Goal: Task Accomplishment & Management: Manage account settings

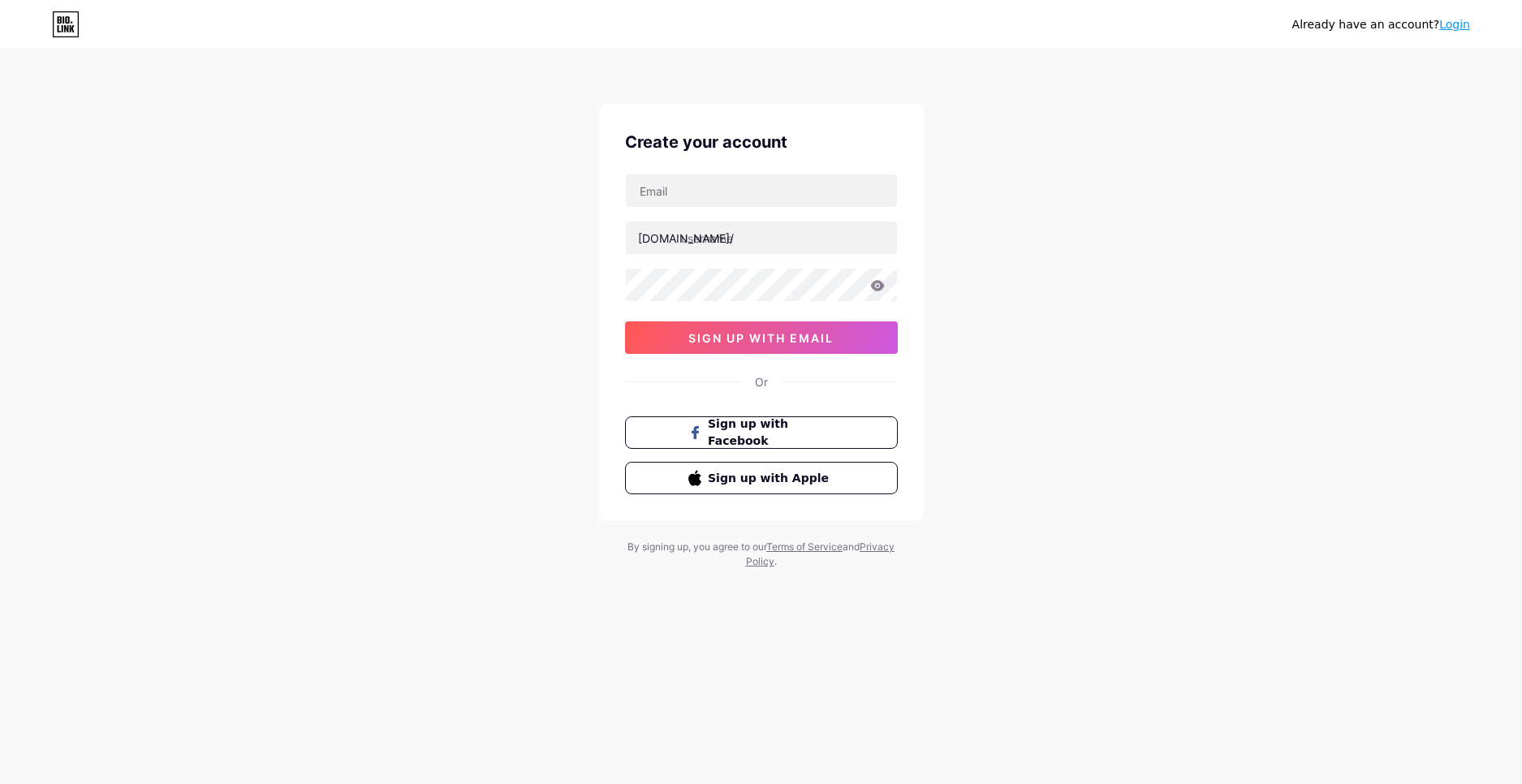
type input "onerutkucakiroglu@gmail.com"
click at [766, 249] on input "text" at bounding box center [761, 238] width 271 height 32
click at [809, 236] on input "text" at bounding box center [761, 238] width 271 height 32
click at [879, 289] on icon at bounding box center [877, 285] width 14 height 10
click at [734, 340] on span "sign up with email" at bounding box center [760, 337] width 145 height 14
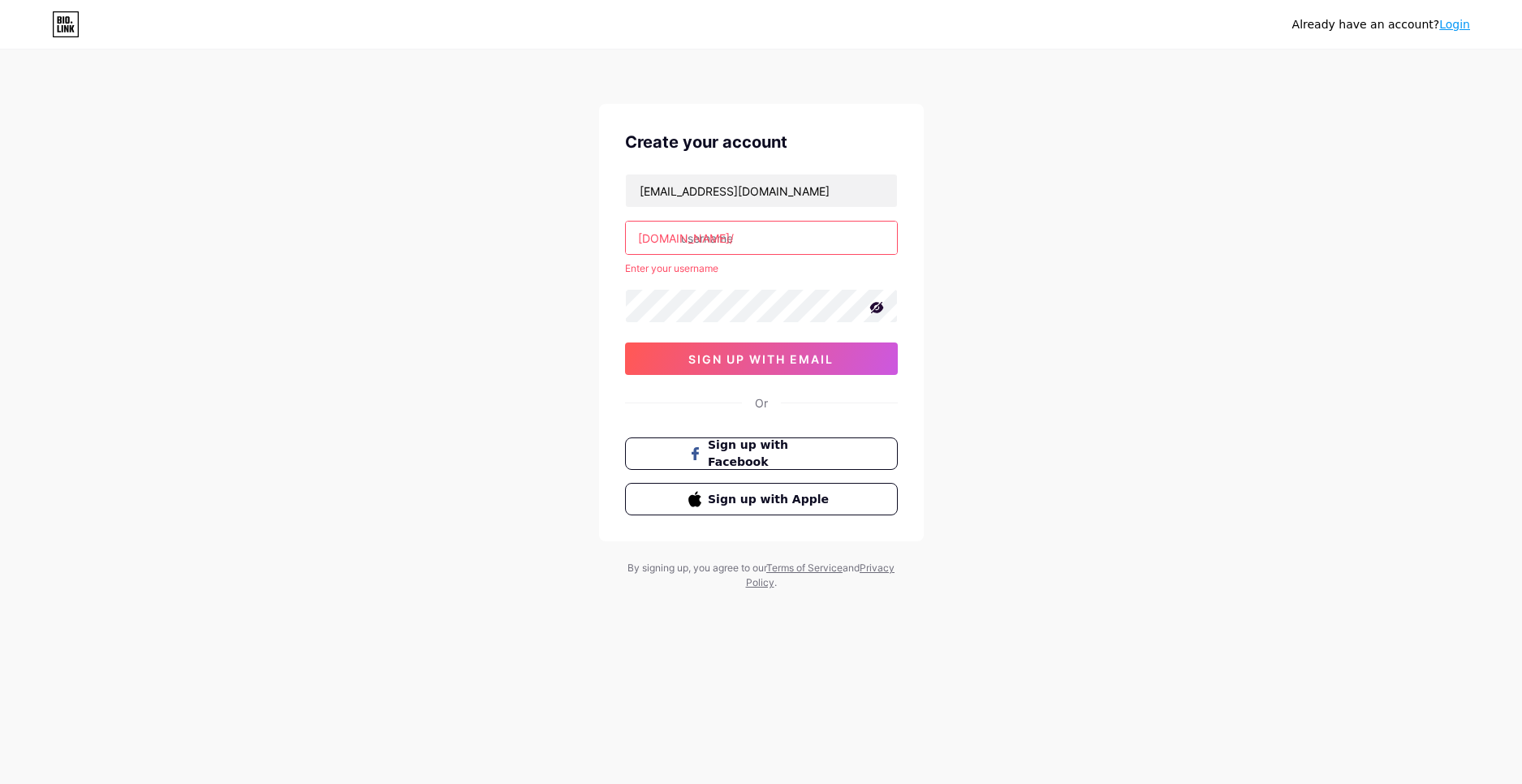
click at [757, 235] on input "text" at bounding box center [761, 238] width 271 height 32
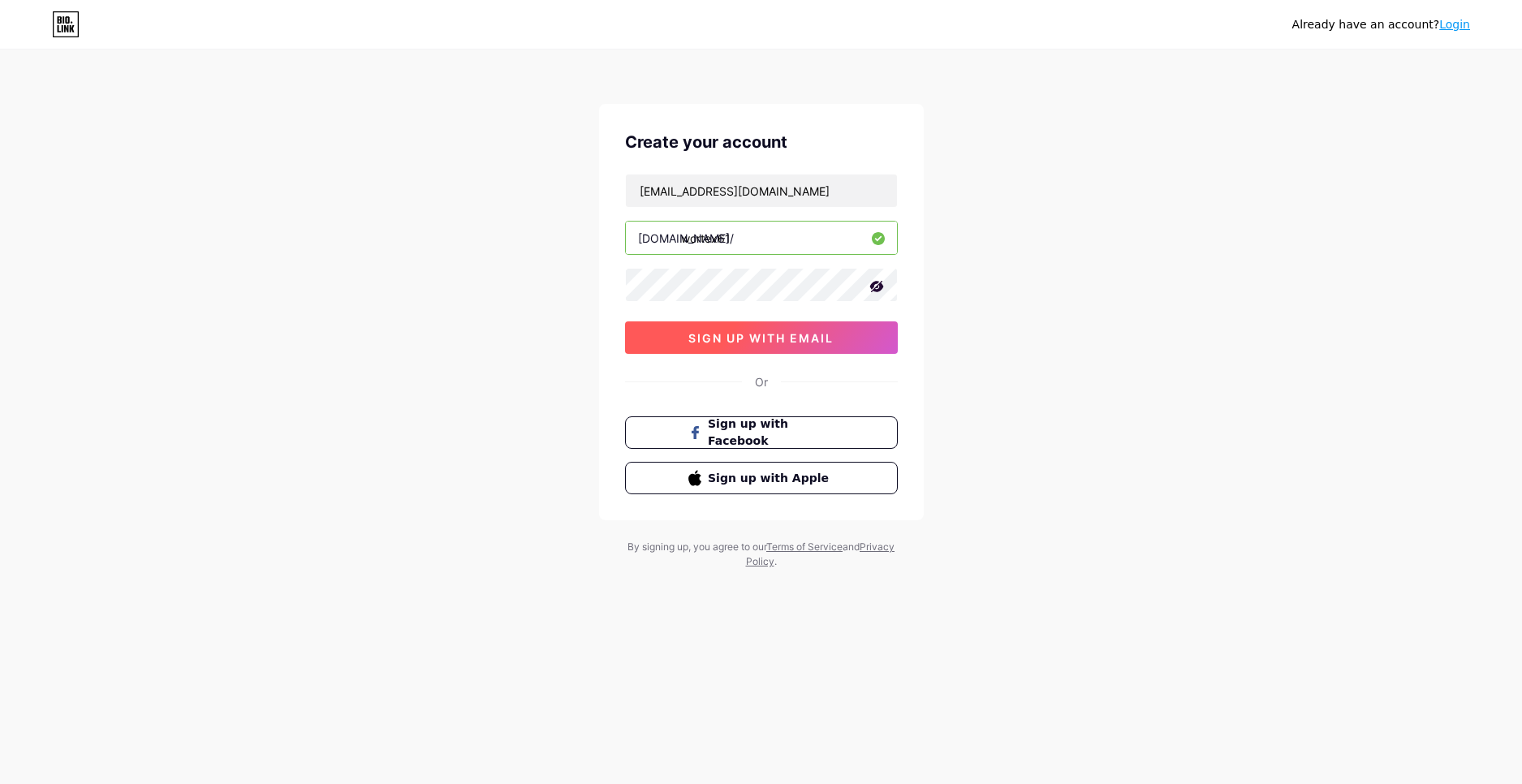
type input "wortex61"
click at [746, 338] on span "sign up with email" at bounding box center [760, 337] width 145 height 14
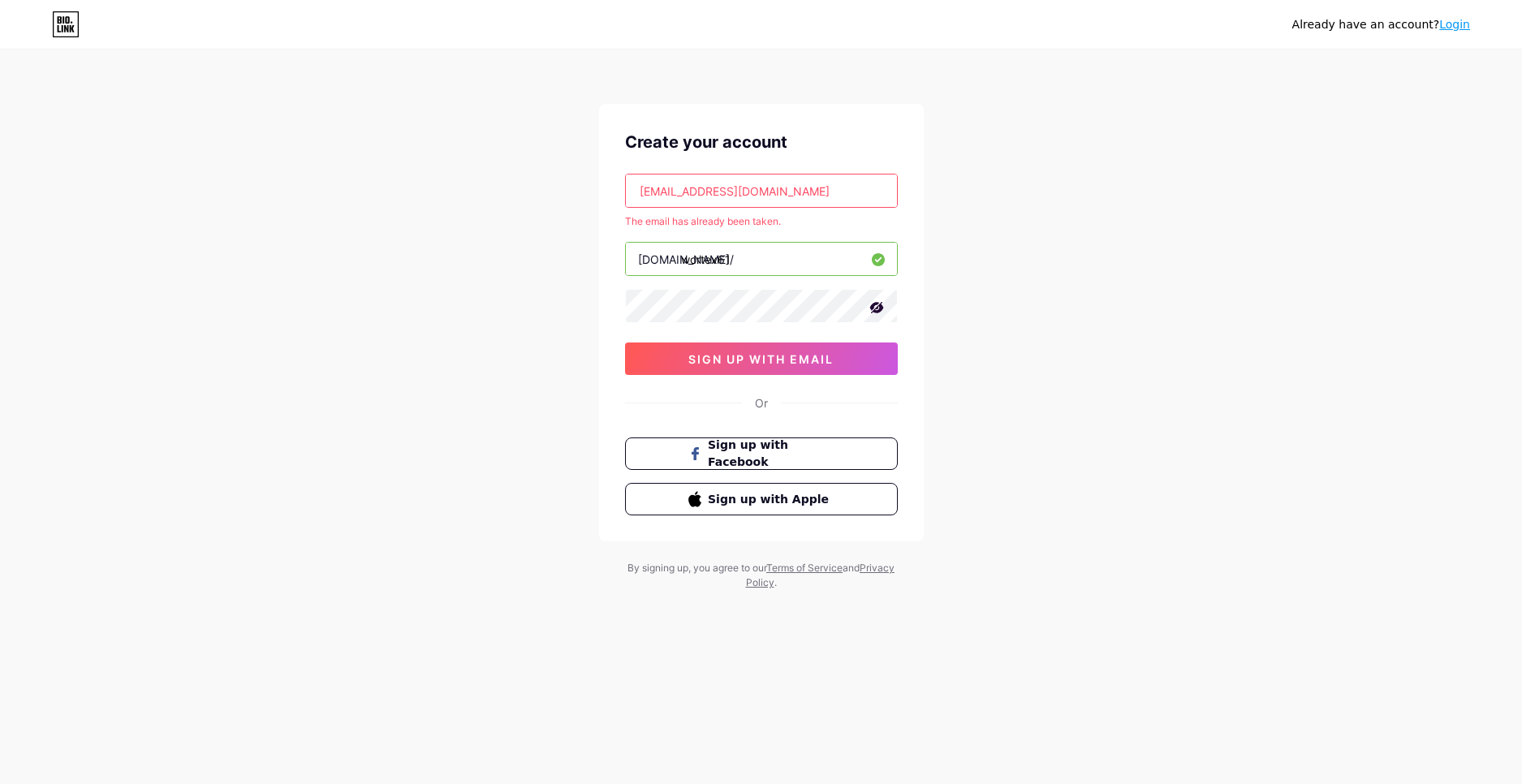
click at [817, 188] on input "onerutkucakiroglu@gmail.com" at bounding box center [761, 190] width 271 height 32
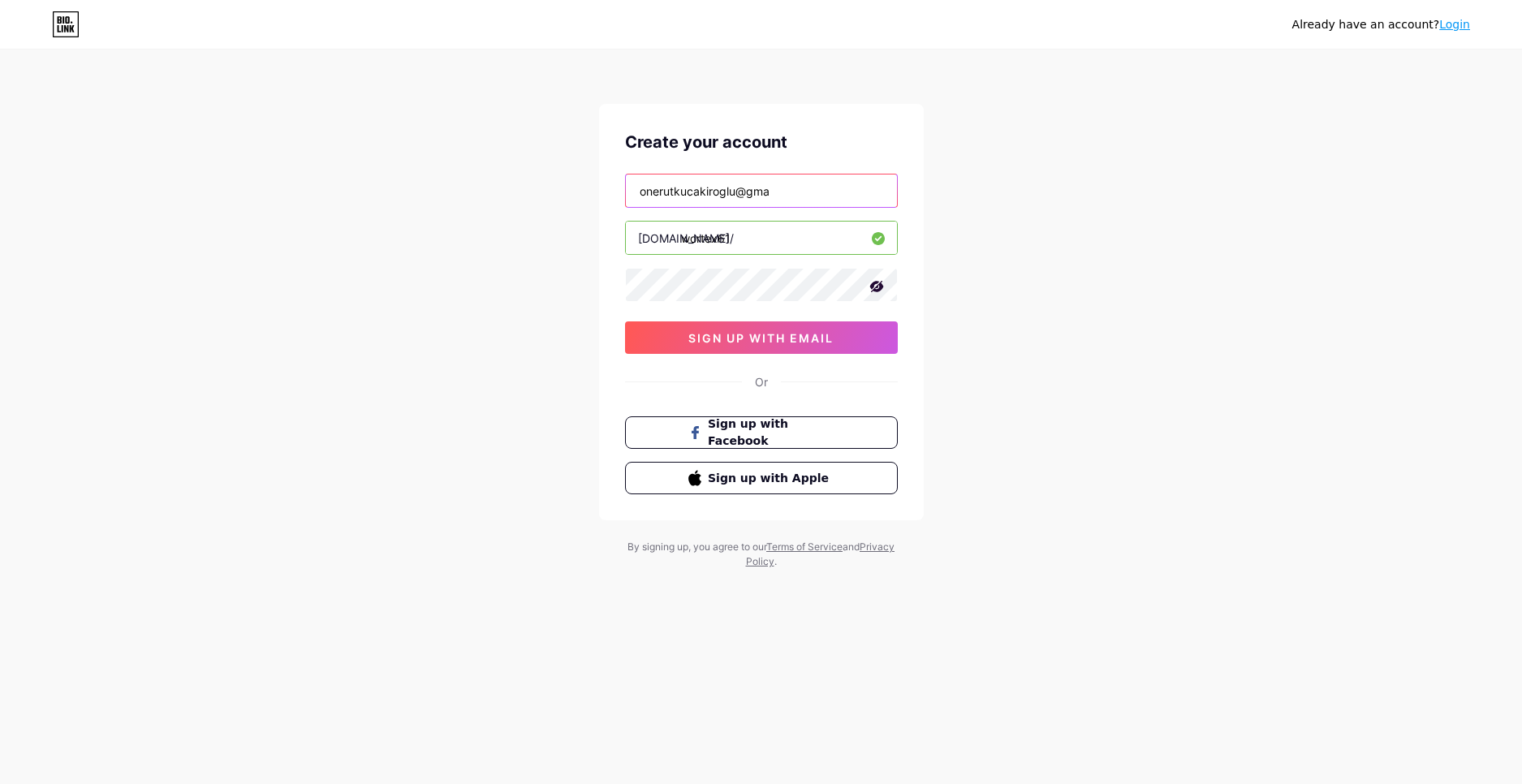
type input "onerutkucakiroglu@gmail.com"
click at [763, 342] on span "sign up with email" at bounding box center [760, 337] width 145 height 14
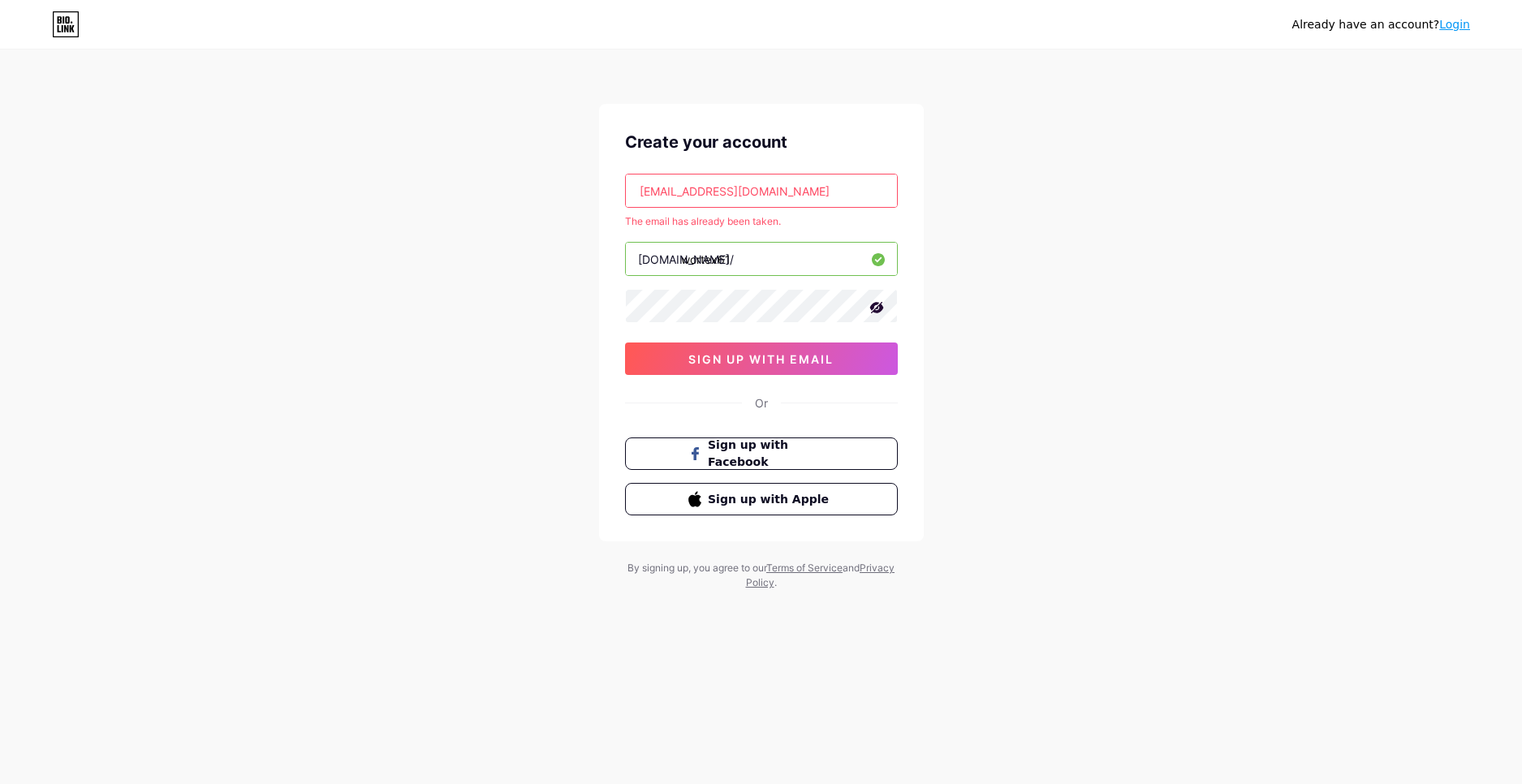
click at [765, 404] on div "Or" at bounding box center [761, 403] width 13 height 17
click at [781, 359] on span "sign up with email" at bounding box center [760, 359] width 145 height 14
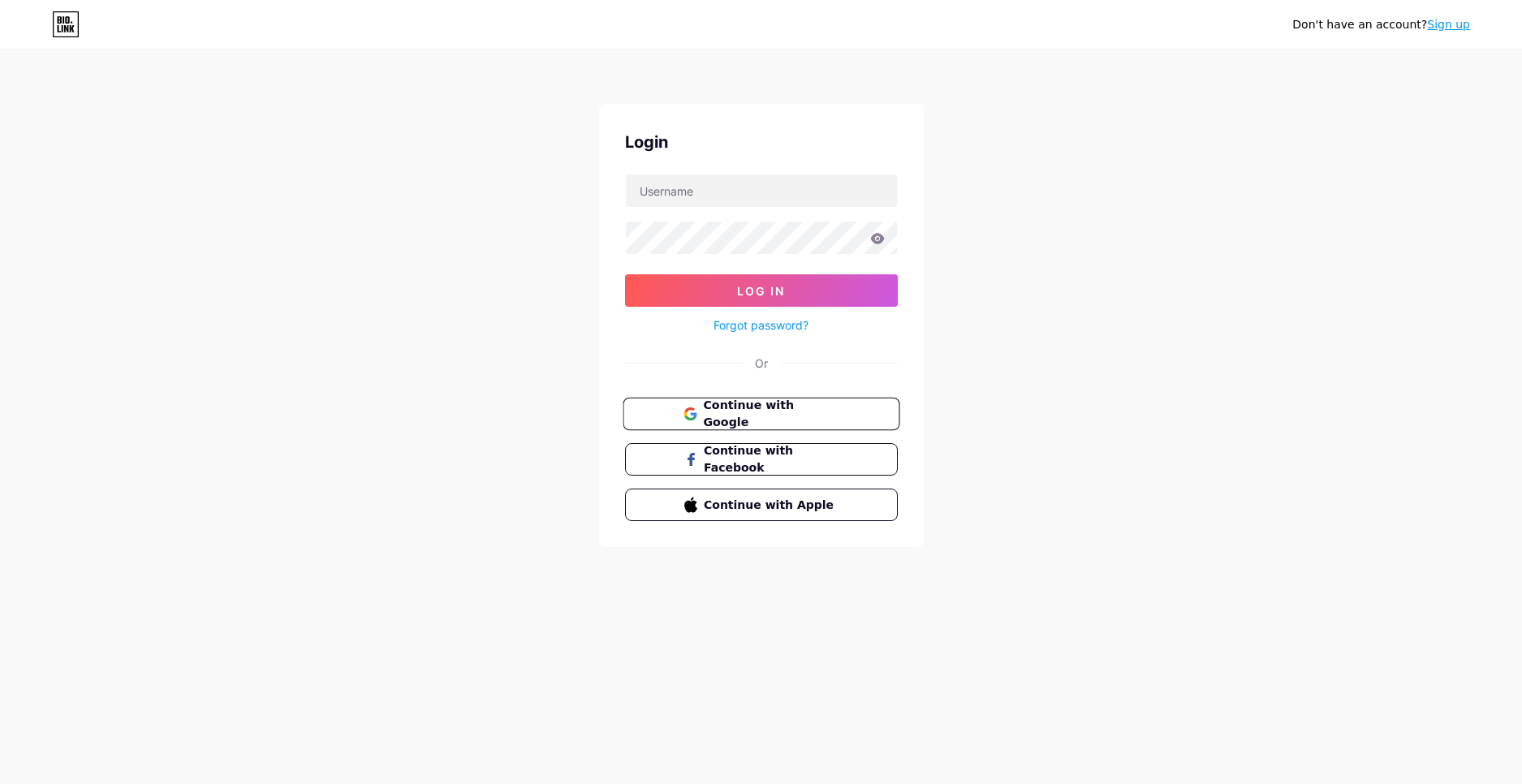
click at [761, 426] on button "Continue with Google" at bounding box center [760, 414] width 276 height 33
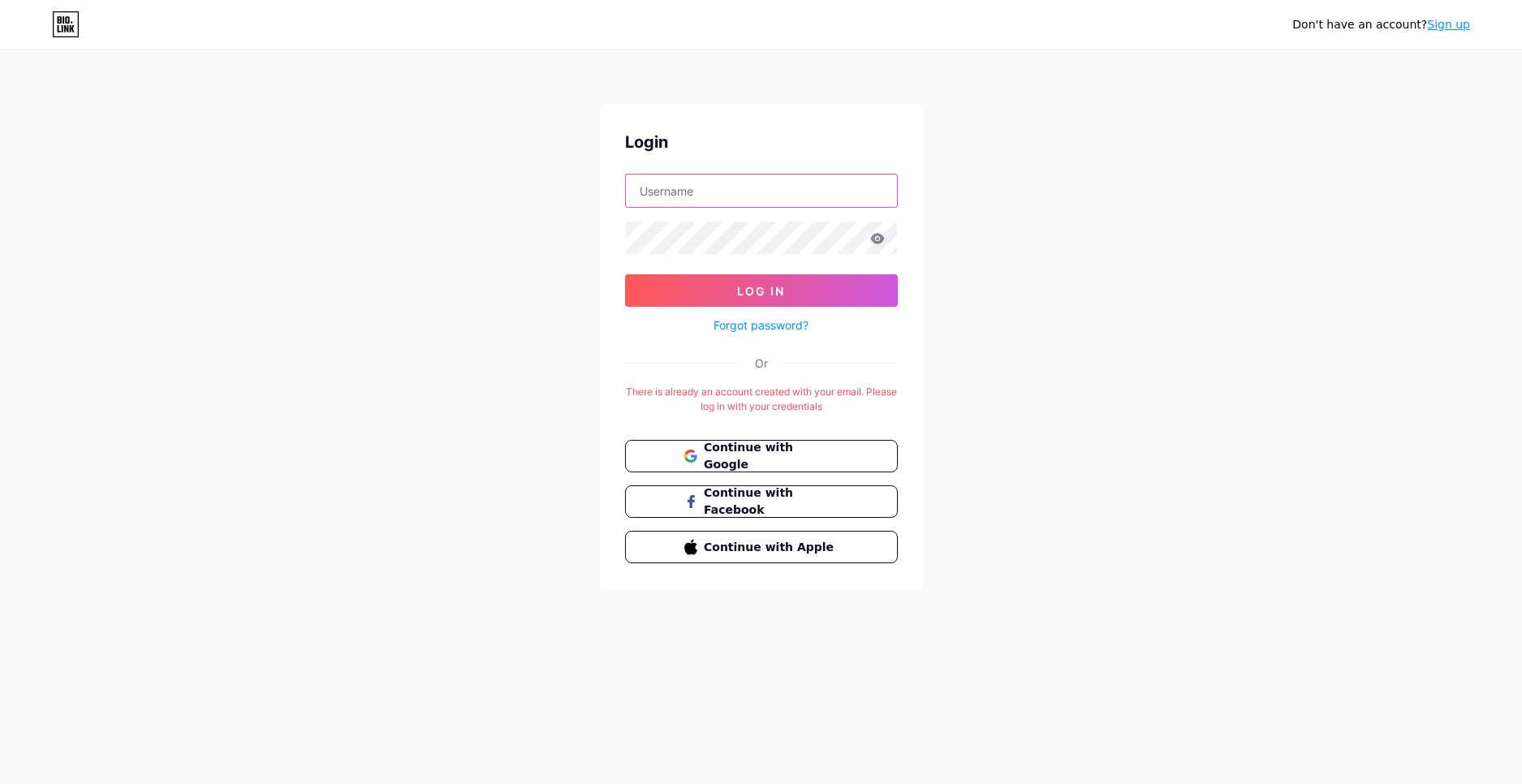
click at [778, 196] on input "text" at bounding box center [761, 190] width 271 height 32
type input "[EMAIL_ADDRESS][DOMAIN_NAME]"
click at [878, 242] on icon at bounding box center [877, 238] width 14 height 10
click at [876, 239] on icon at bounding box center [877, 238] width 14 height 10
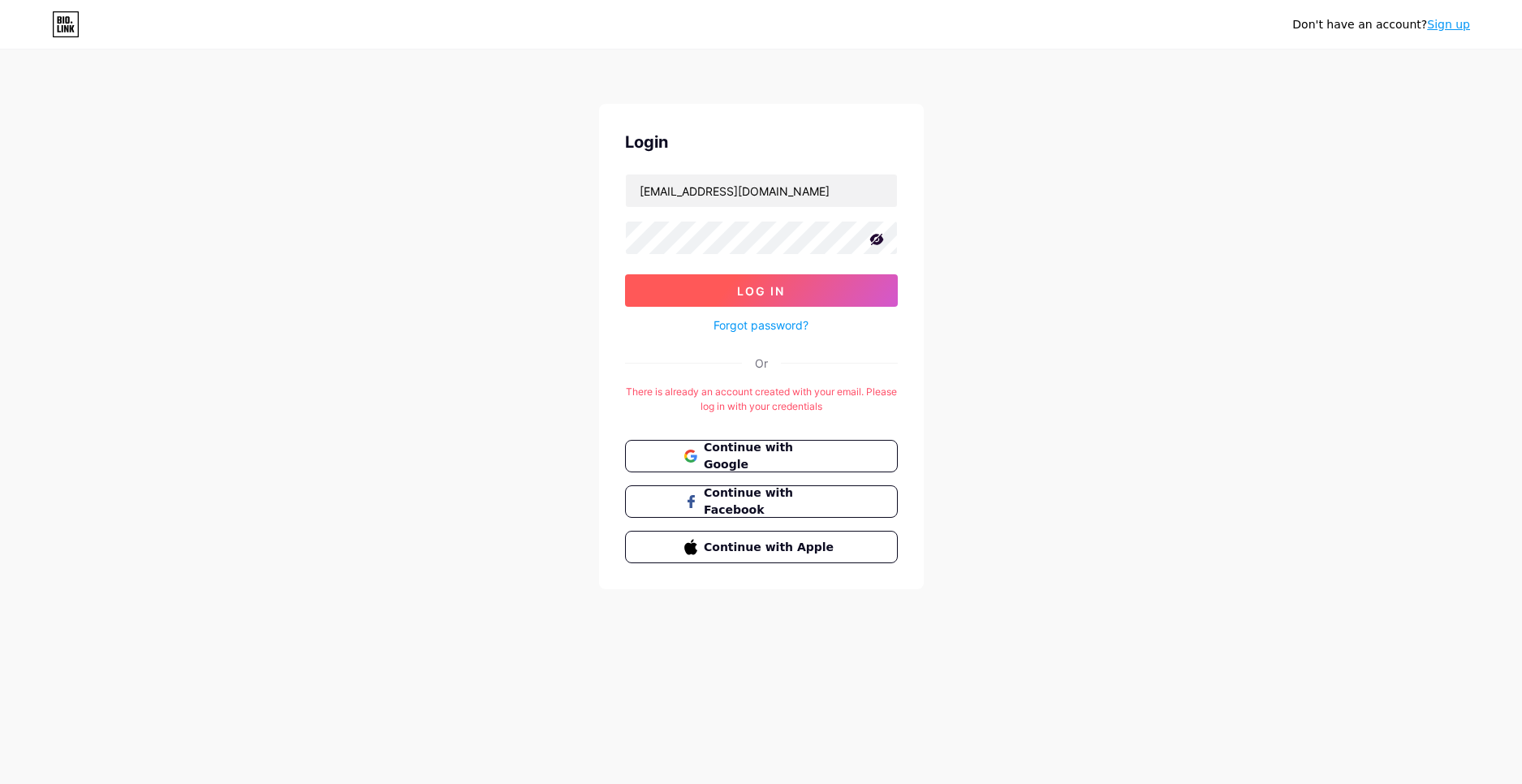
click at [829, 286] on button "Log In" at bounding box center [761, 290] width 273 height 32
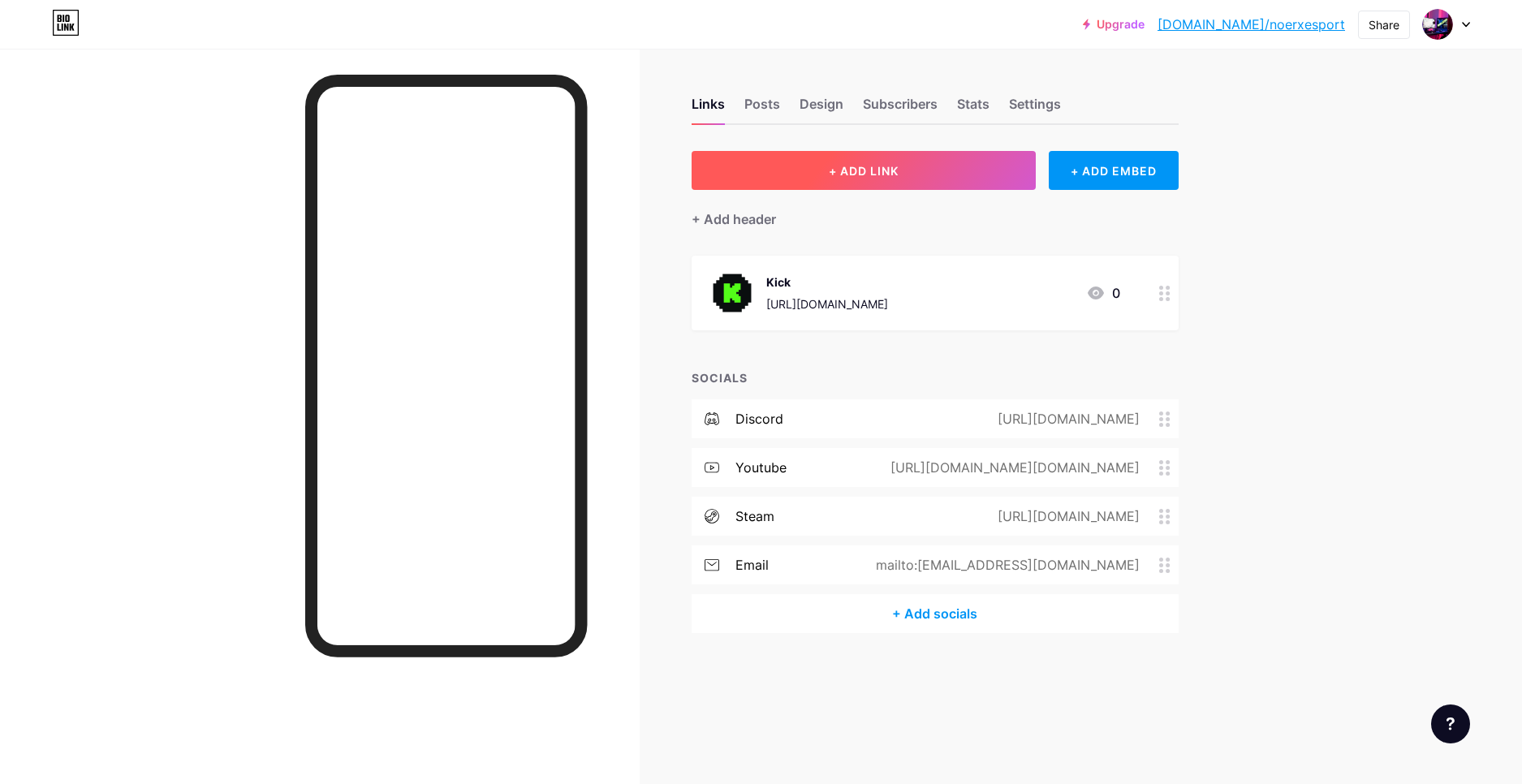
click at [940, 161] on button "+ ADD LINK" at bounding box center [864, 170] width 345 height 39
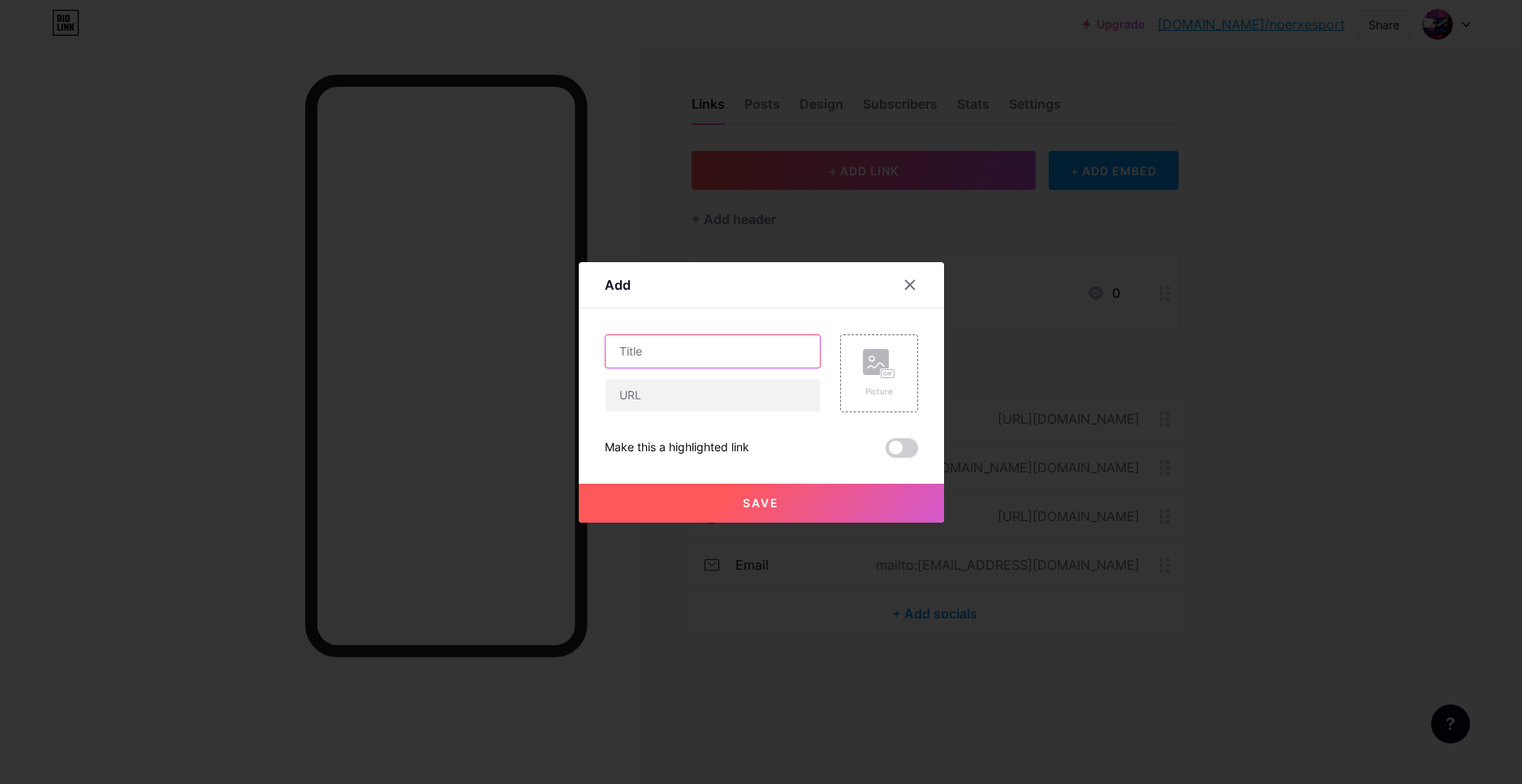
click at [753, 350] on input "text" at bounding box center [713, 351] width 215 height 32
click at [741, 397] on input "text" at bounding box center [713, 395] width 215 height 32
paste input "[URL][DOMAIN_NAME]"
type input "[URL][DOMAIN_NAME]"
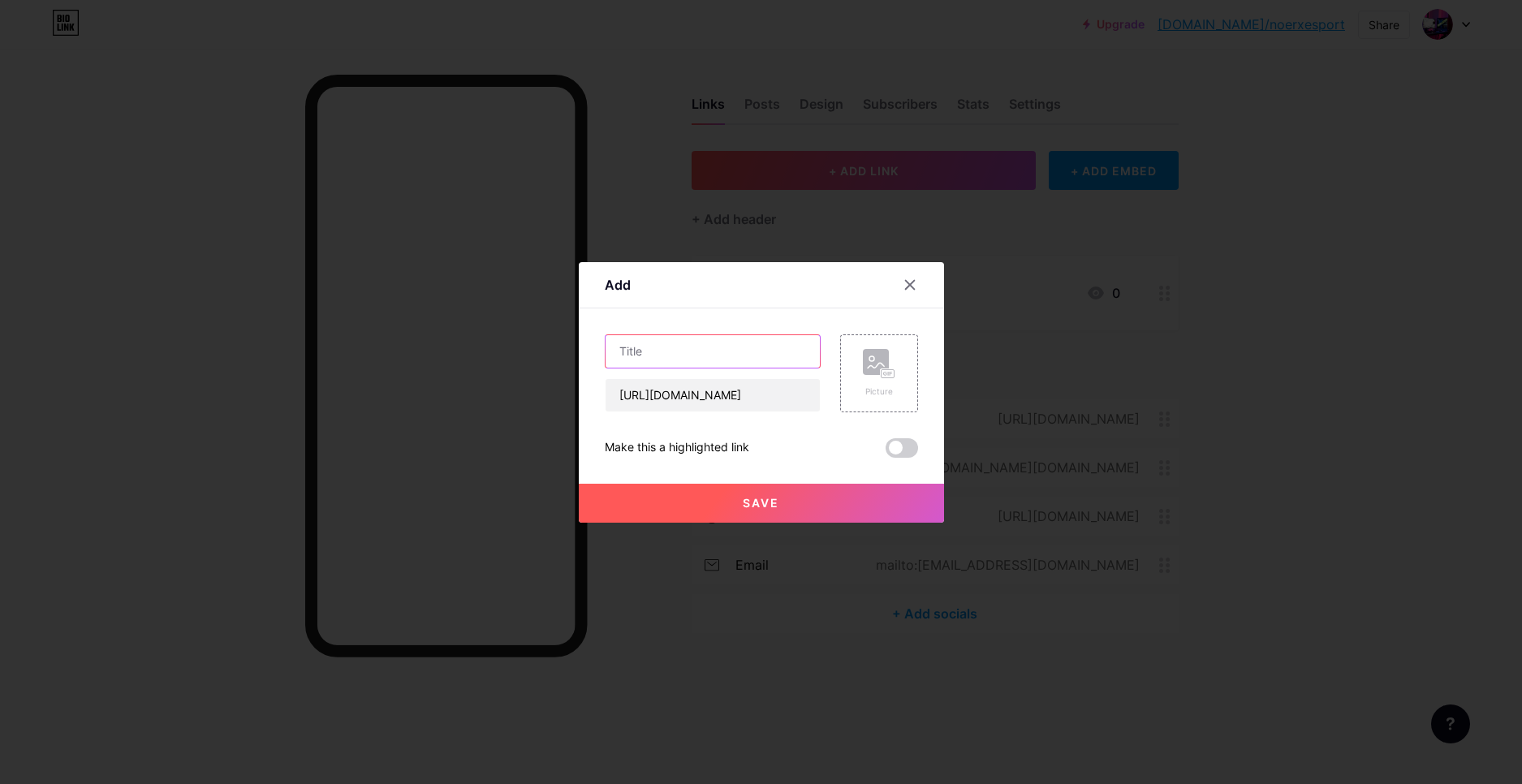
click at [741, 357] on input "text" at bounding box center [713, 351] width 215 height 32
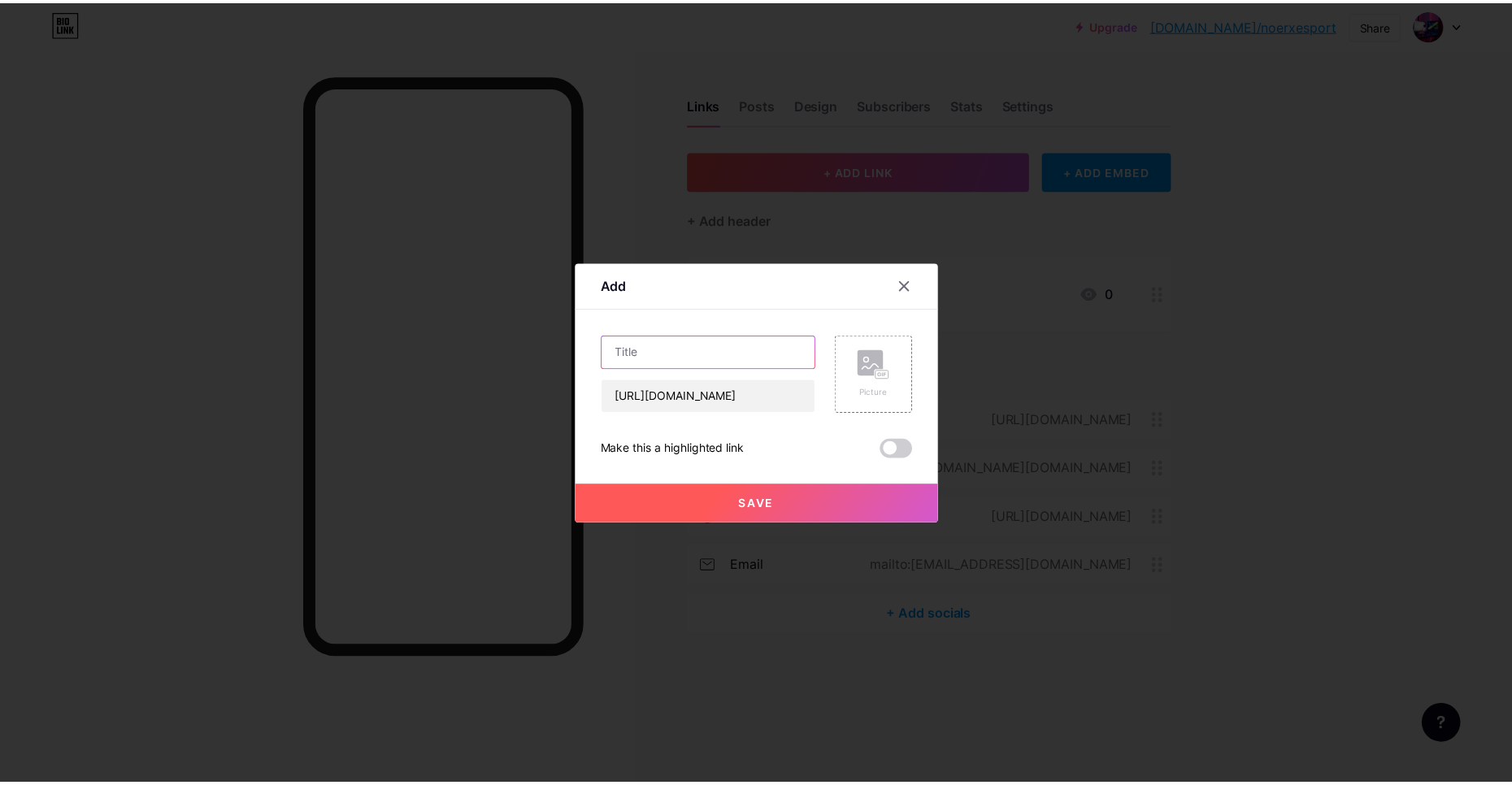
scroll to position [0, 0]
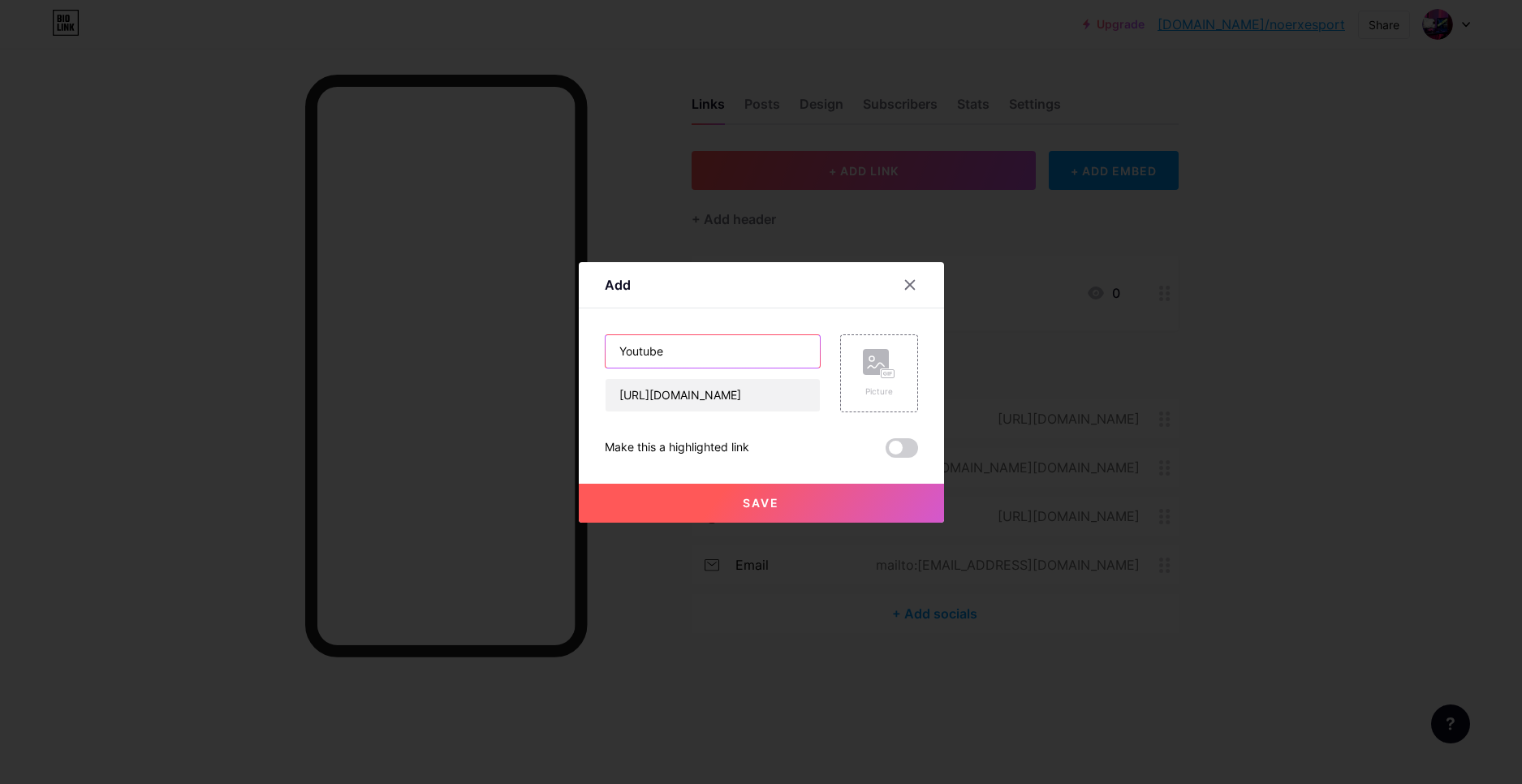
type input "Youtube"
click at [921, 387] on div "Add Content YouTube Play YouTube video without leaving your page. ADD Vimeo Pla…" at bounding box center [761, 393] width 365 height 261
click at [903, 374] on div "Picture" at bounding box center [879, 374] width 78 height 78
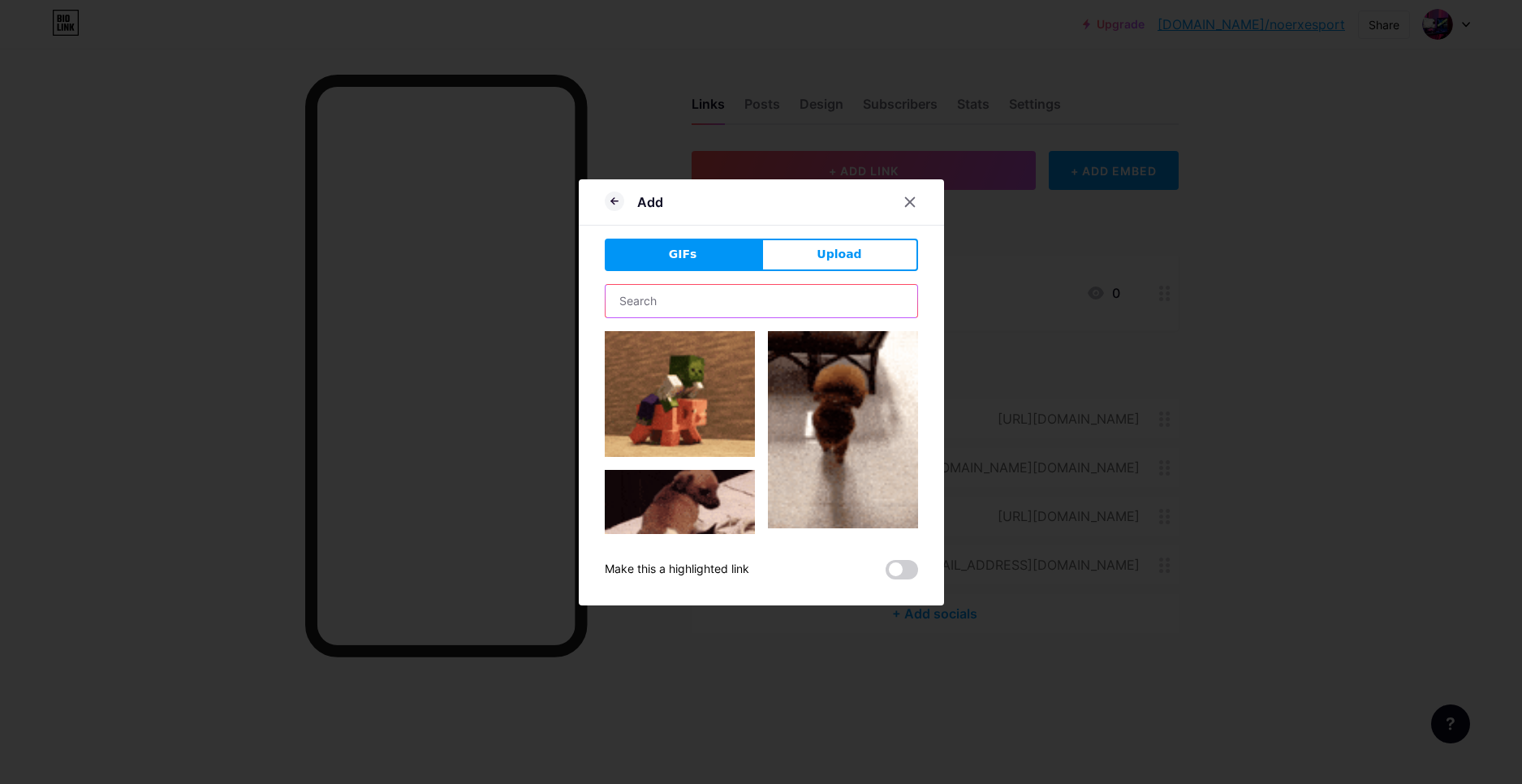
click at [739, 289] on input "text" at bounding box center [761, 300] width 312 height 32
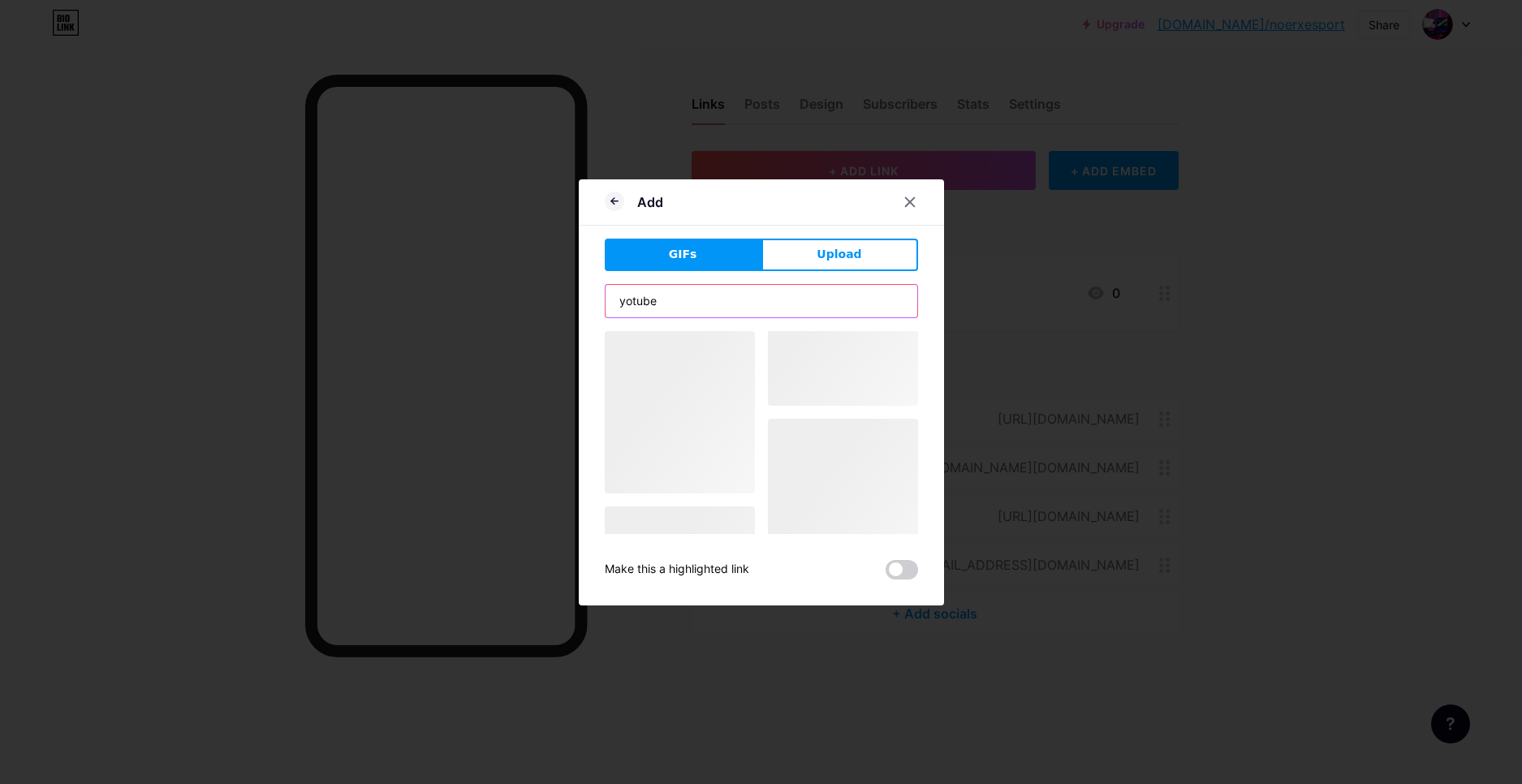
type input "yotube"
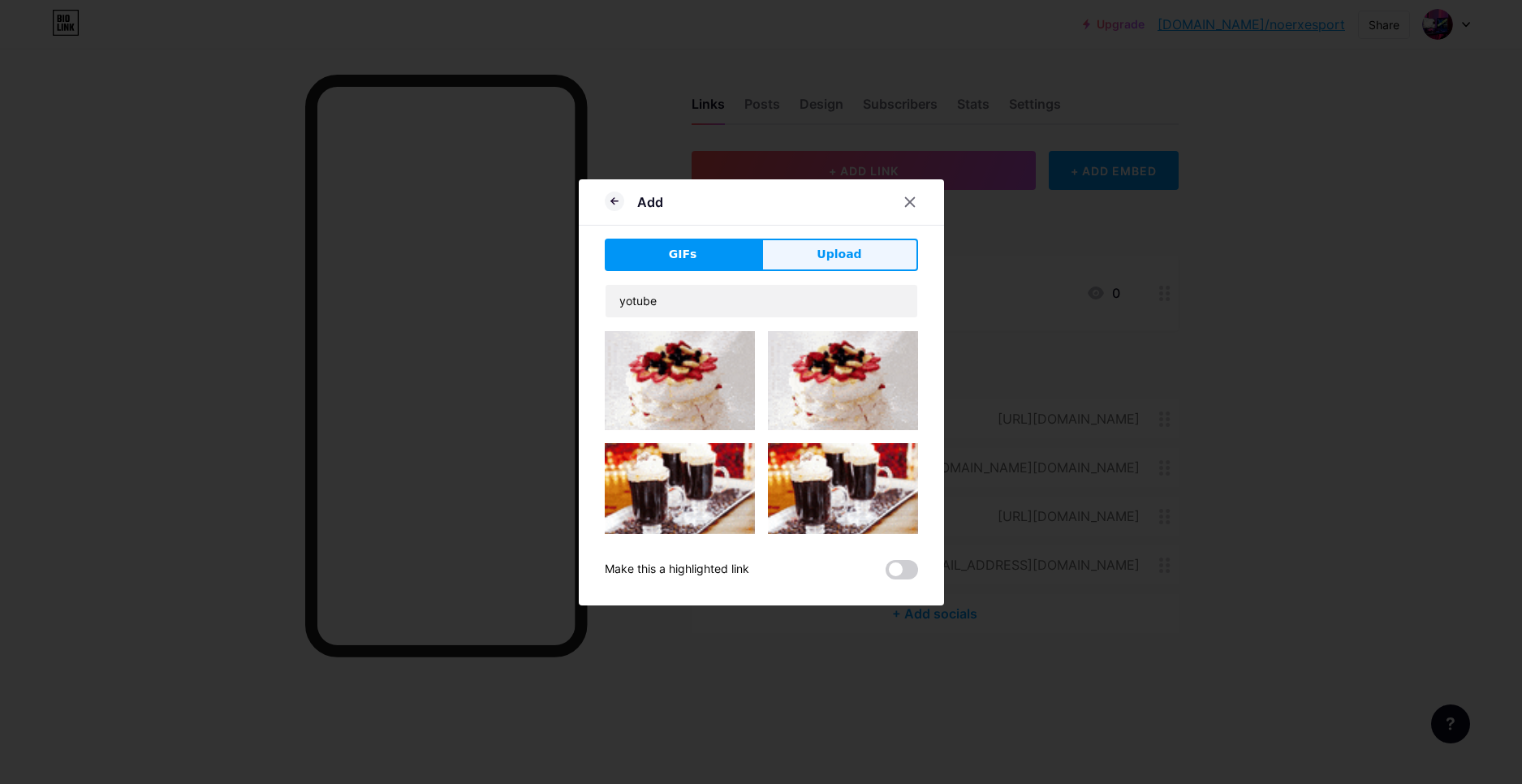
click at [843, 267] on button "Upload" at bounding box center [839, 254] width 156 height 32
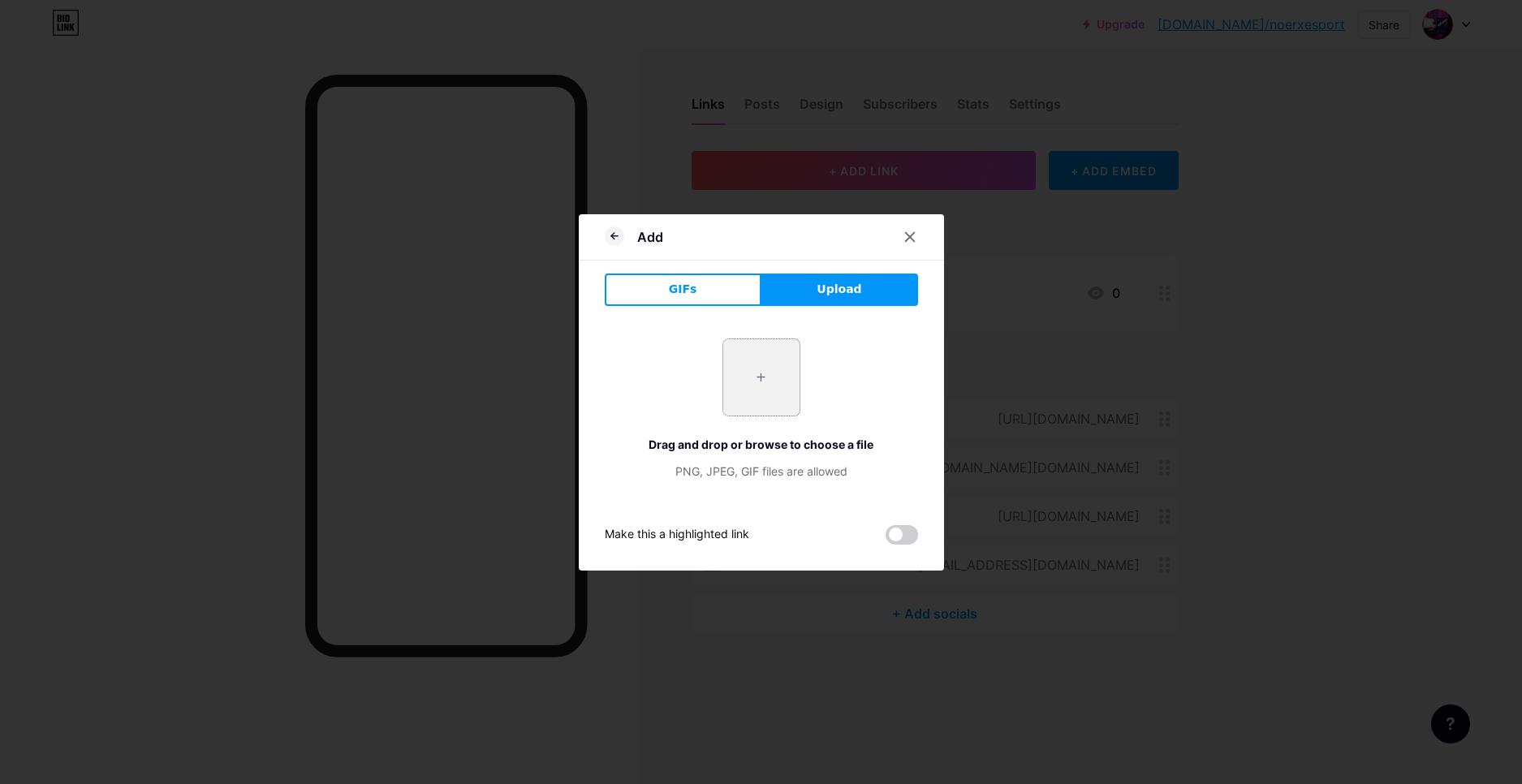
click at [779, 352] on input "file" at bounding box center [761, 377] width 77 height 77
type input "C:\fakepath\Youtube_logo.png"
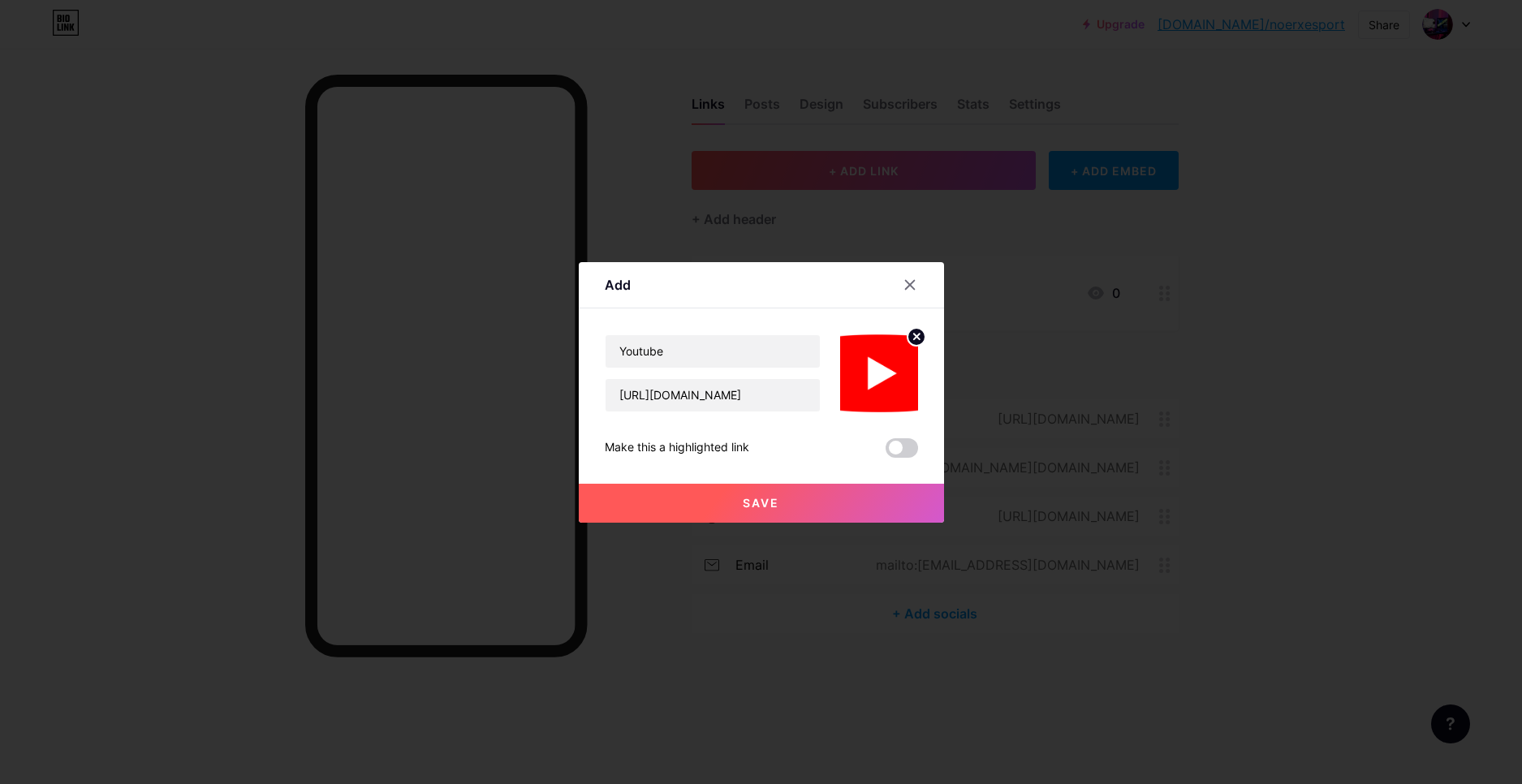
click at [853, 509] on button "Save" at bounding box center [761, 503] width 365 height 39
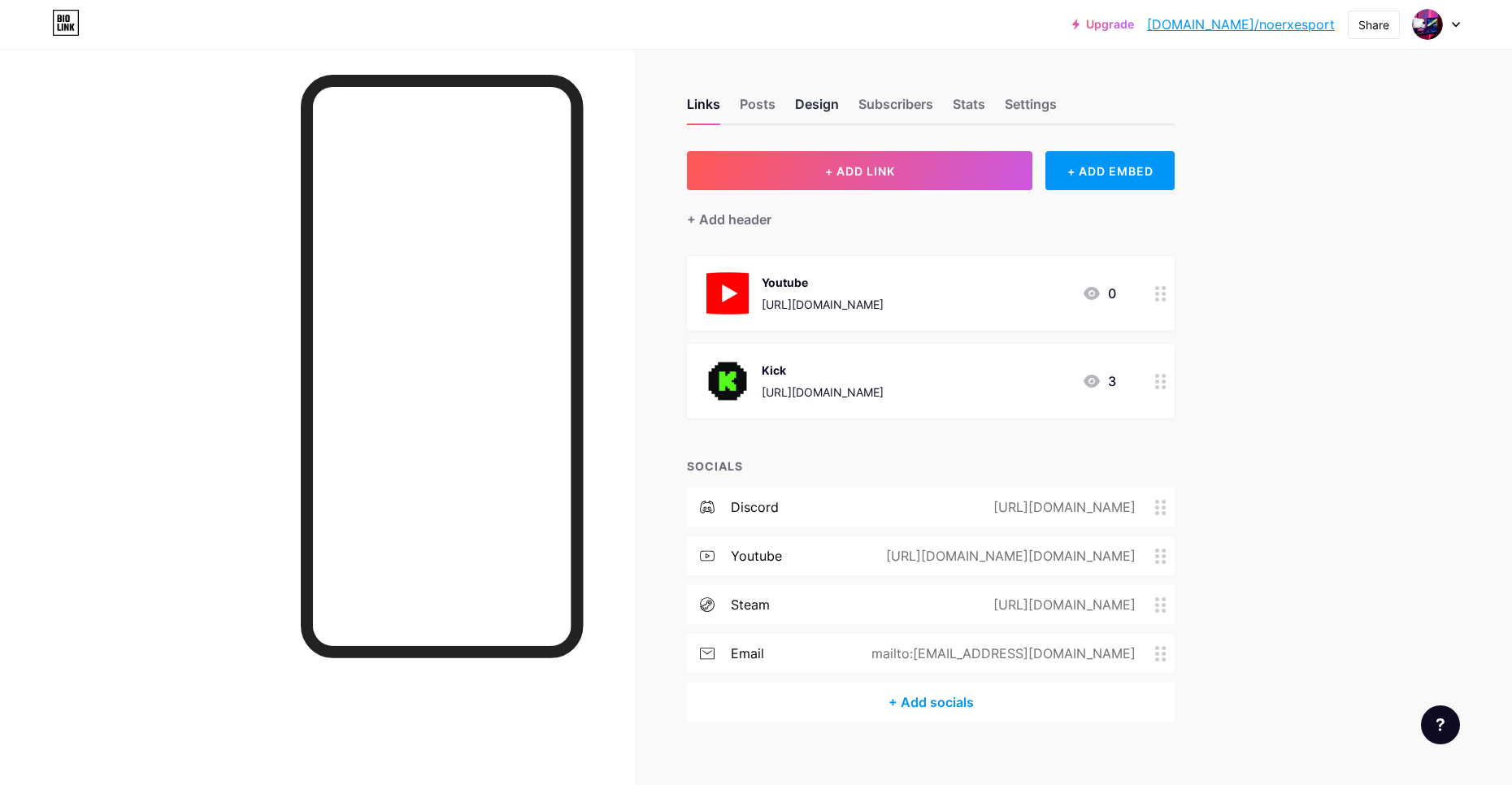
click at [829, 105] on div "Design" at bounding box center [817, 109] width 44 height 30
click at [768, 106] on div "Posts" at bounding box center [757, 109] width 36 height 30
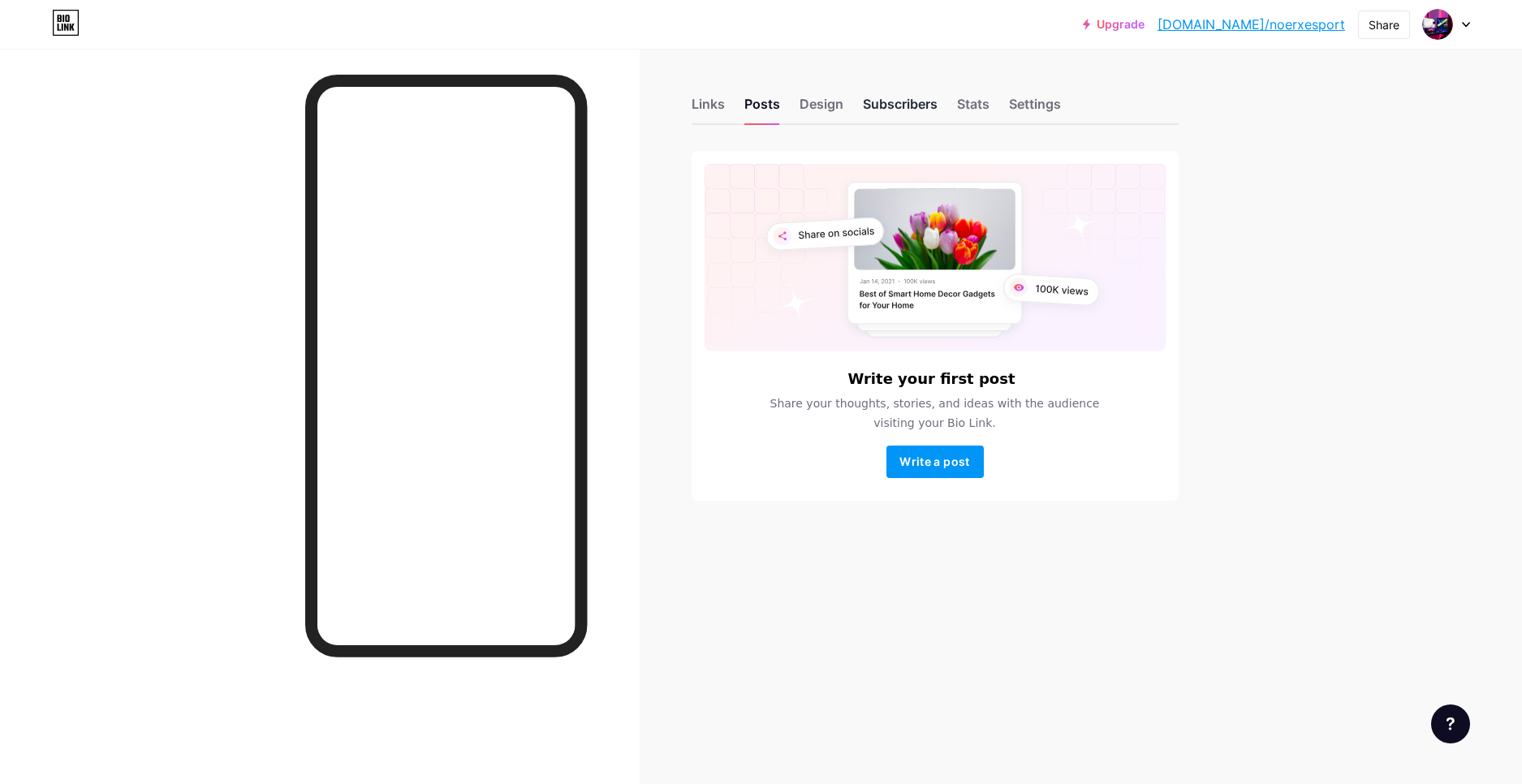
click at [925, 106] on div "Subscribers" at bounding box center [900, 109] width 75 height 30
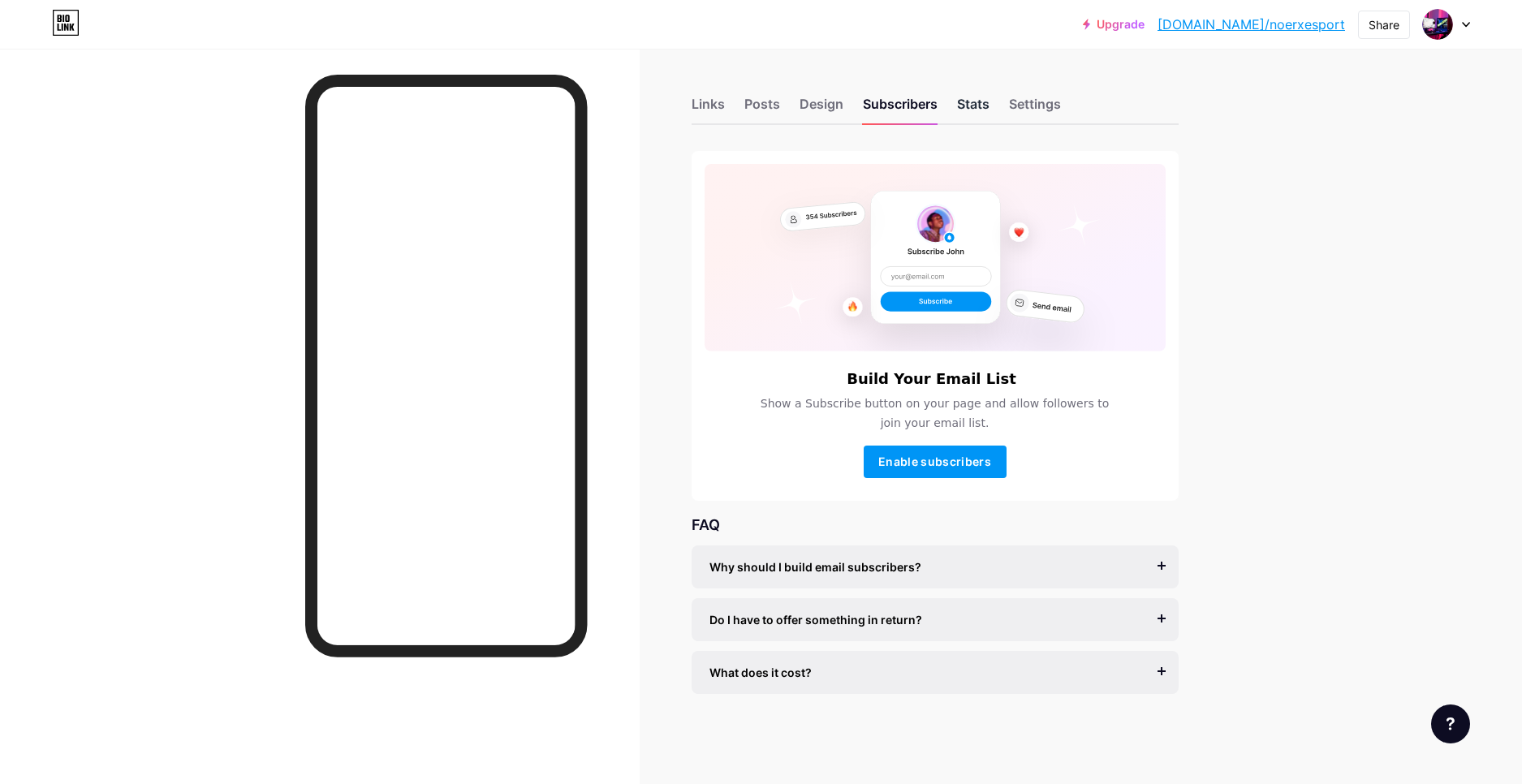
click at [980, 100] on div "Stats" at bounding box center [973, 109] width 32 height 30
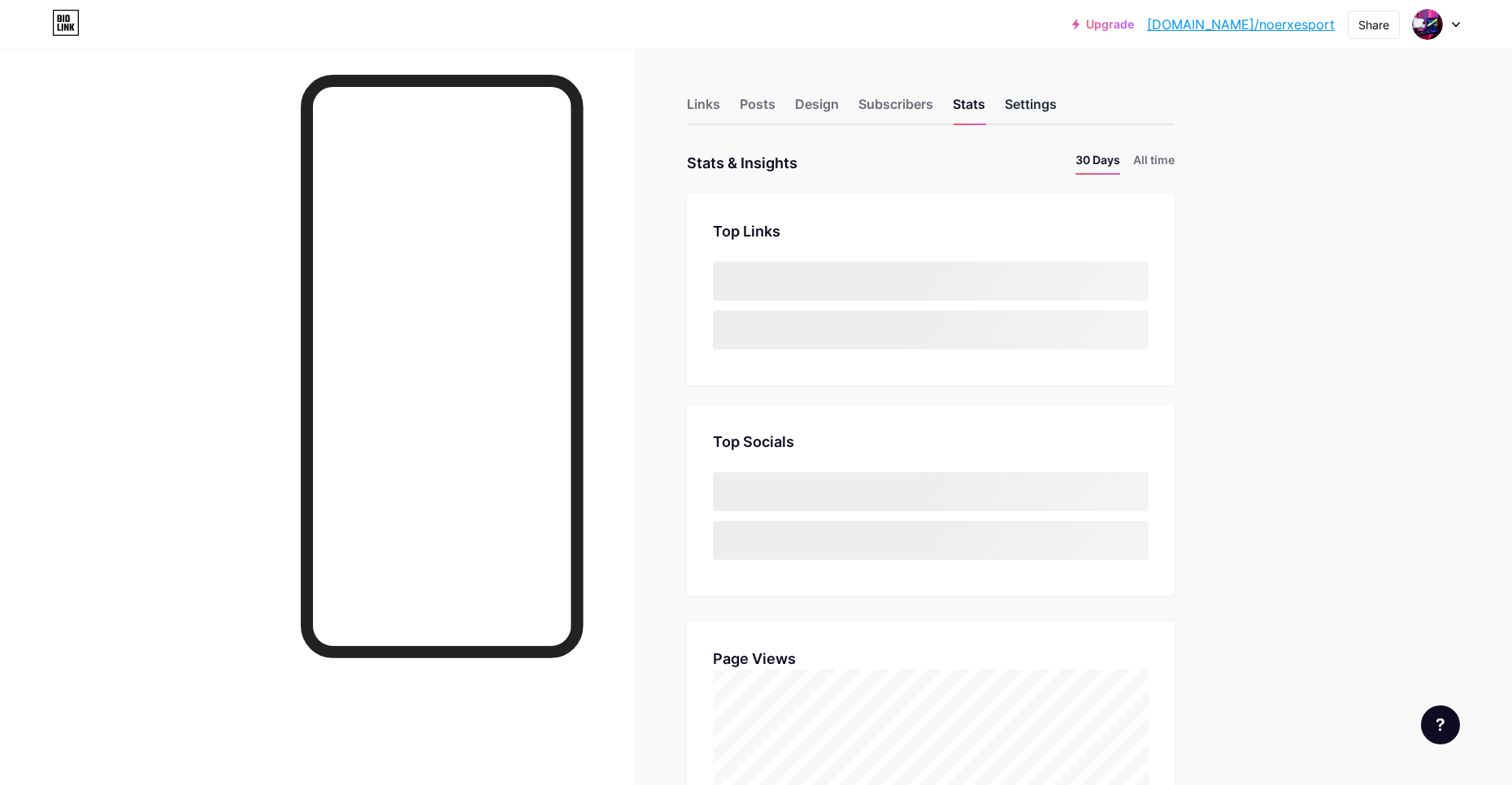
scroll to position [785, 1512]
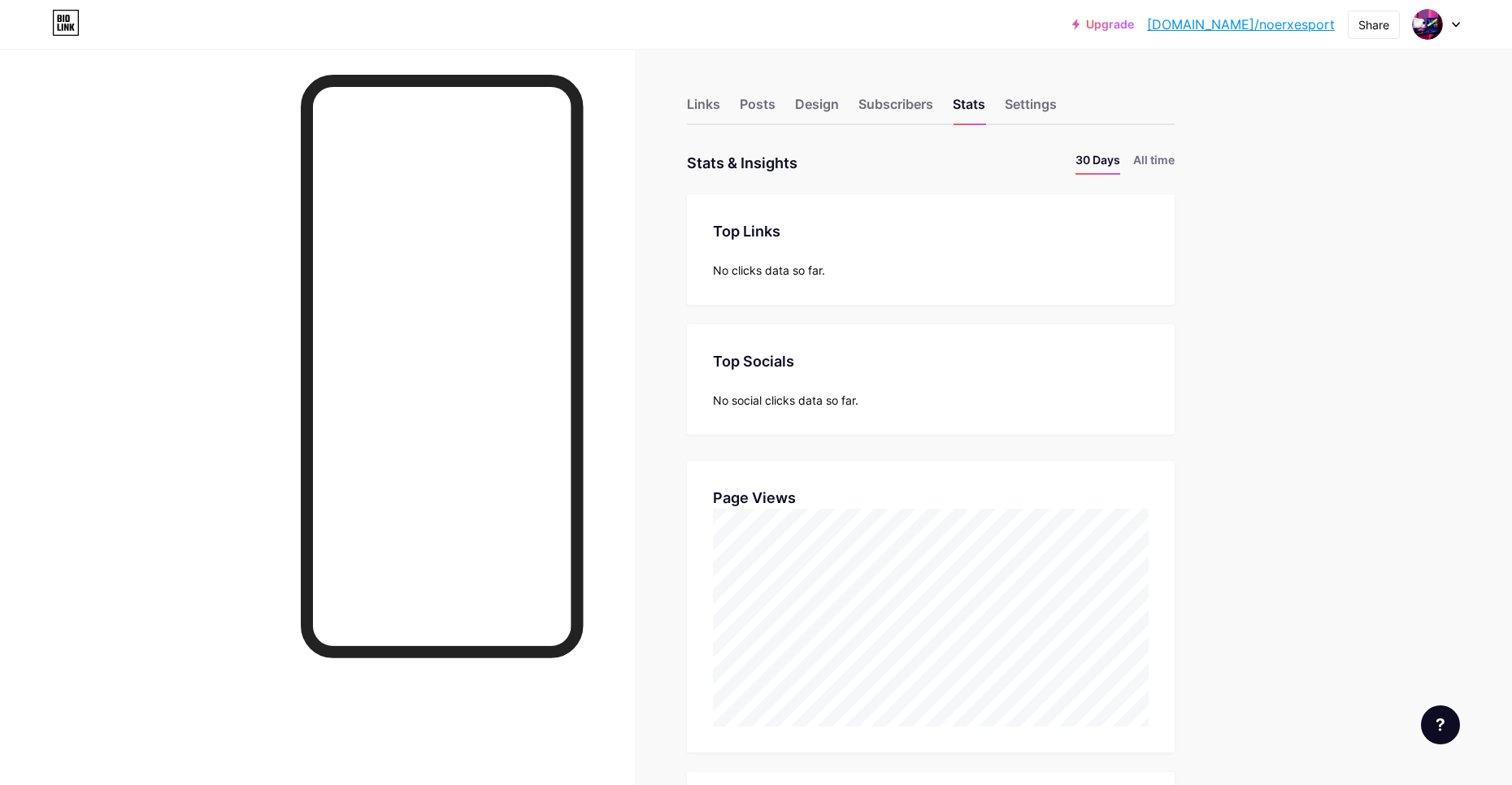
click at [1006, 118] on div "Links Posts Design Subscribers Stats Settings" at bounding box center [931, 96] width 488 height 56
click at [1021, 114] on div "Settings" at bounding box center [1031, 109] width 52 height 30
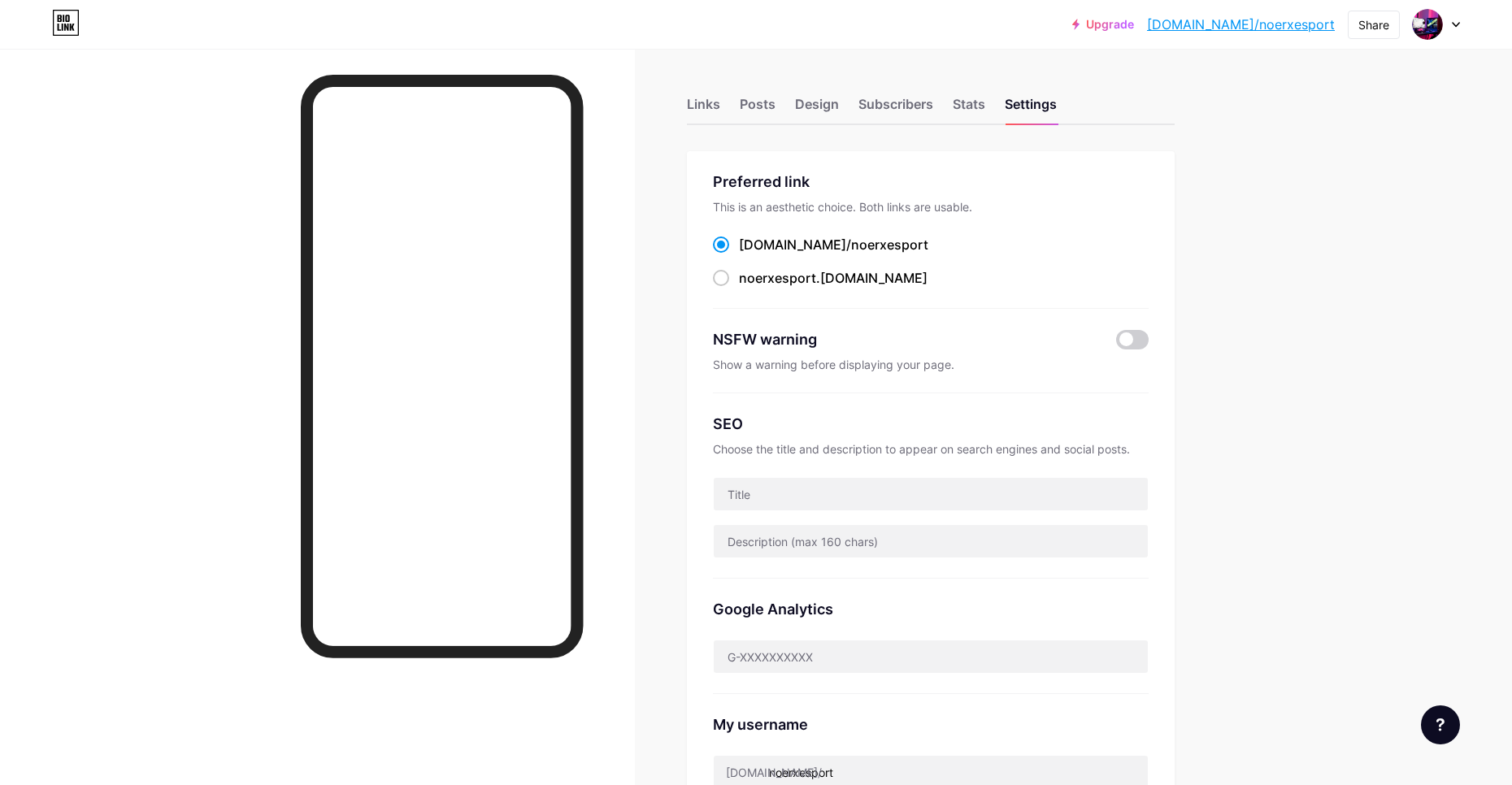
click at [728, 249] on span at bounding box center [721, 244] width 17 height 17
click at [739, 255] on input "[DOMAIN_NAME]/ noerxesport" at bounding box center [744, 259] width 10 height 10
click at [729, 279] on span at bounding box center [721, 278] width 17 height 17
click at [739, 288] on input "noerxesport .bio.link" at bounding box center [744, 293] width 10 height 10
radio input "true"
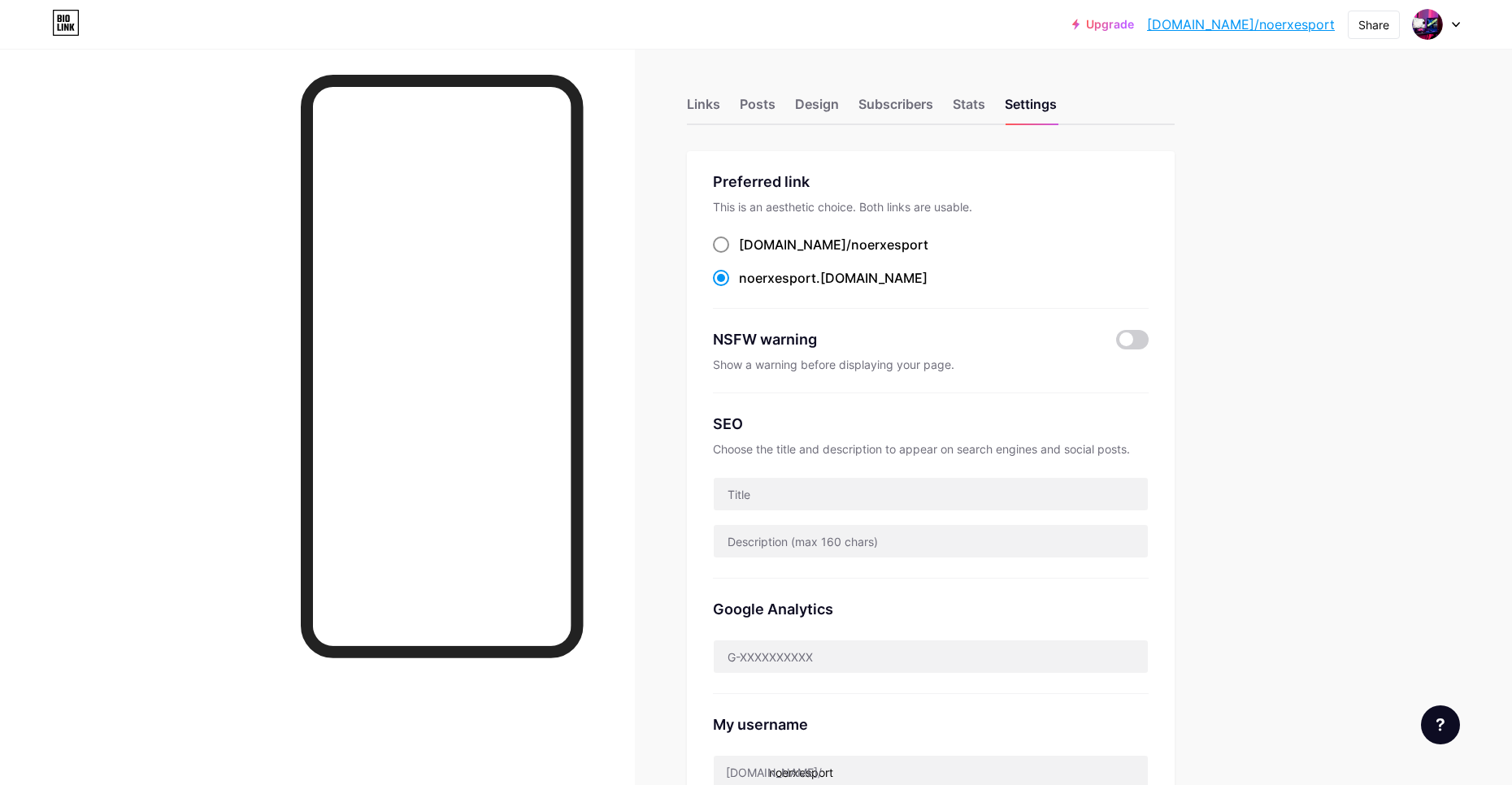
click at [721, 241] on span at bounding box center [721, 244] width 17 height 17
click at [739, 255] on input "[DOMAIN_NAME]/ noerxesport" at bounding box center [744, 259] width 10 height 10
radio input "true"
click at [823, 120] on div "Design" at bounding box center [817, 109] width 44 height 30
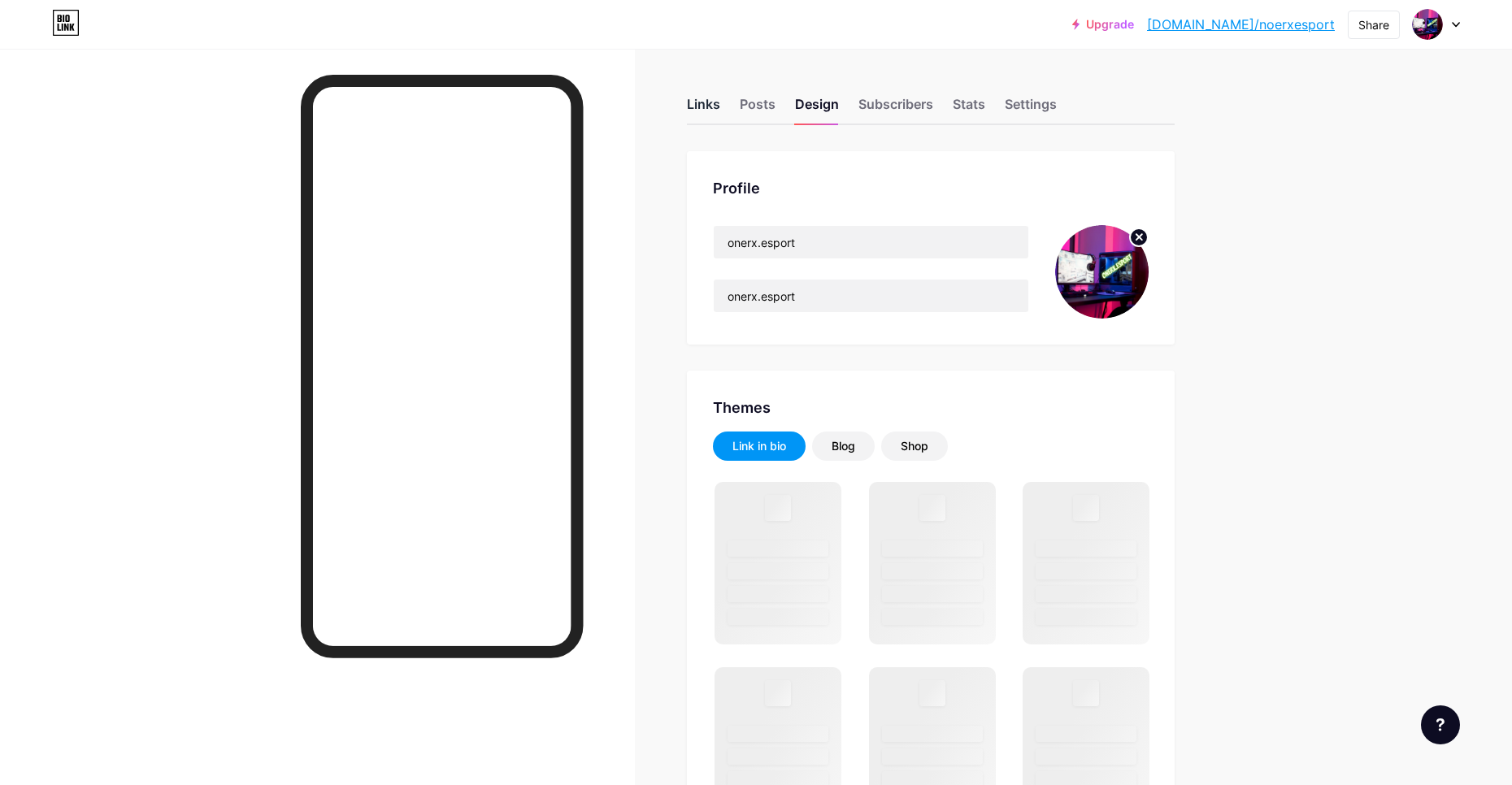
click at [714, 113] on div "Links" at bounding box center [704, 109] width 33 height 30
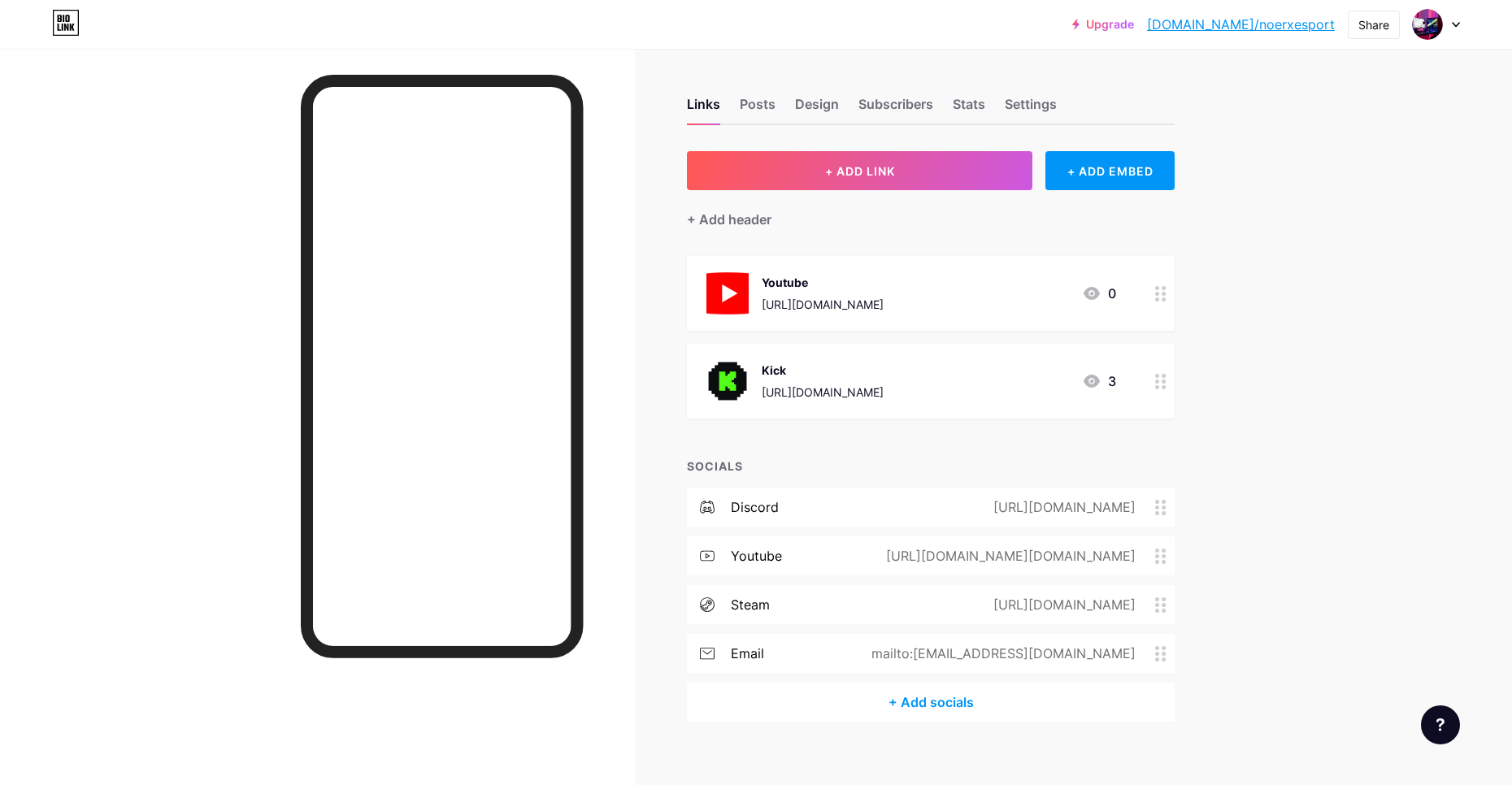
click at [1283, 132] on div "Upgrade bio.link/noerxe... bio.link/noerxesport Share Switch accounts onerx.esp…" at bounding box center [756, 401] width 1512 height 803
click at [1155, 511] on div "https://discord.gg/ZmBzWgCq" at bounding box center [1061, 506] width 188 height 19
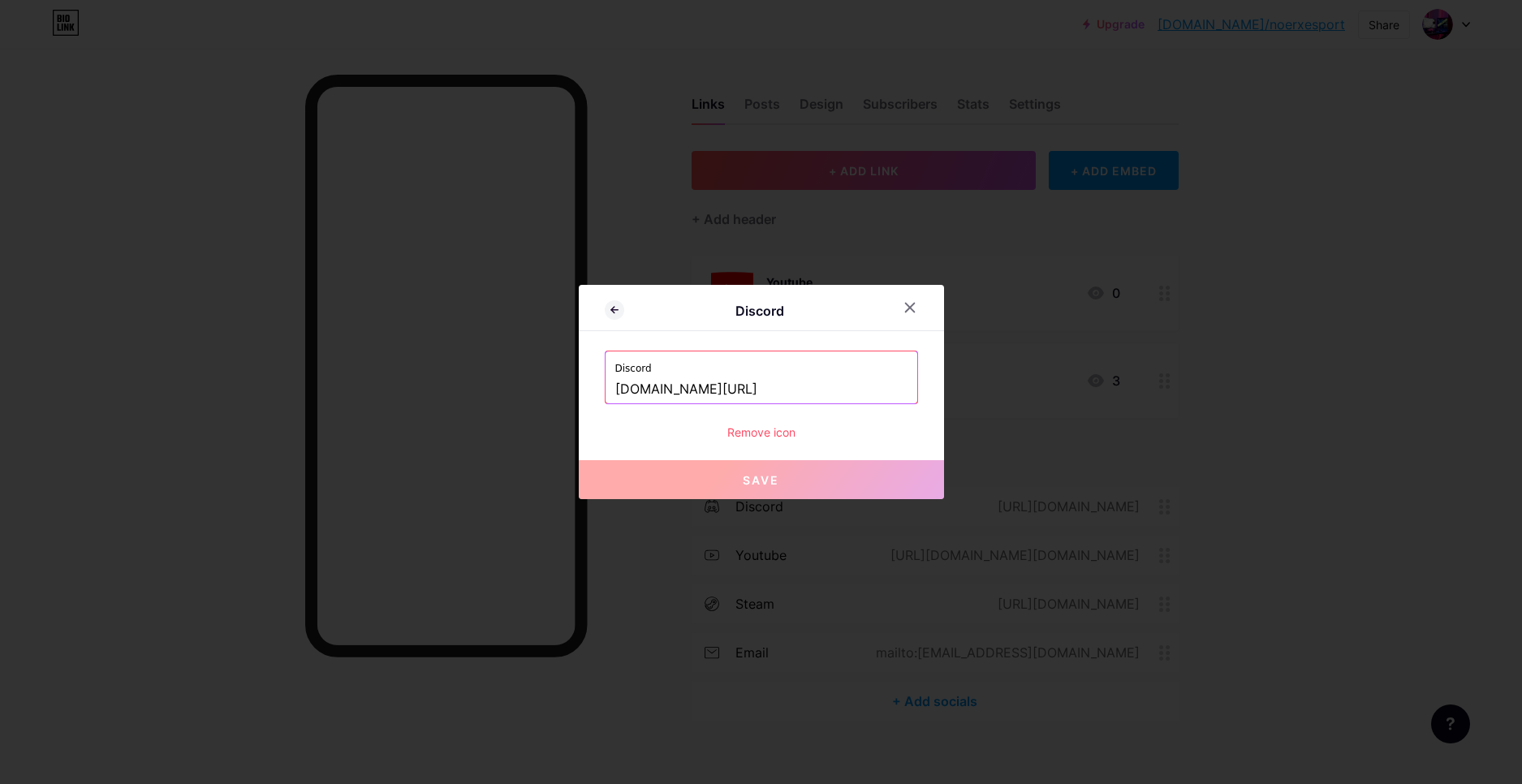
click at [767, 377] on input "discord.gg/ZmBzWgCq" at bounding box center [761, 389] width 292 height 28
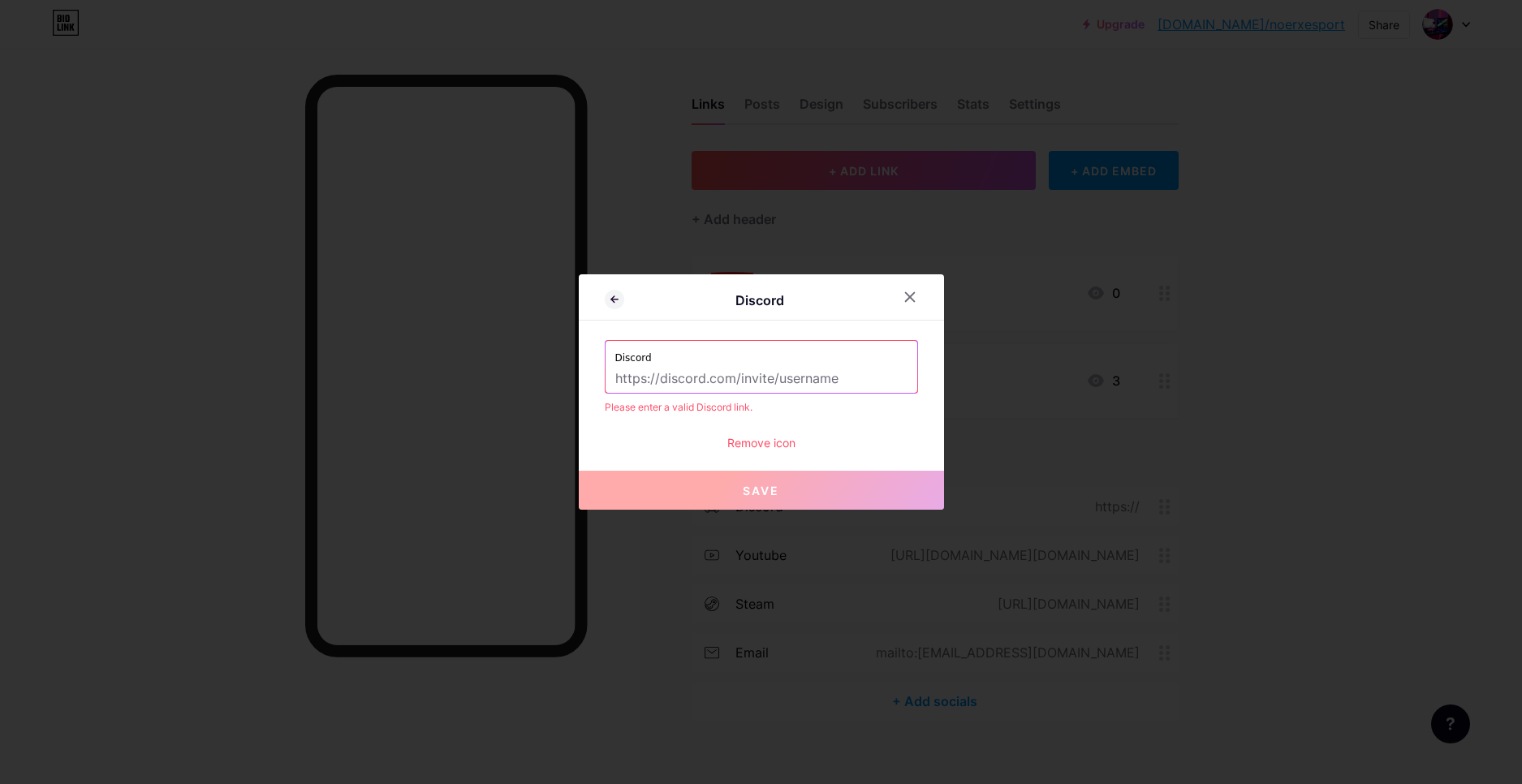
paste input "[URL][DOMAIN_NAME]"
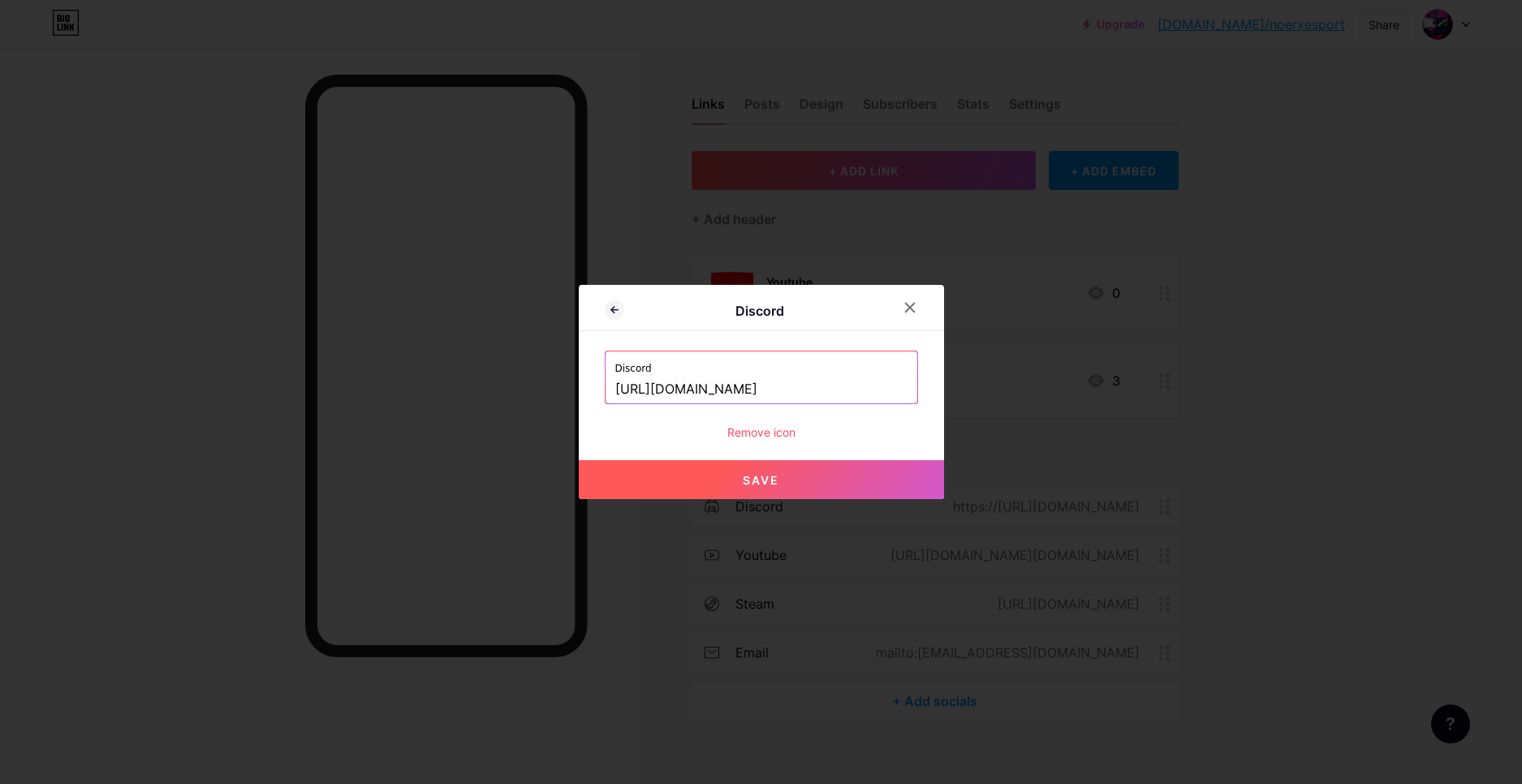
type input "[URL][DOMAIN_NAME]"
click at [800, 472] on button "Save" at bounding box center [761, 480] width 365 height 39
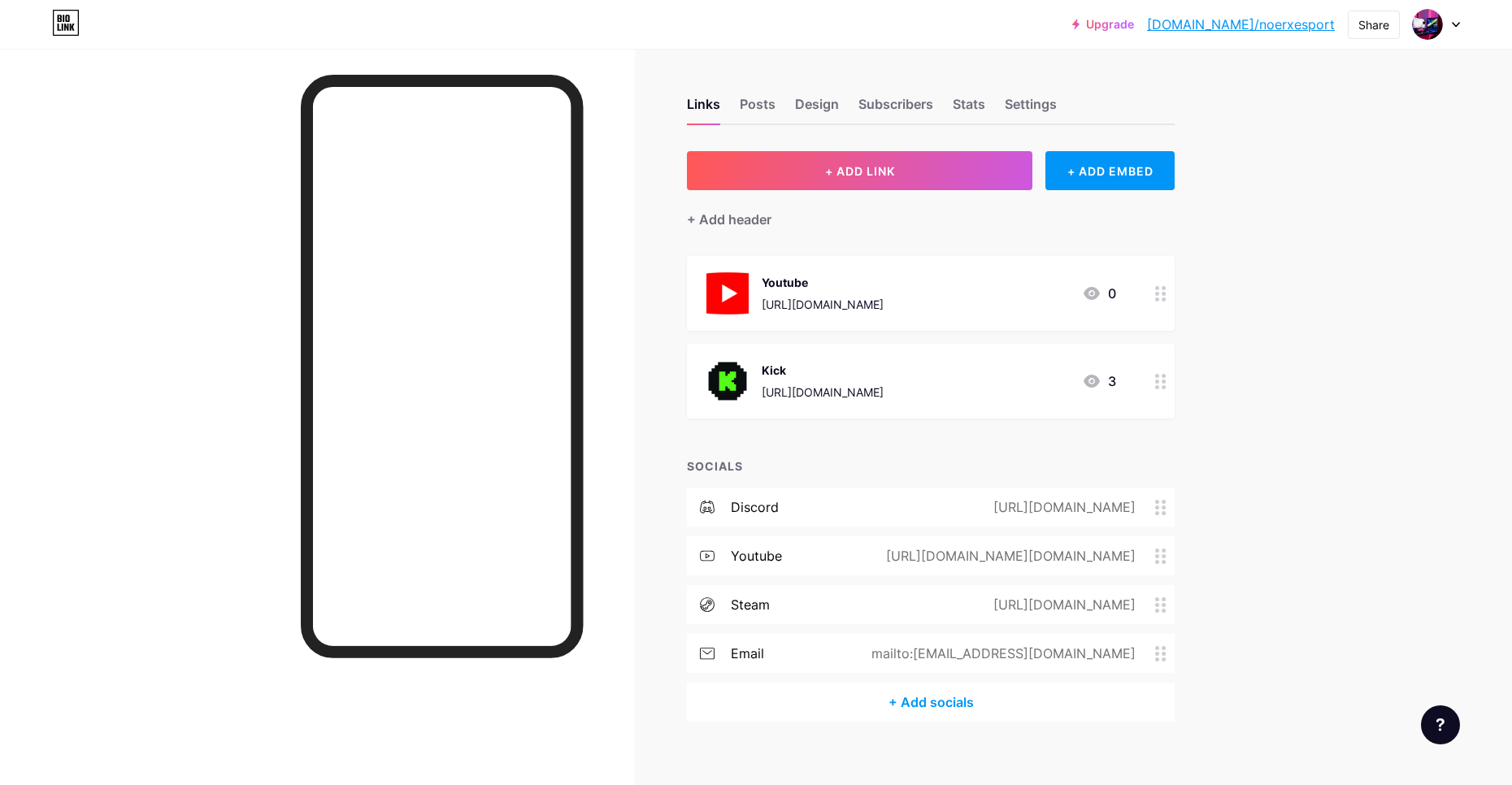
click at [1167, 561] on icon at bounding box center [1160, 556] width 11 height 16
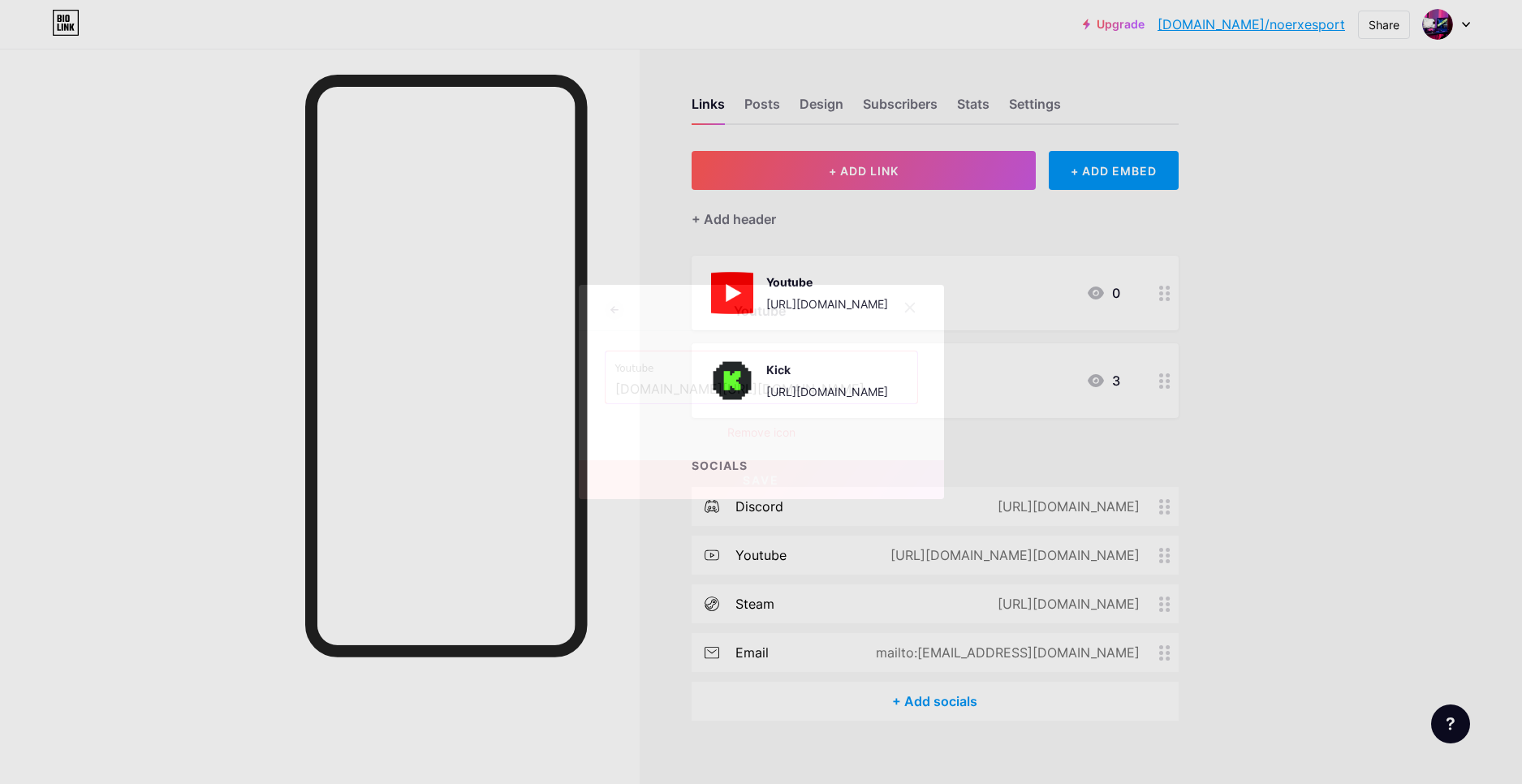
click at [878, 389] on input "youtube.com/@onerx.esport?si=APUhuPL_fnQvdCau" at bounding box center [761, 389] width 292 height 28
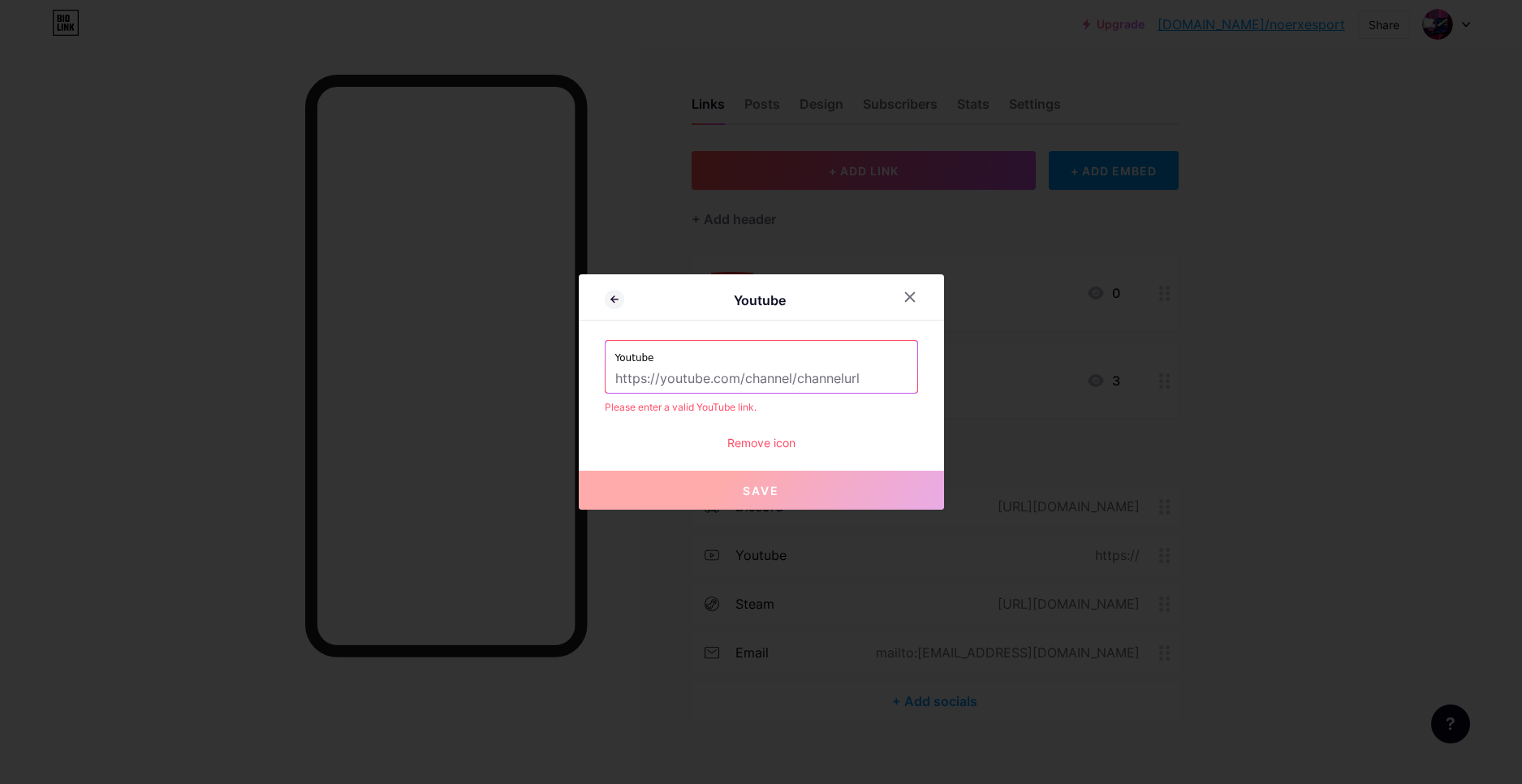
paste input "[URL][DOMAIN_NAME]"
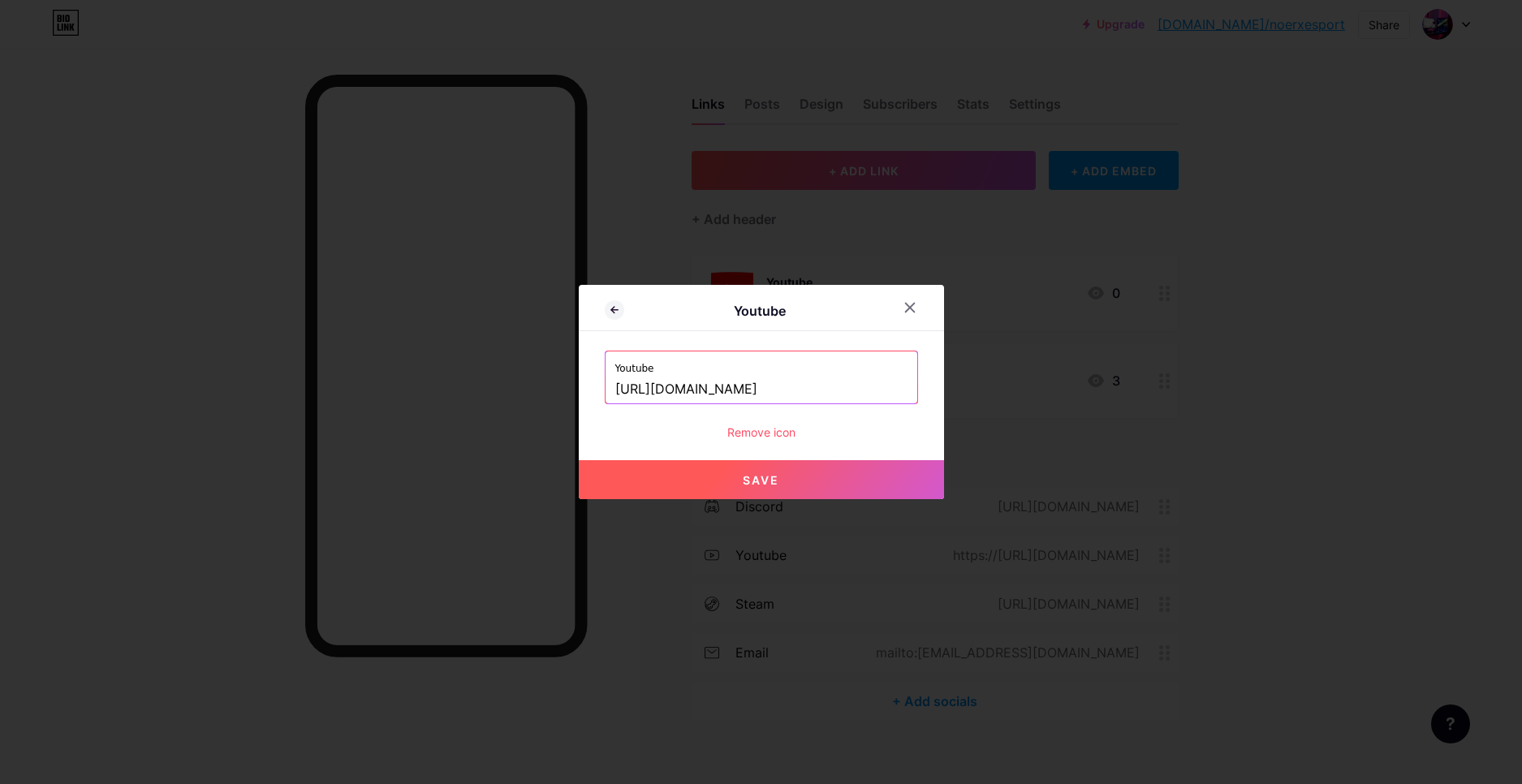
type input "[URL][DOMAIN_NAME]"
click at [818, 478] on button "Save" at bounding box center [761, 480] width 365 height 39
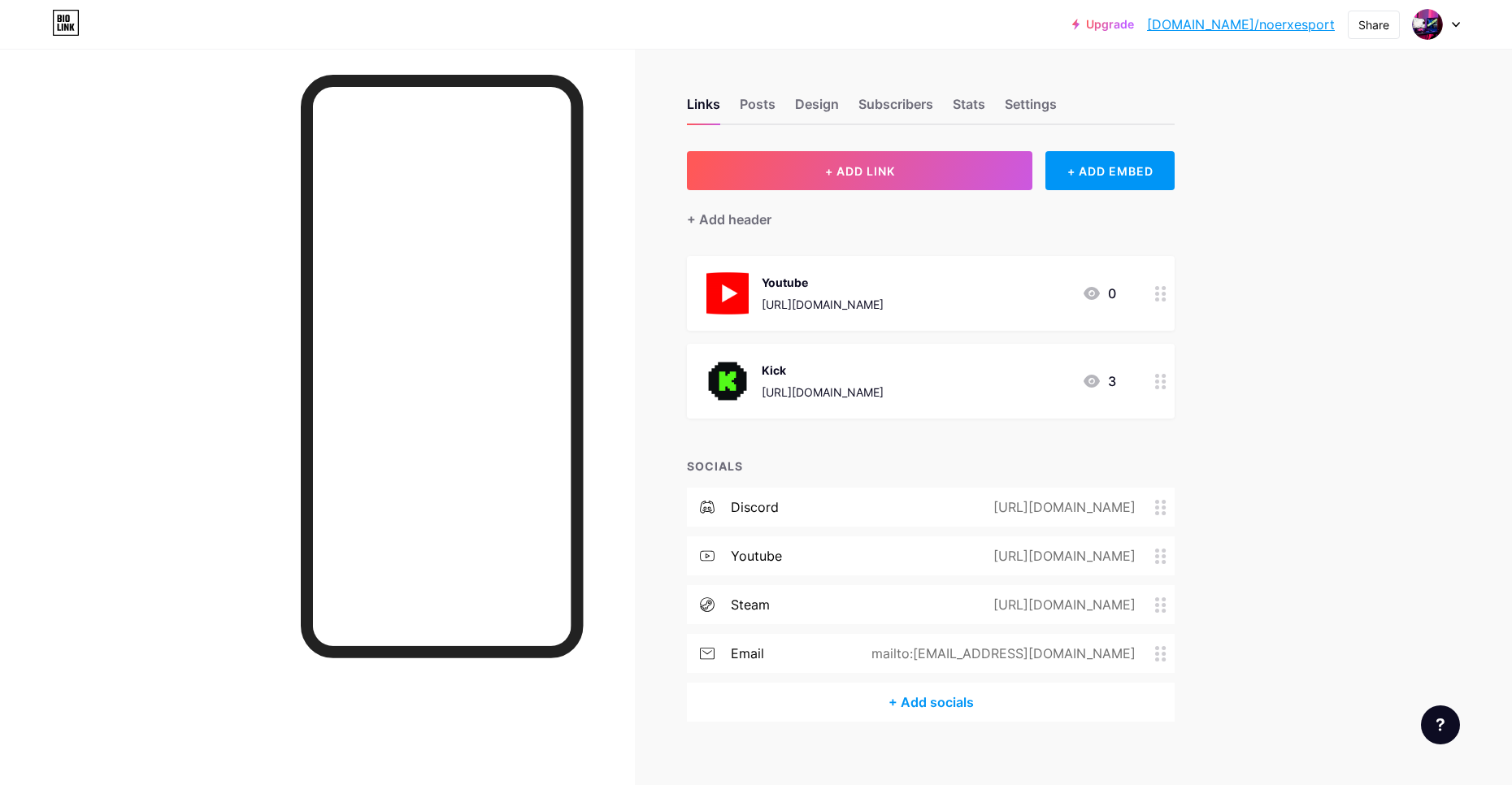
click at [1160, 647] on icon at bounding box center [1160, 654] width 11 height 16
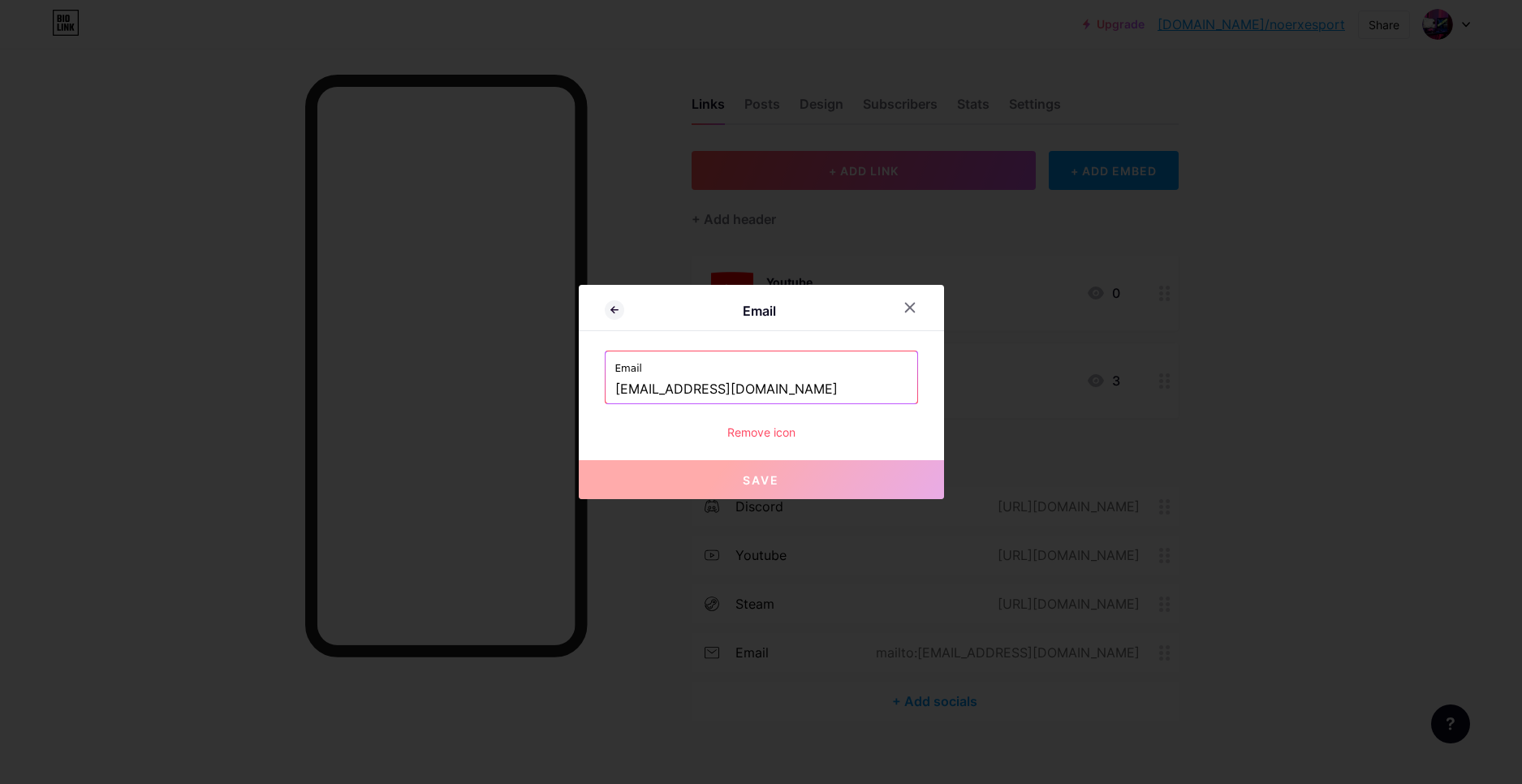
click at [834, 394] on input "onerxesport@gmail.com" at bounding box center [761, 389] width 292 height 28
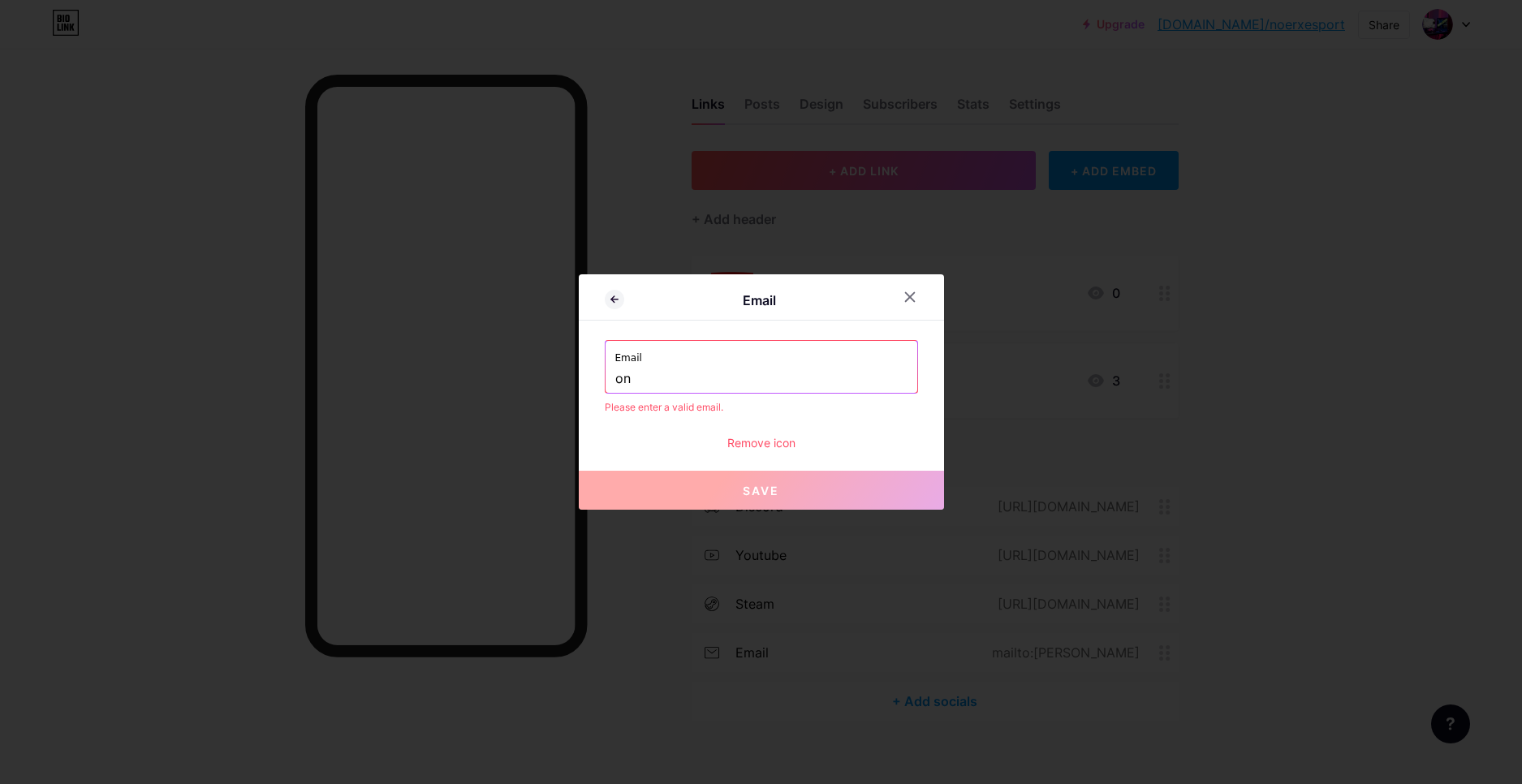
type input "o"
click at [815, 484] on button "Save" at bounding box center [761, 490] width 365 height 39
click at [815, 488] on button "Save" at bounding box center [761, 490] width 365 height 39
click at [812, 393] on div "Email" at bounding box center [761, 367] width 313 height 54
click at [816, 377] on input "text" at bounding box center [761, 379] width 292 height 28
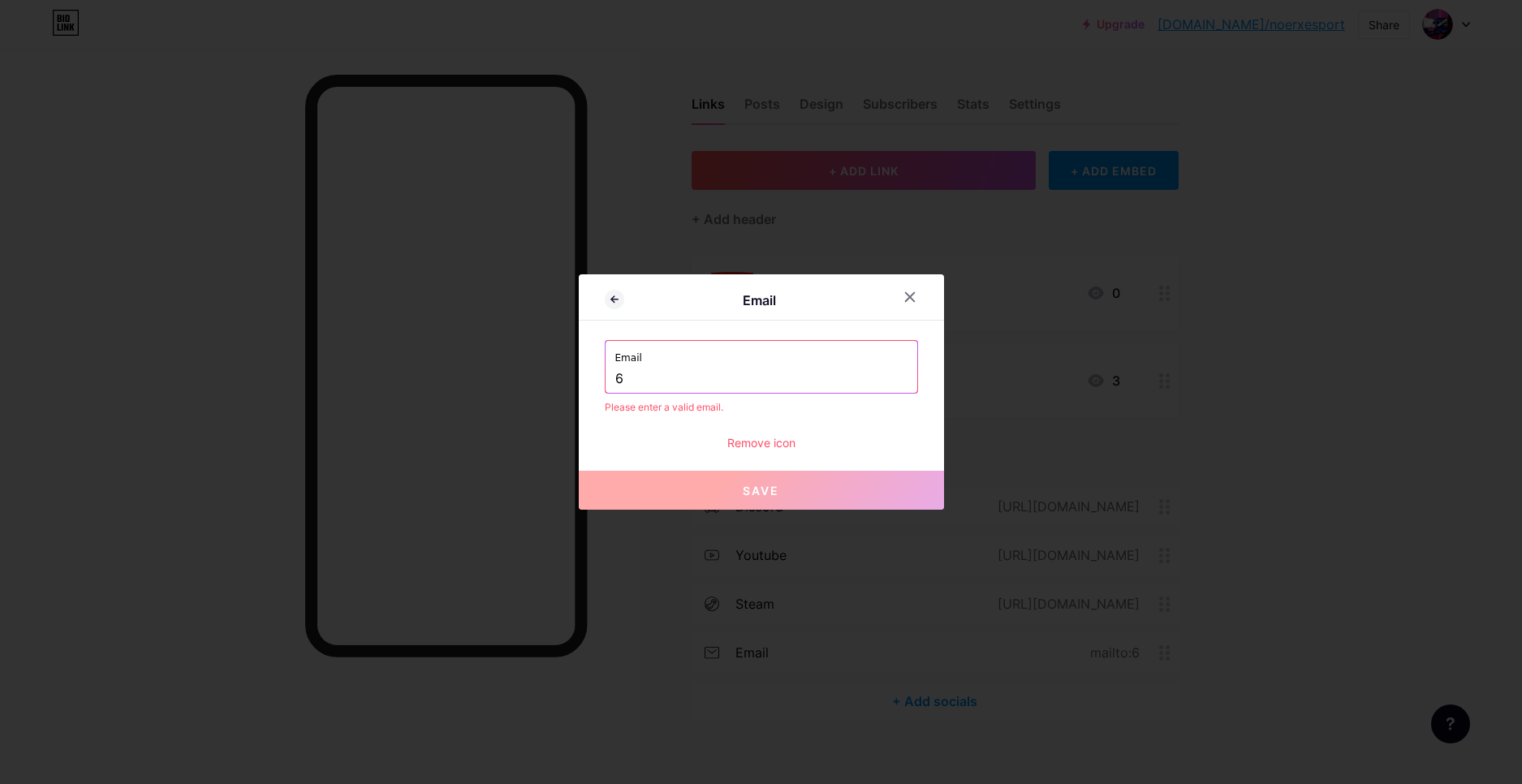
type input "6"
click at [764, 481] on button "Save" at bounding box center [761, 490] width 365 height 39
click at [766, 450] on div "Email Email 6 Please enter a valid email. Remove icon Save" at bounding box center [761, 392] width 365 height 236
click at [767, 439] on div "Remove icon" at bounding box center [761, 443] width 313 height 17
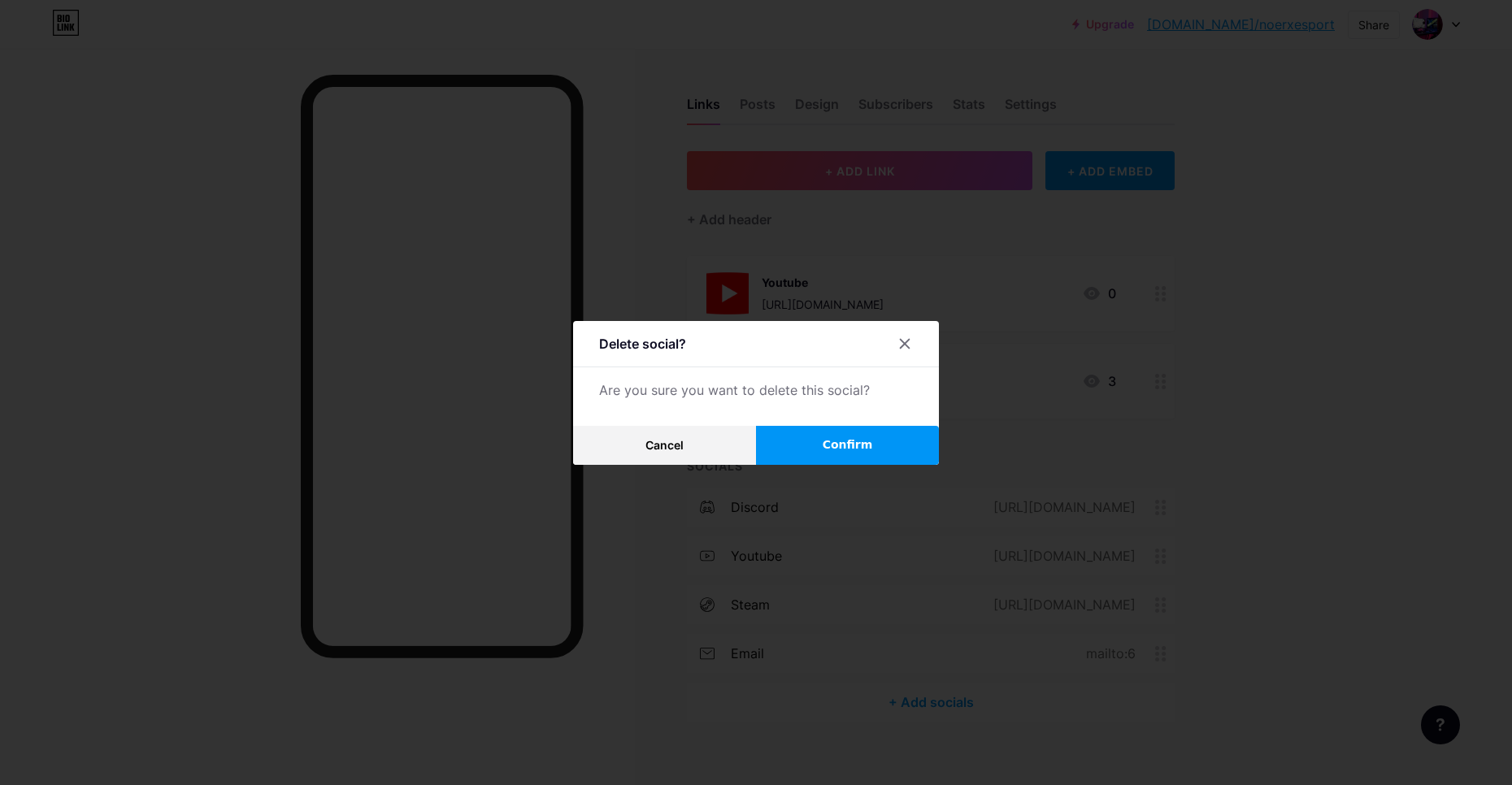
click at [832, 436] on button "Confirm" at bounding box center [847, 445] width 183 height 39
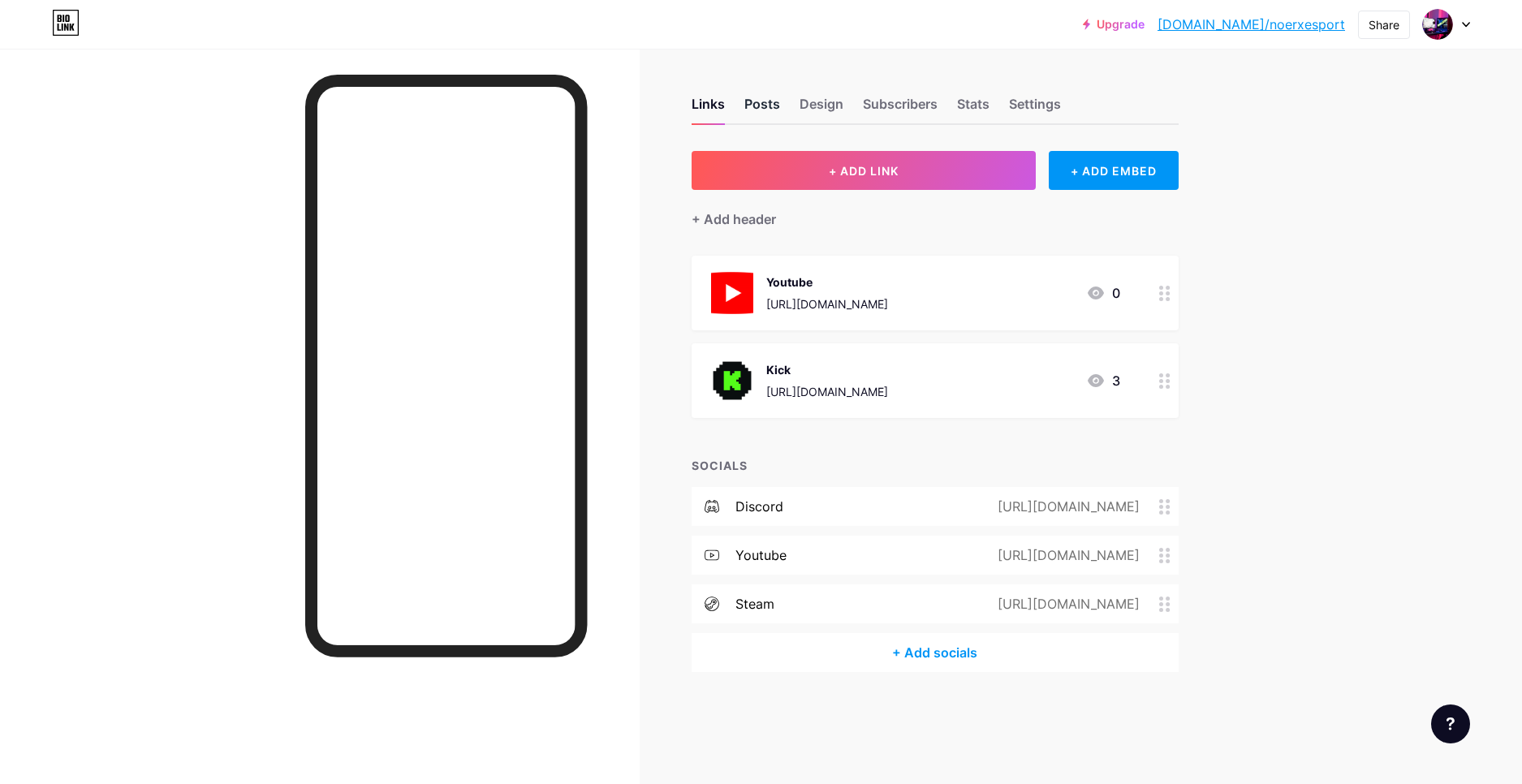
click at [755, 105] on div "Posts" at bounding box center [762, 109] width 36 height 30
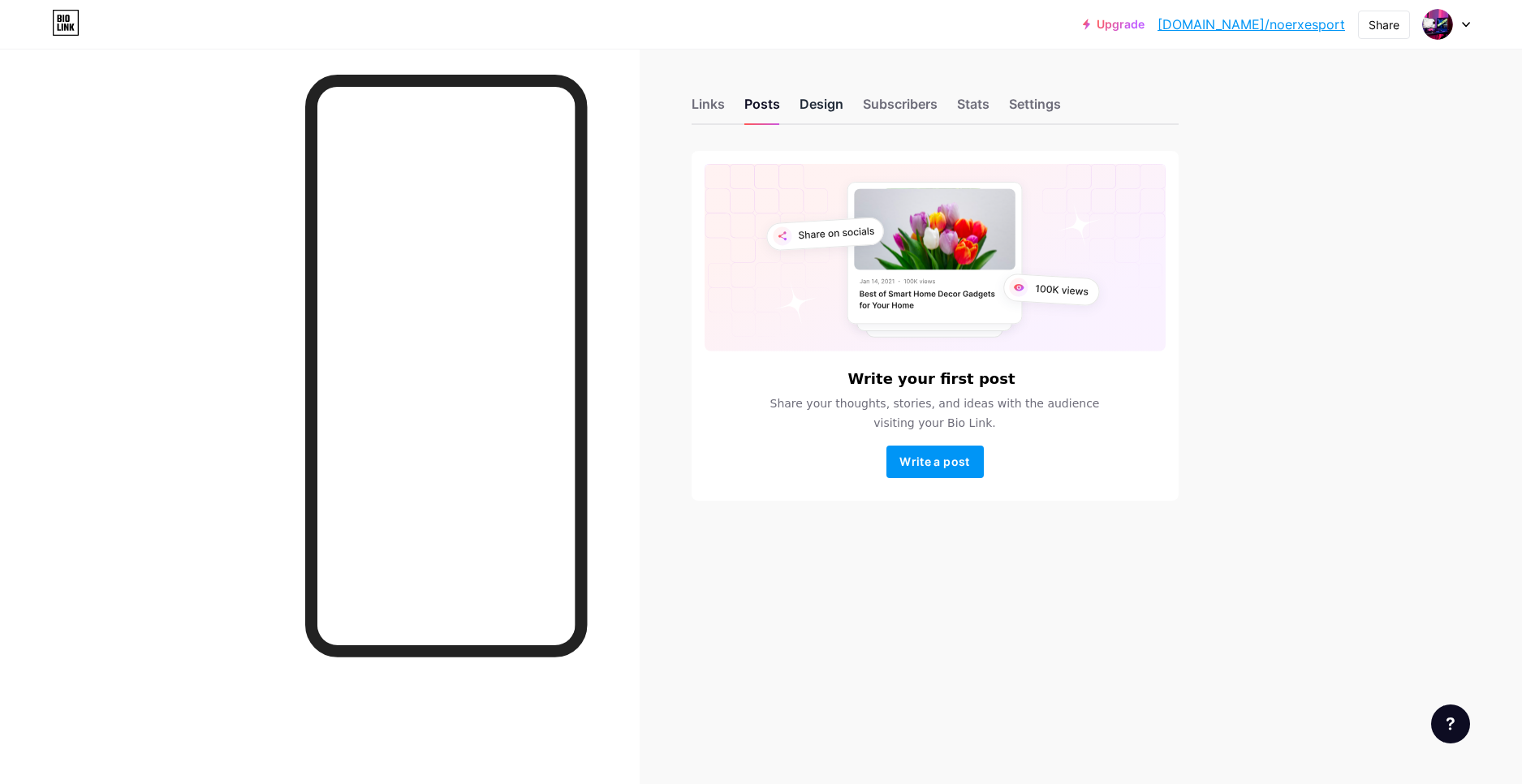
click at [831, 109] on div "Design" at bounding box center [821, 109] width 43 height 30
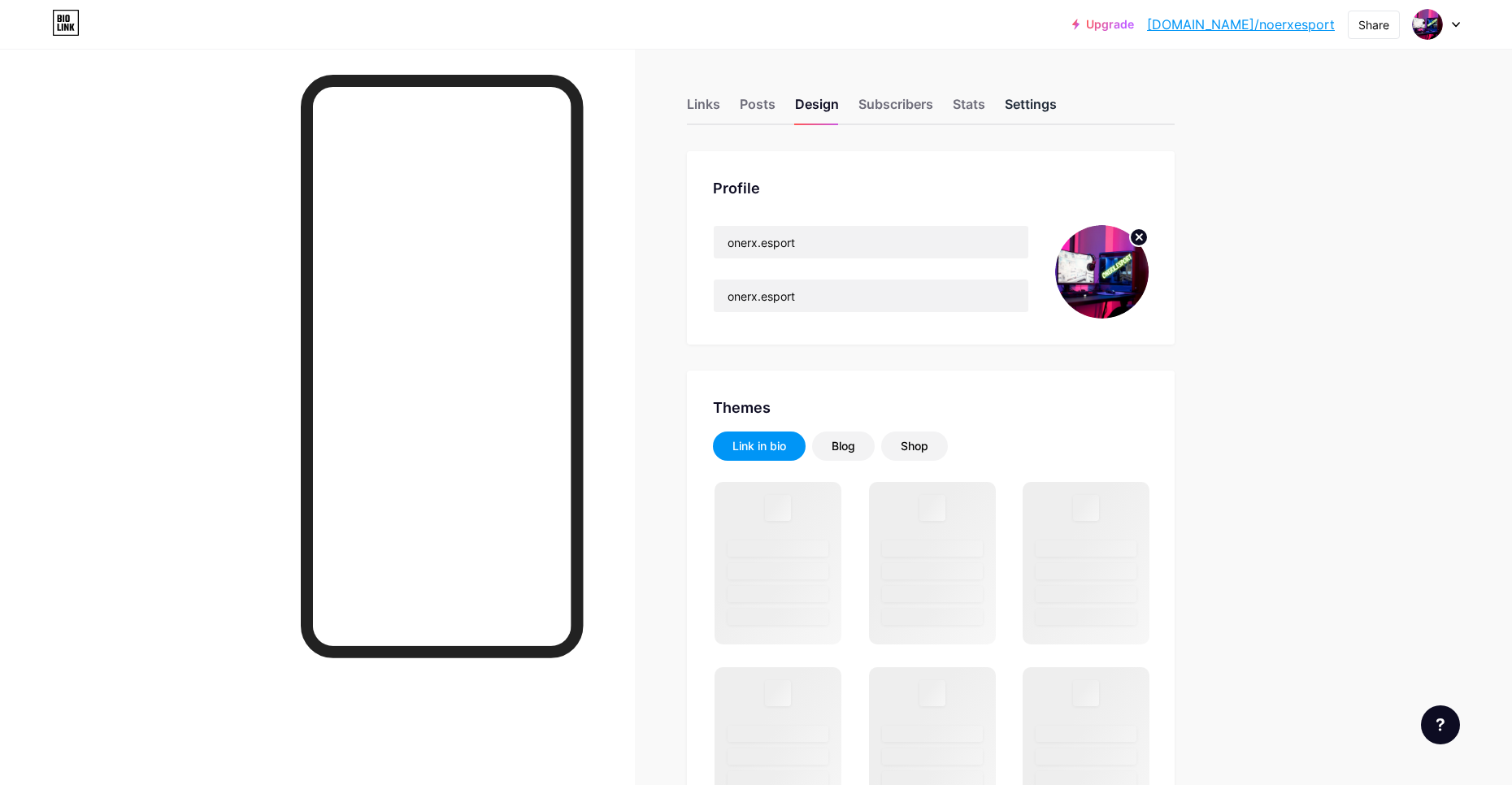
click at [1024, 106] on div "Settings" at bounding box center [1031, 109] width 52 height 30
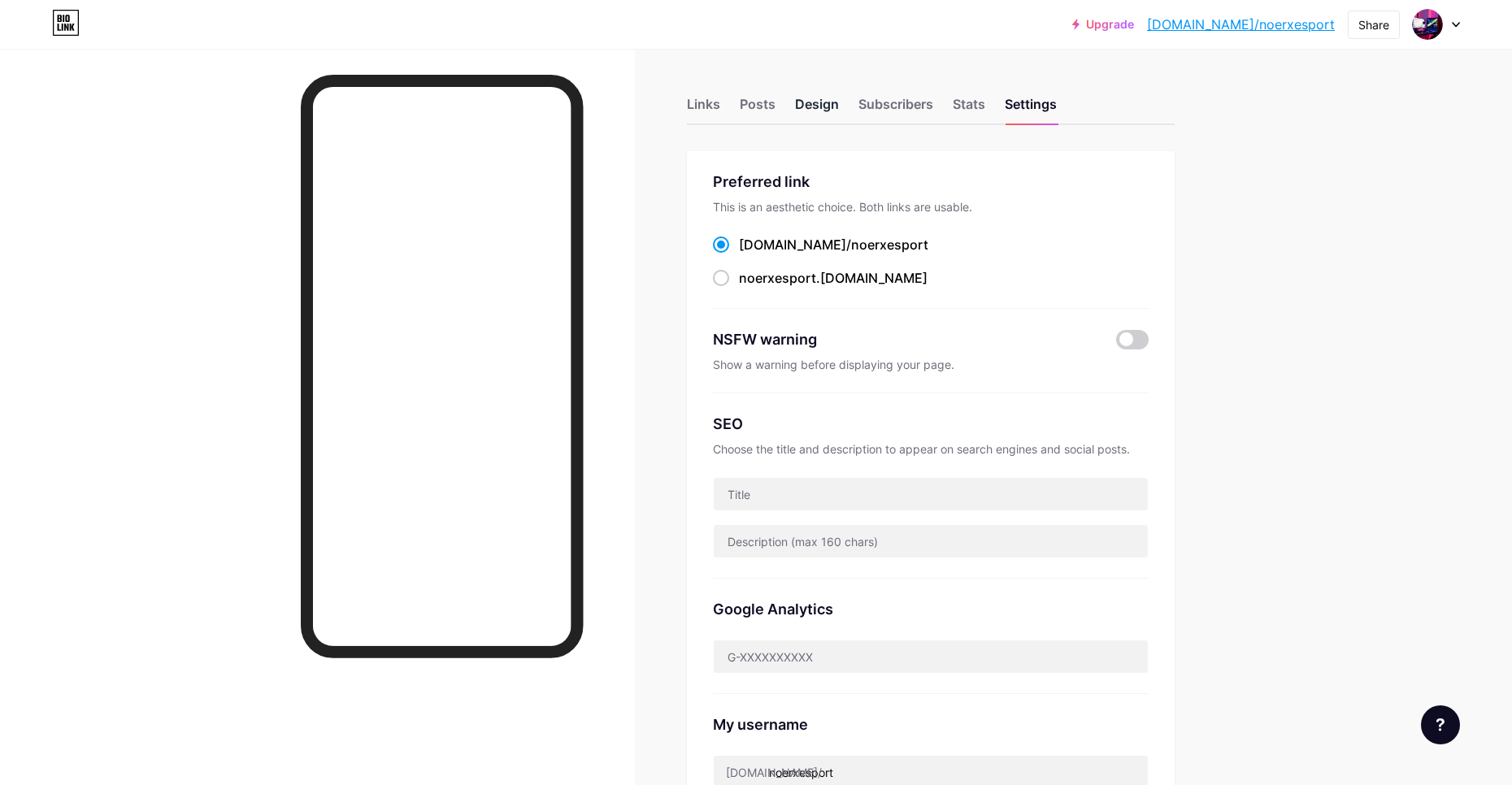
click at [818, 98] on div "Design" at bounding box center [817, 109] width 44 height 30
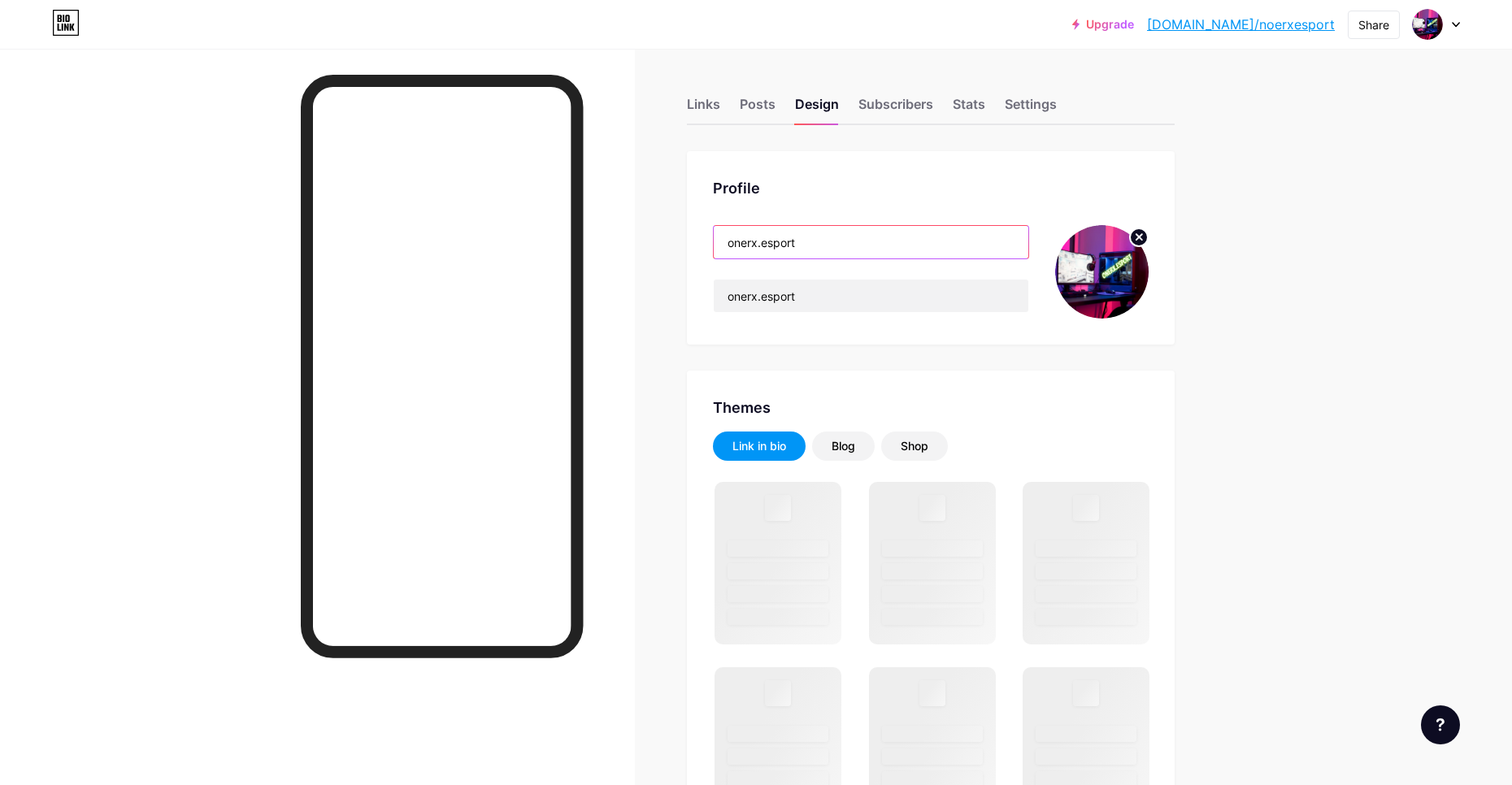
drag, startPoint x: 902, startPoint y: 227, endPoint x: 895, endPoint y: 236, distance: 11.4
click at [896, 235] on input "onerx.esport" at bounding box center [871, 242] width 315 height 32
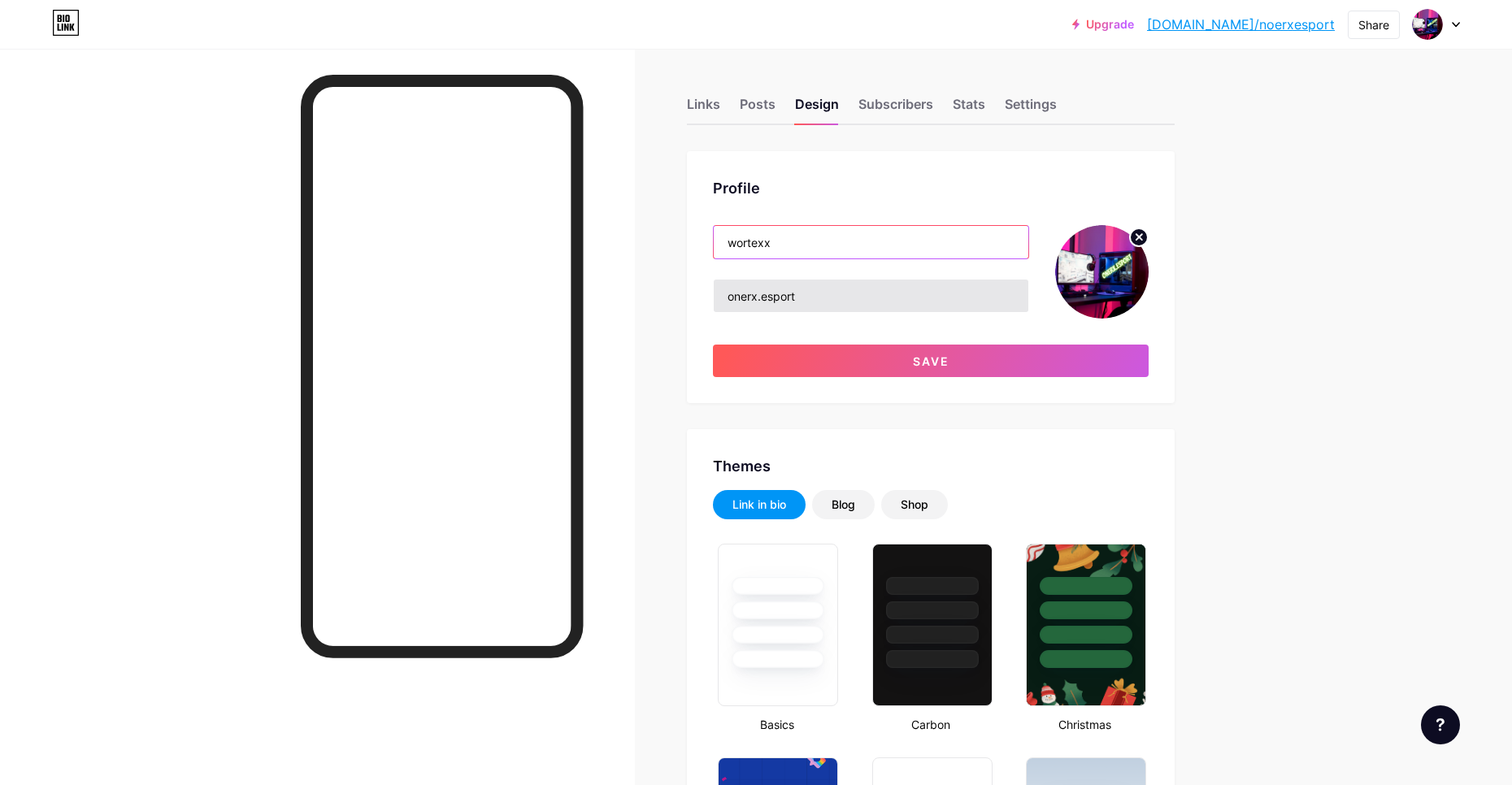
type input "wortexx"
click at [874, 305] on input "onerx.esport" at bounding box center [871, 295] width 315 height 32
type input "wortex-61"
click at [1139, 240] on circle at bounding box center [1138, 237] width 18 height 18
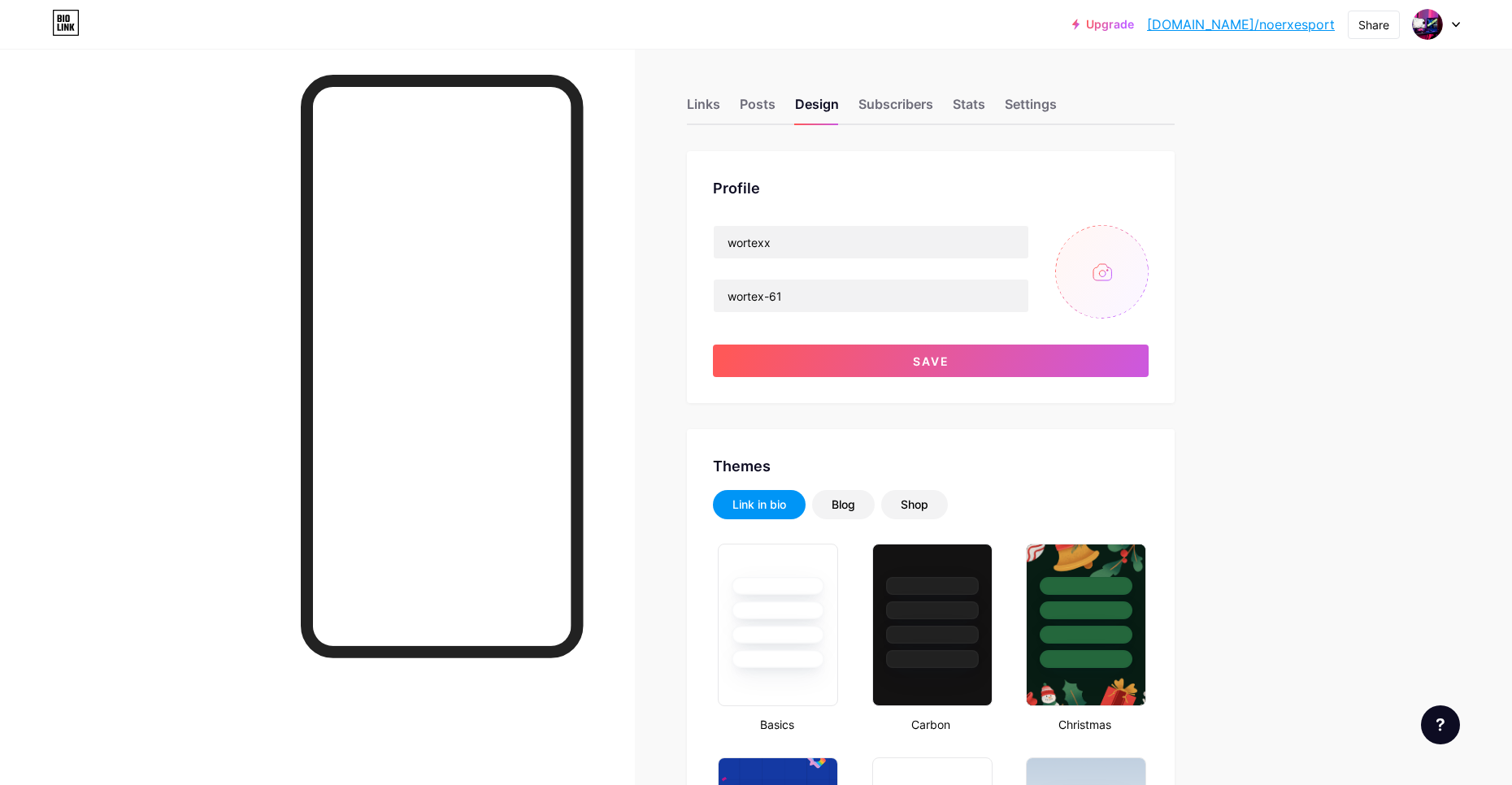
click at [1106, 265] on input "file" at bounding box center [1101, 271] width 94 height 93
type input "C:\fakepath\images (1).jfif"
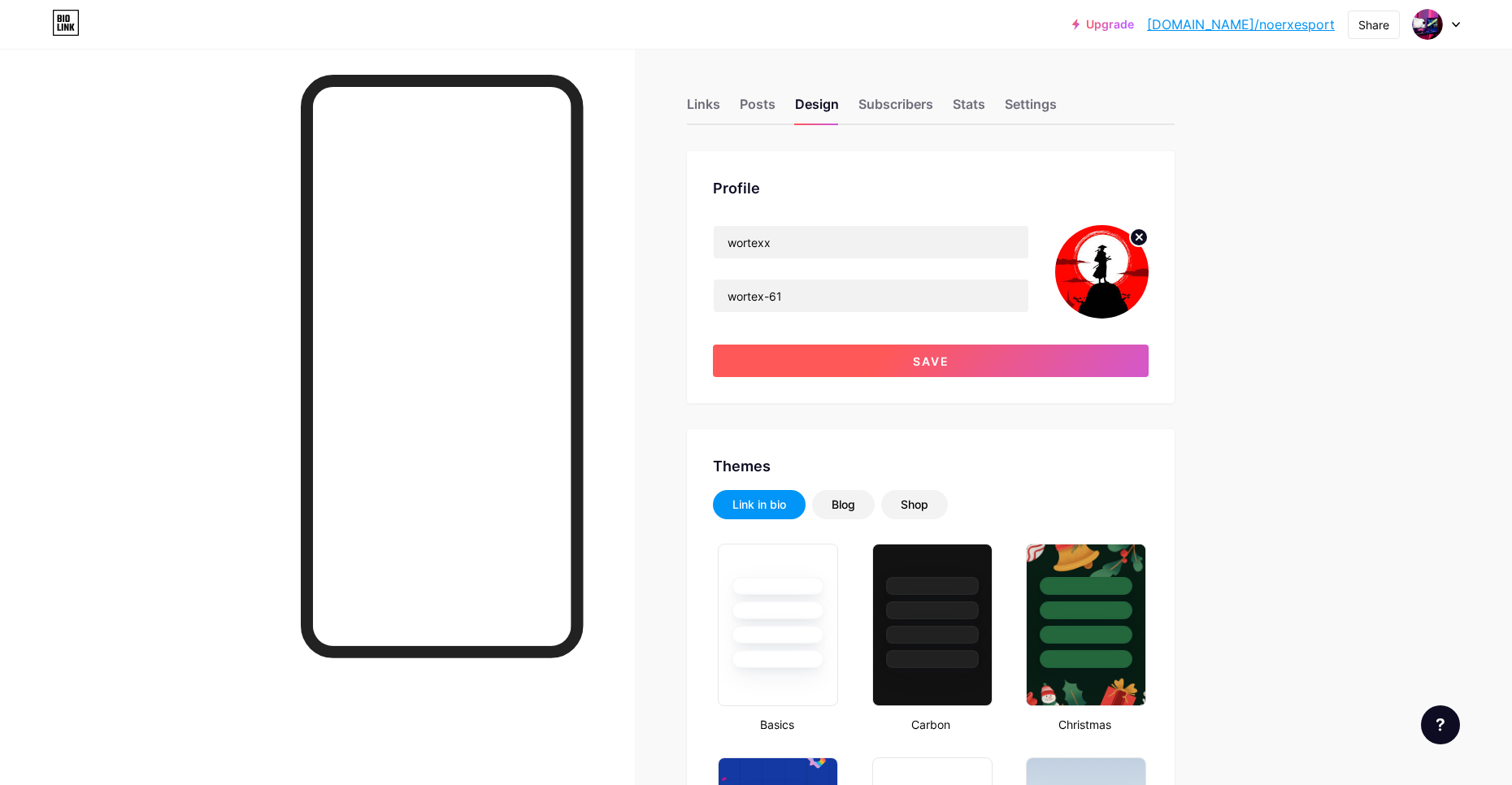
click at [1042, 366] on button "Save" at bounding box center [931, 360] width 436 height 32
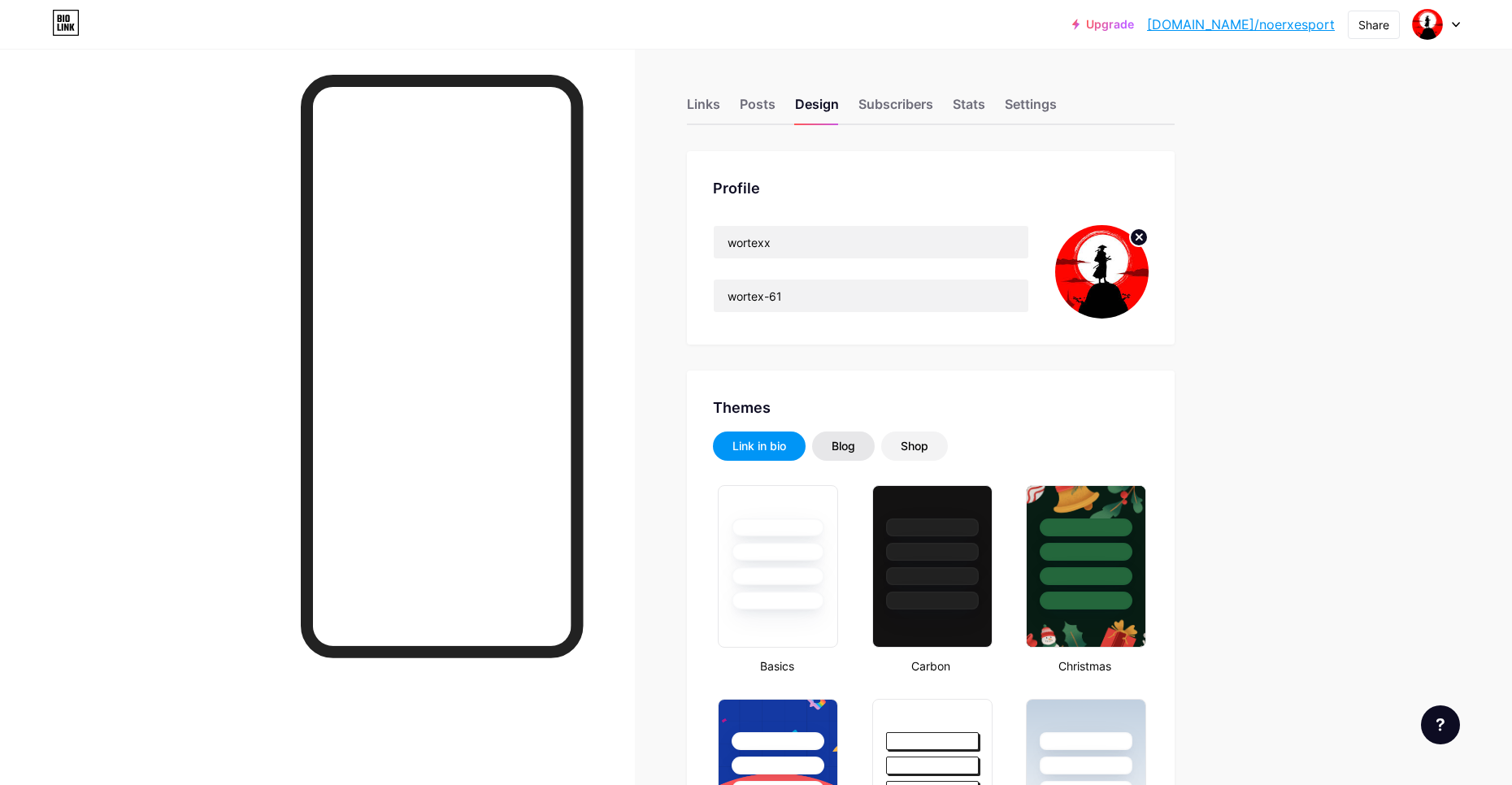
click at [856, 455] on div "Blog" at bounding box center [843, 446] width 63 height 30
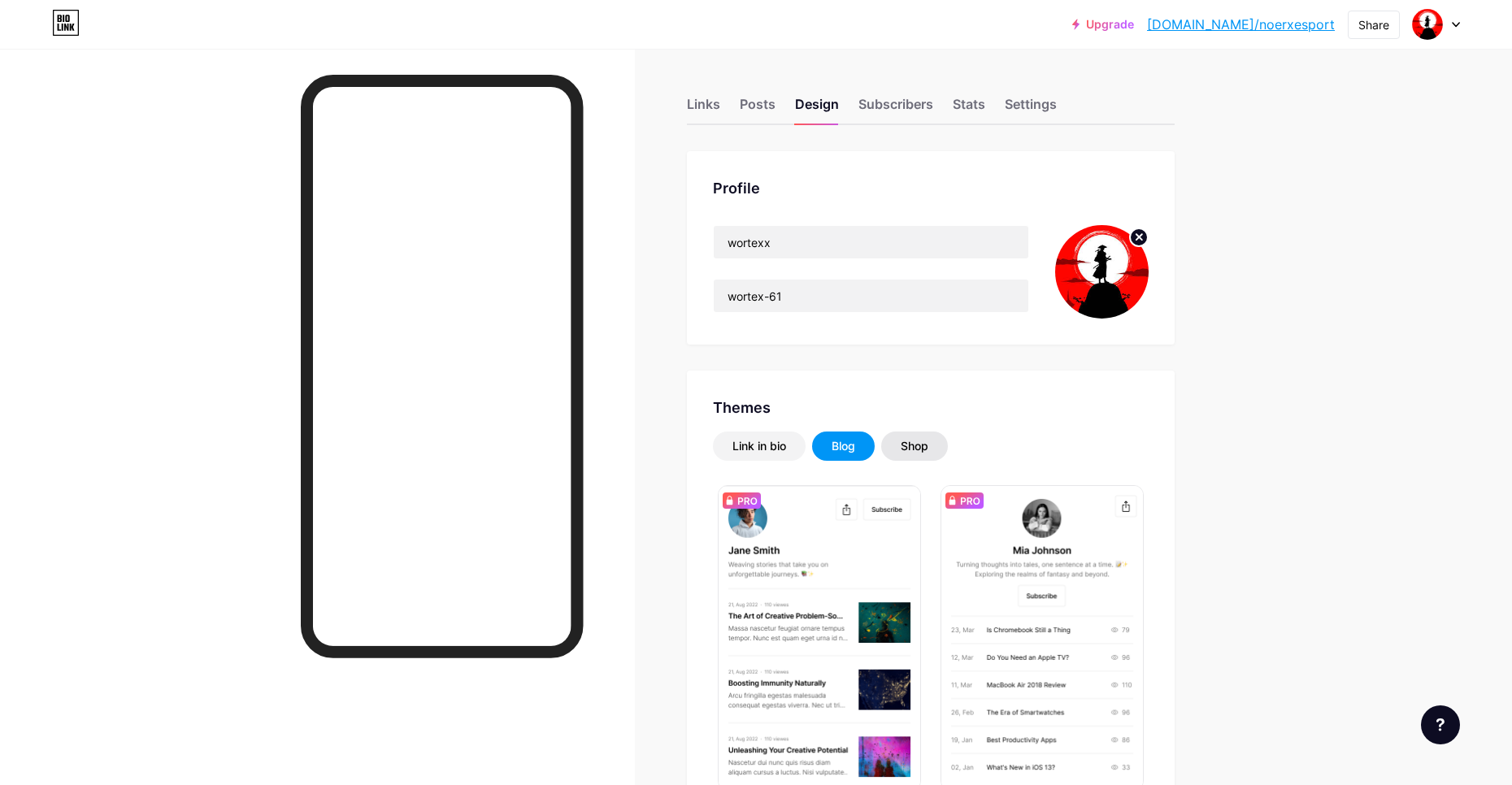
click at [918, 449] on div "Shop" at bounding box center [915, 446] width 28 height 17
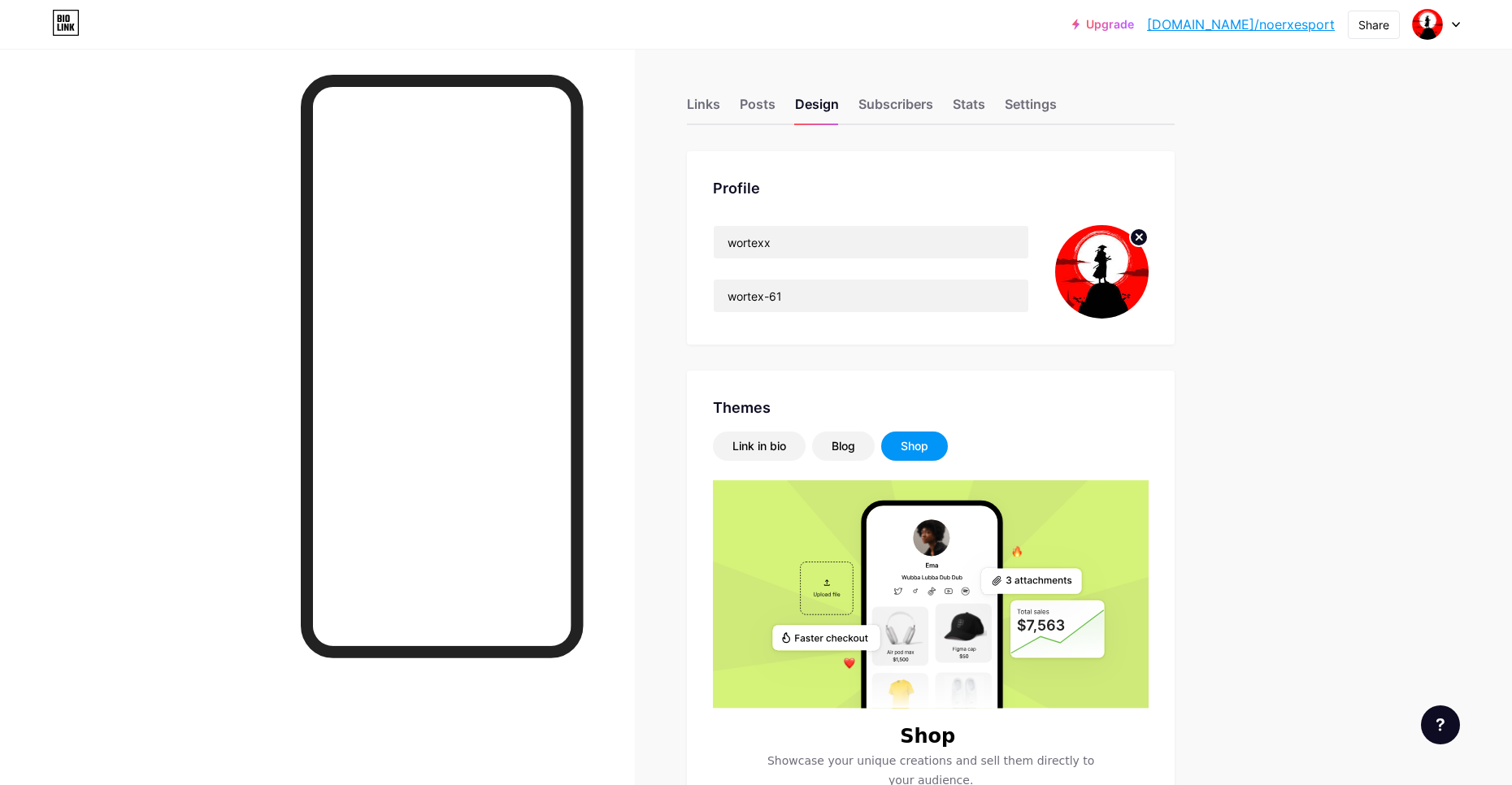
click at [906, 442] on div "Shop" at bounding box center [915, 446] width 67 height 30
click at [856, 442] on div "Blog" at bounding box center [843, 446] width 23 height 17
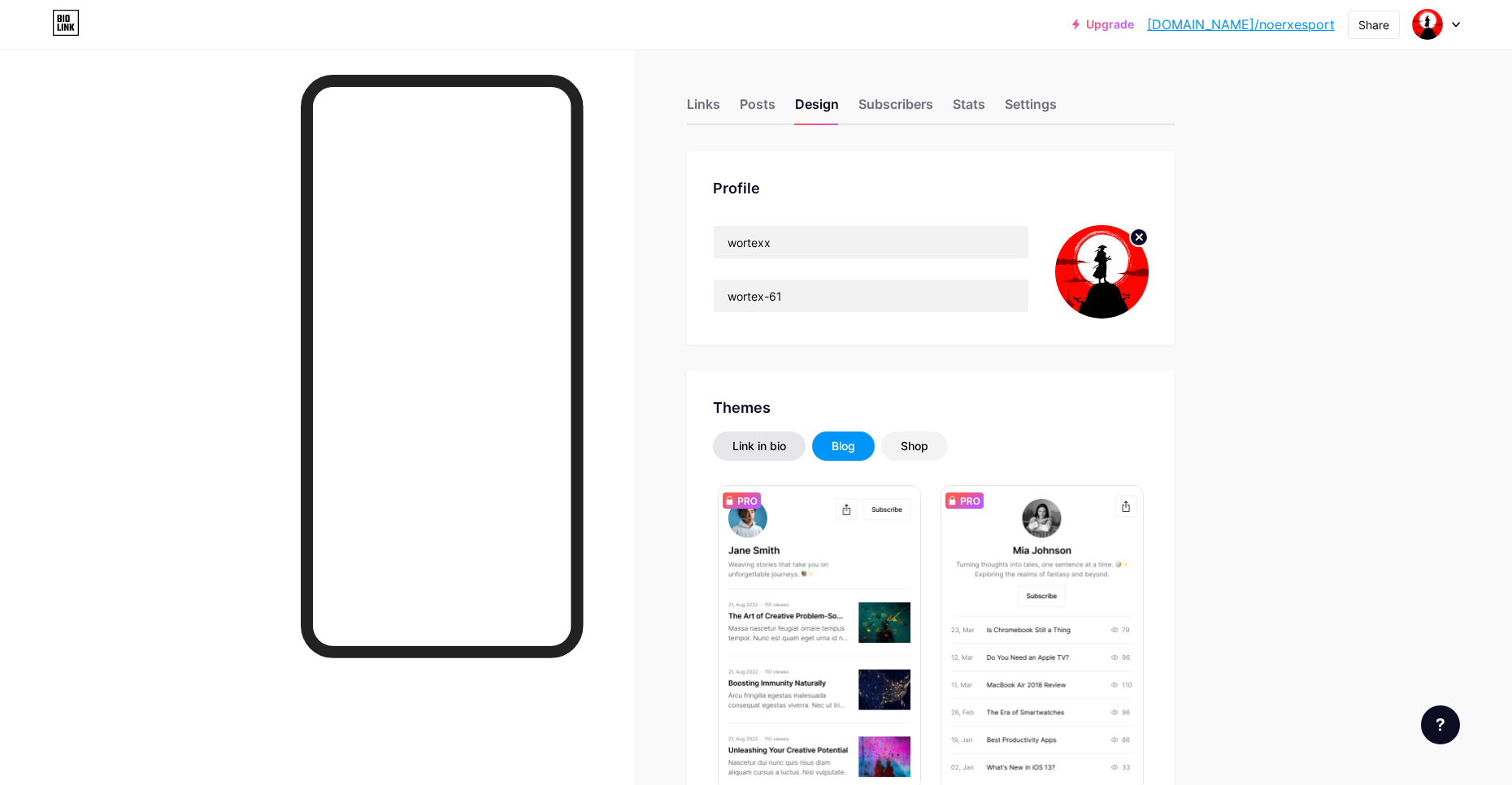
click at [786, 443] on div "Link in bio" at bounding box center [759, 446] width 54 height 17
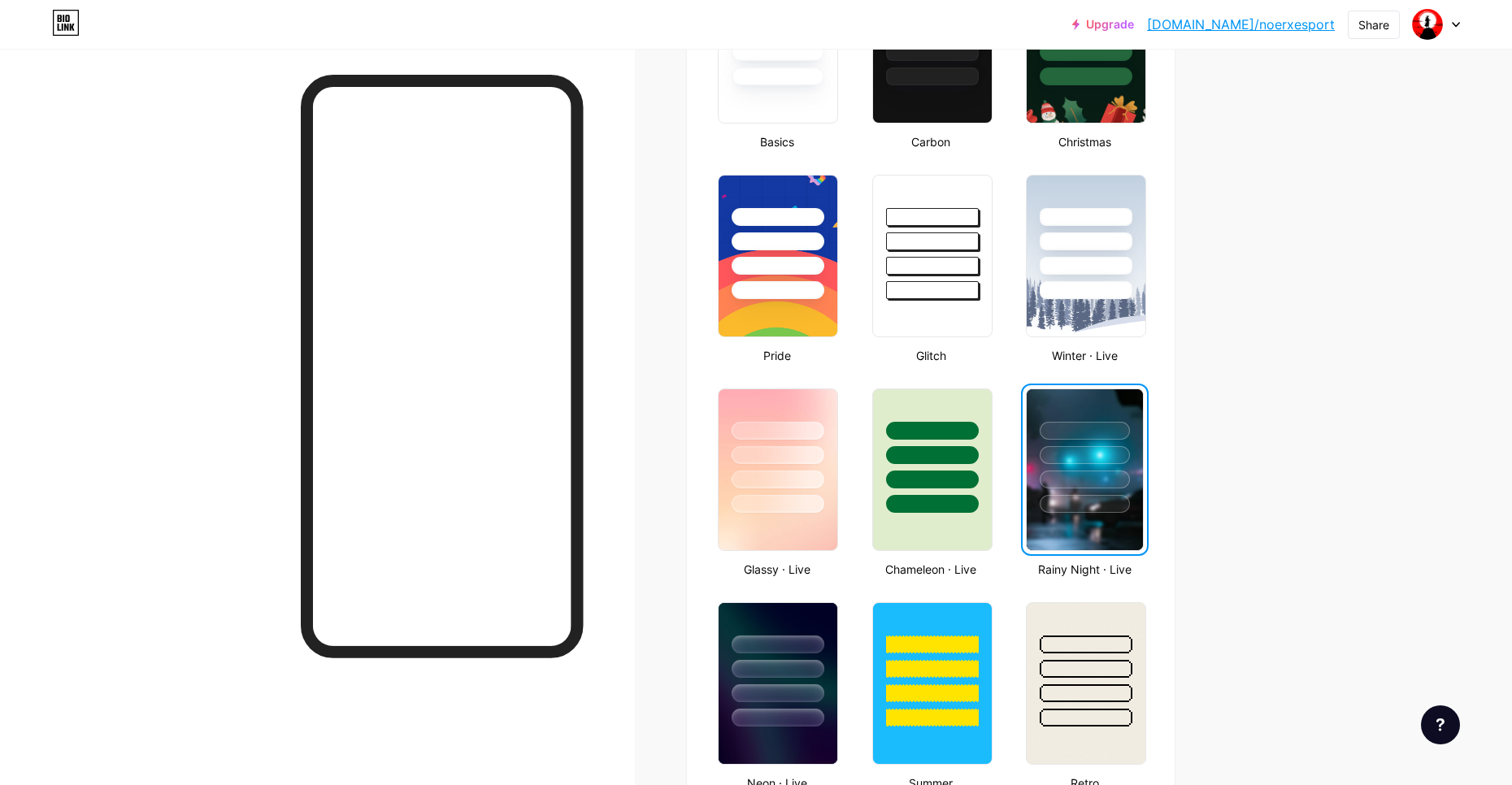
scroll to position [650, 0]
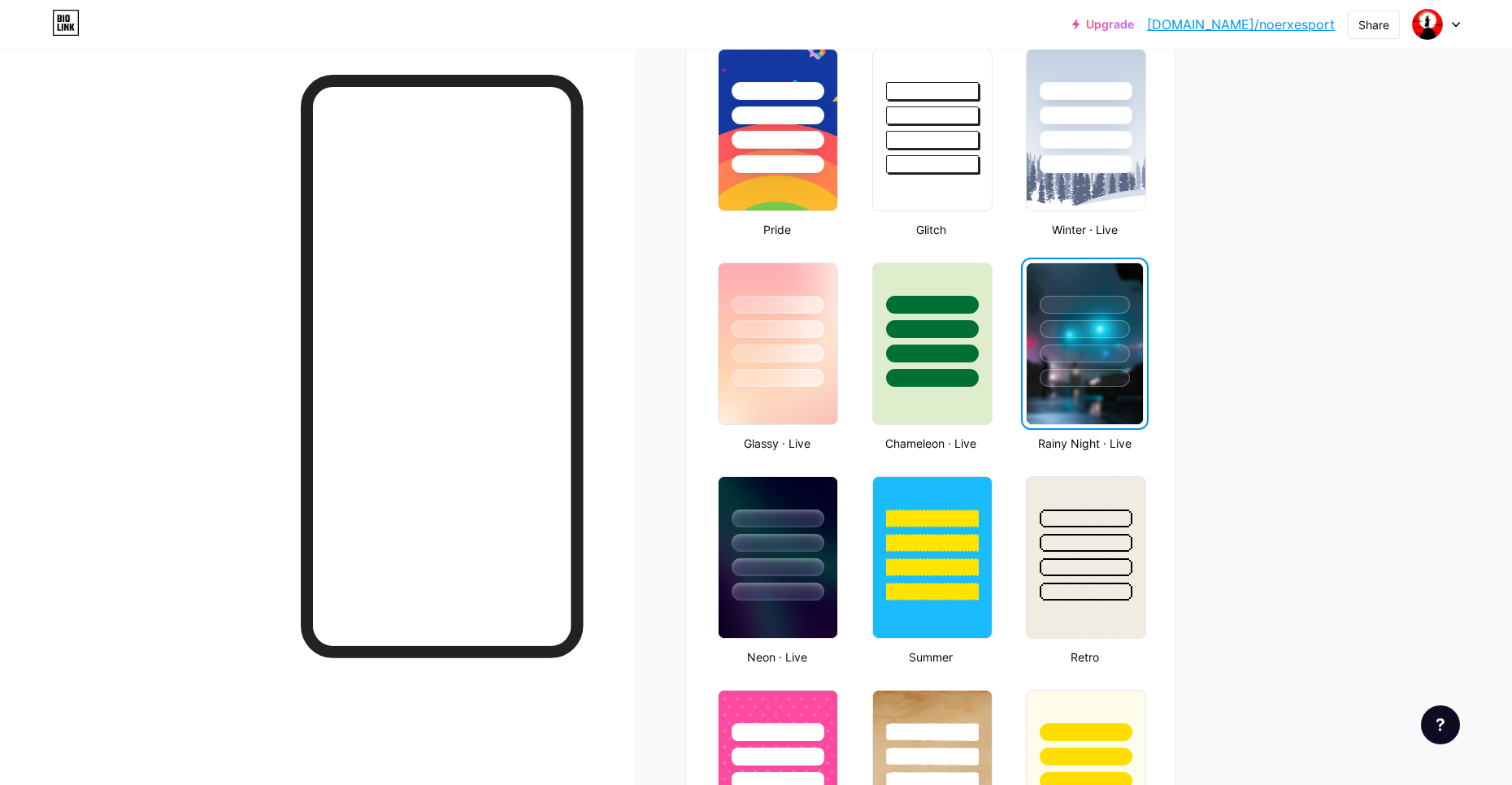
click at [1056, 382] on div at bounding box center [1084, 378] width 90 height 18
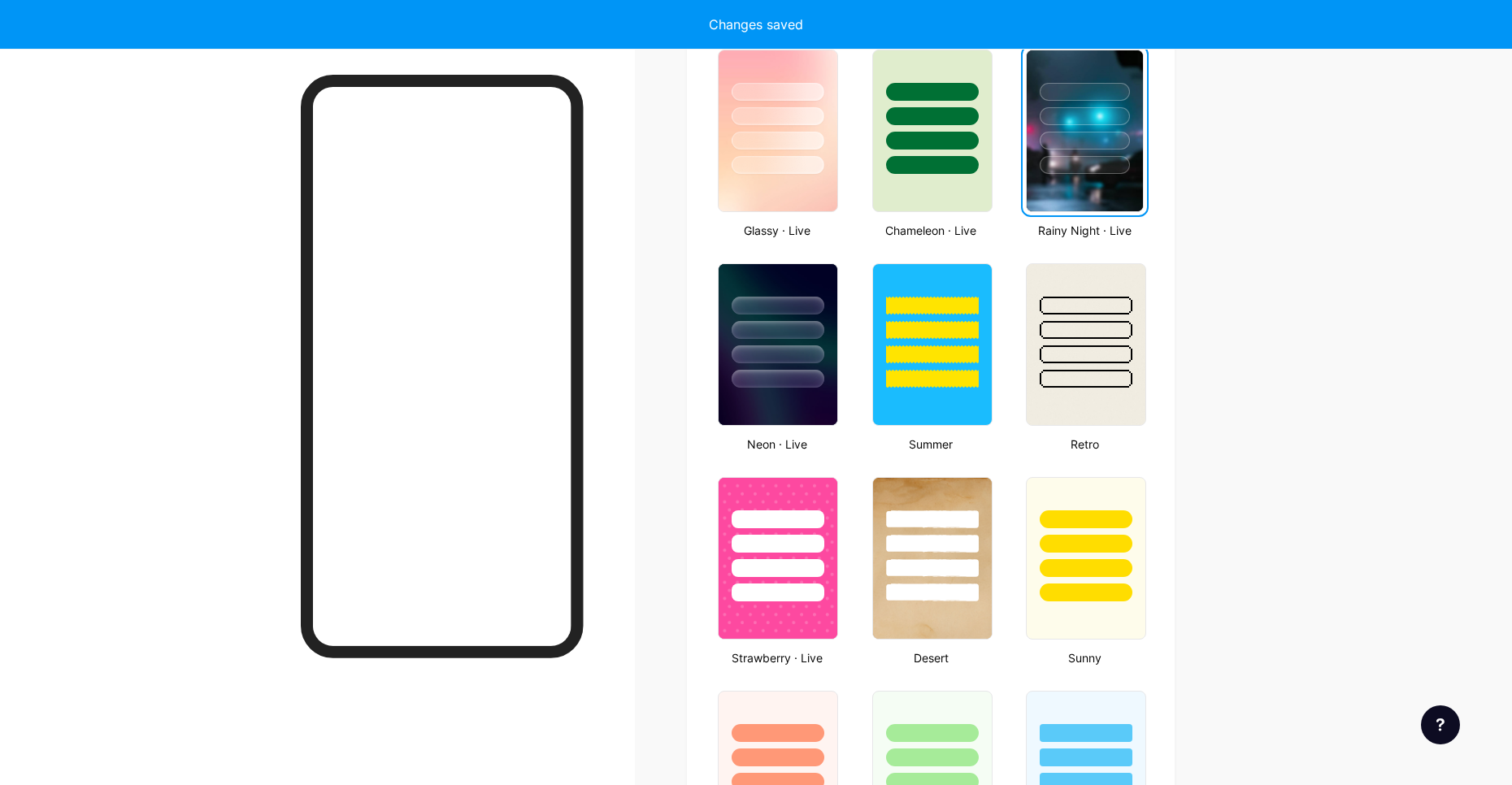
scroll to position [1056, 0]
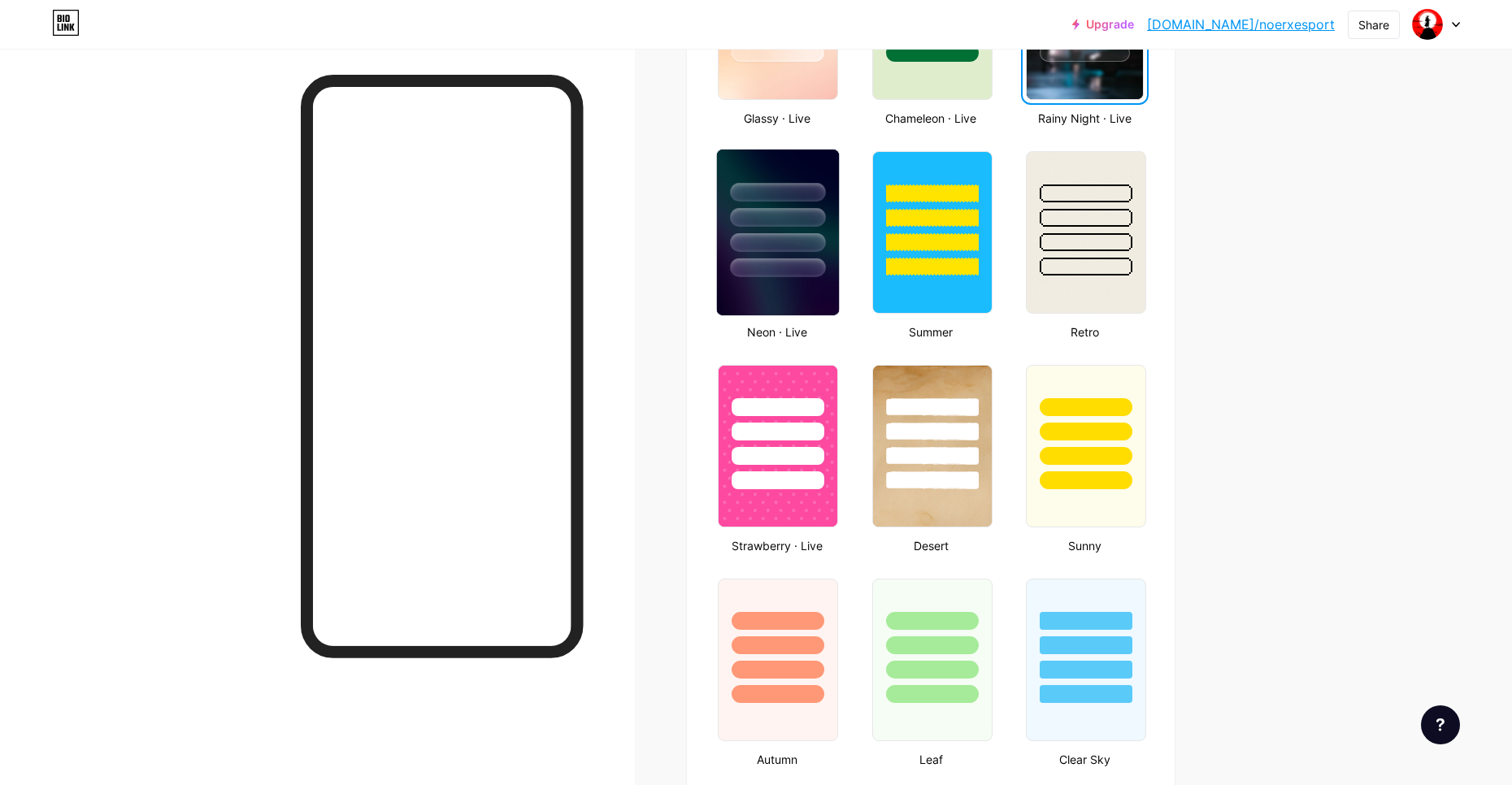
click at [768, 269] on div at bounding box center [777, 268] width 95 height 19
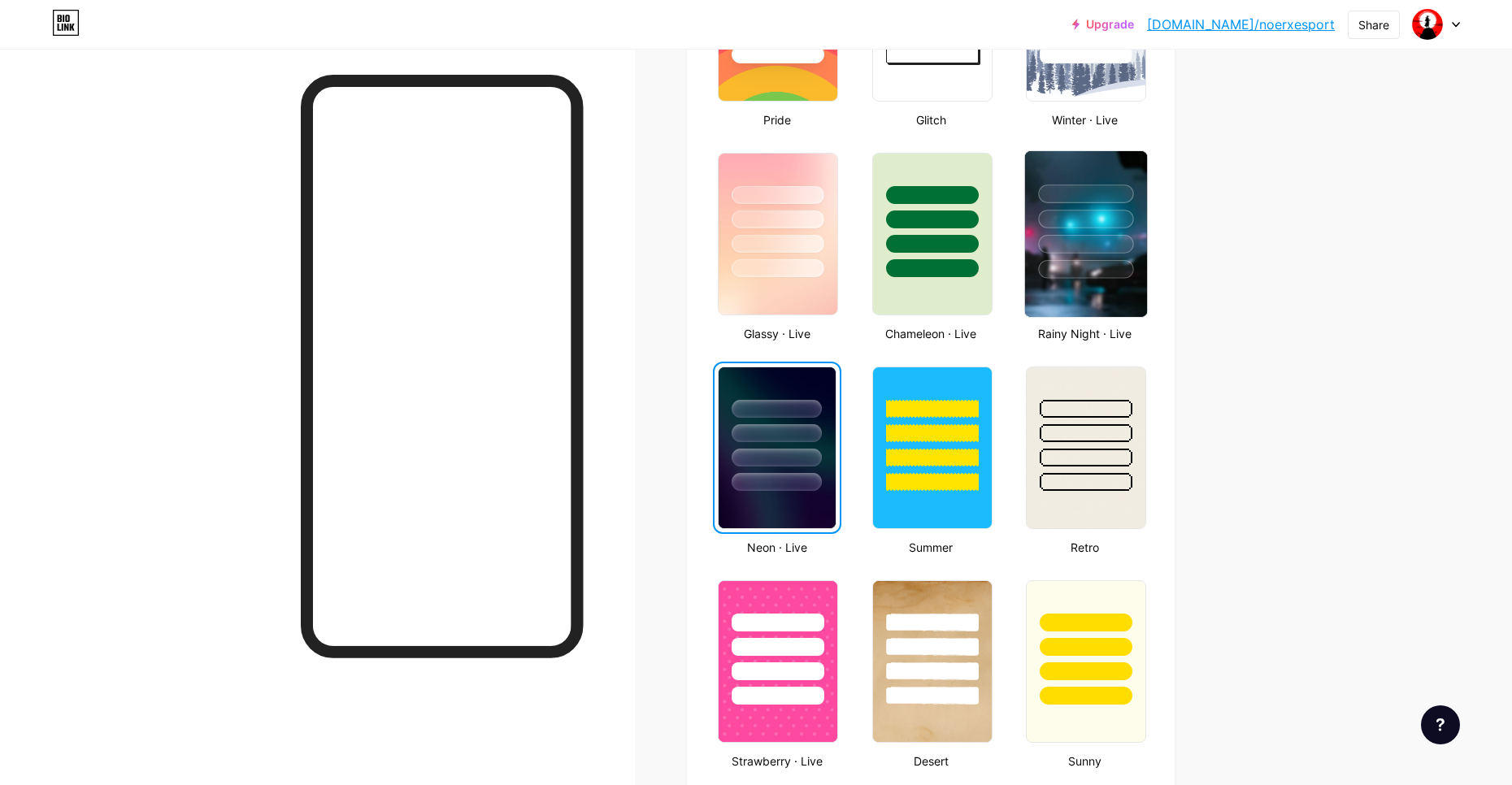
scroll to position [731, 0]
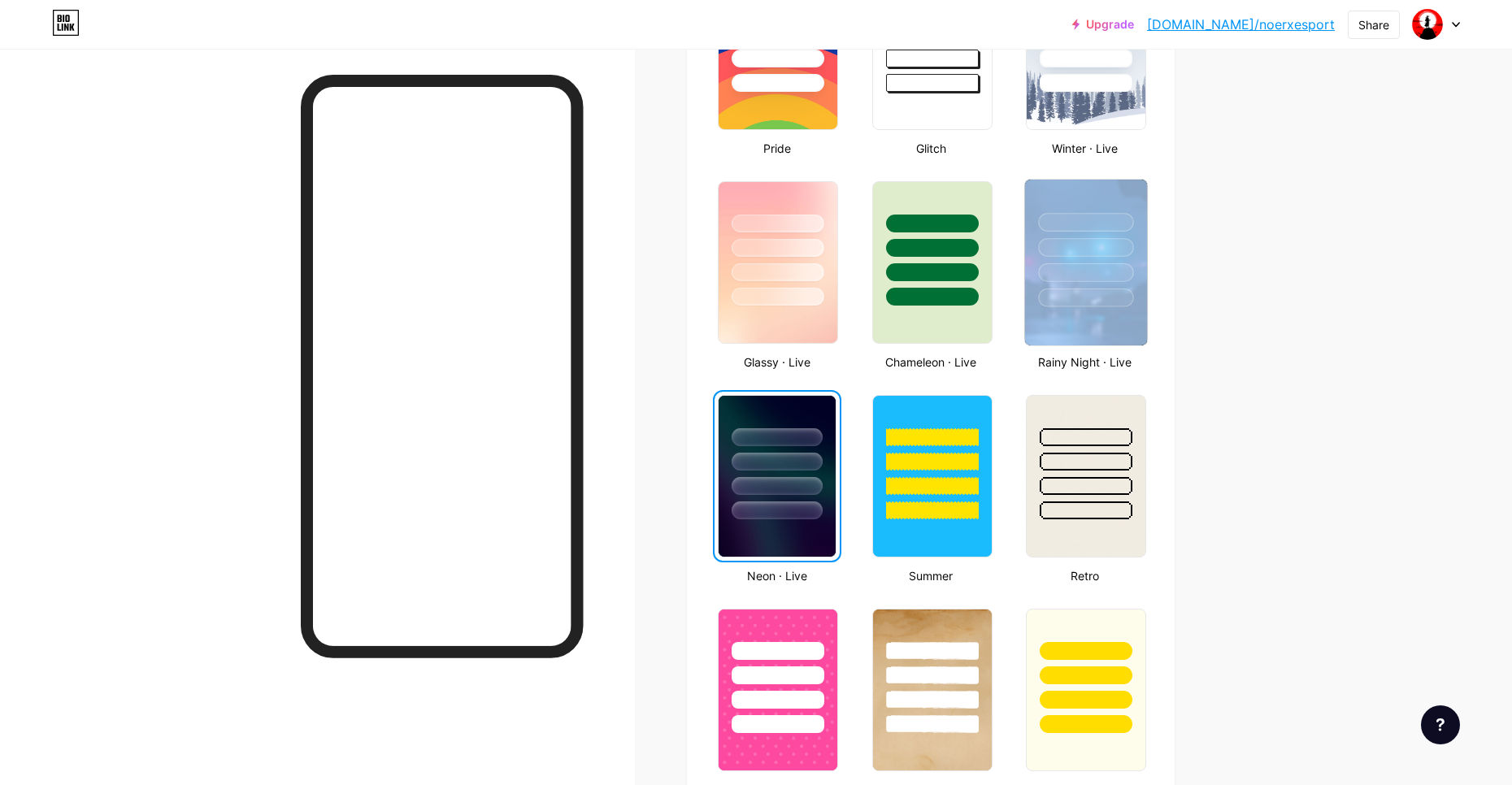
click at [1075, 309] on div at bounding box center [1085, 262] width 123 height 168
click at [1224, 303] on div "Links Posts Design Subscribers Stats Settings Profile wortexx wortex-61 Themes …" at bounding box center [621, 676] width 1243 height 2717
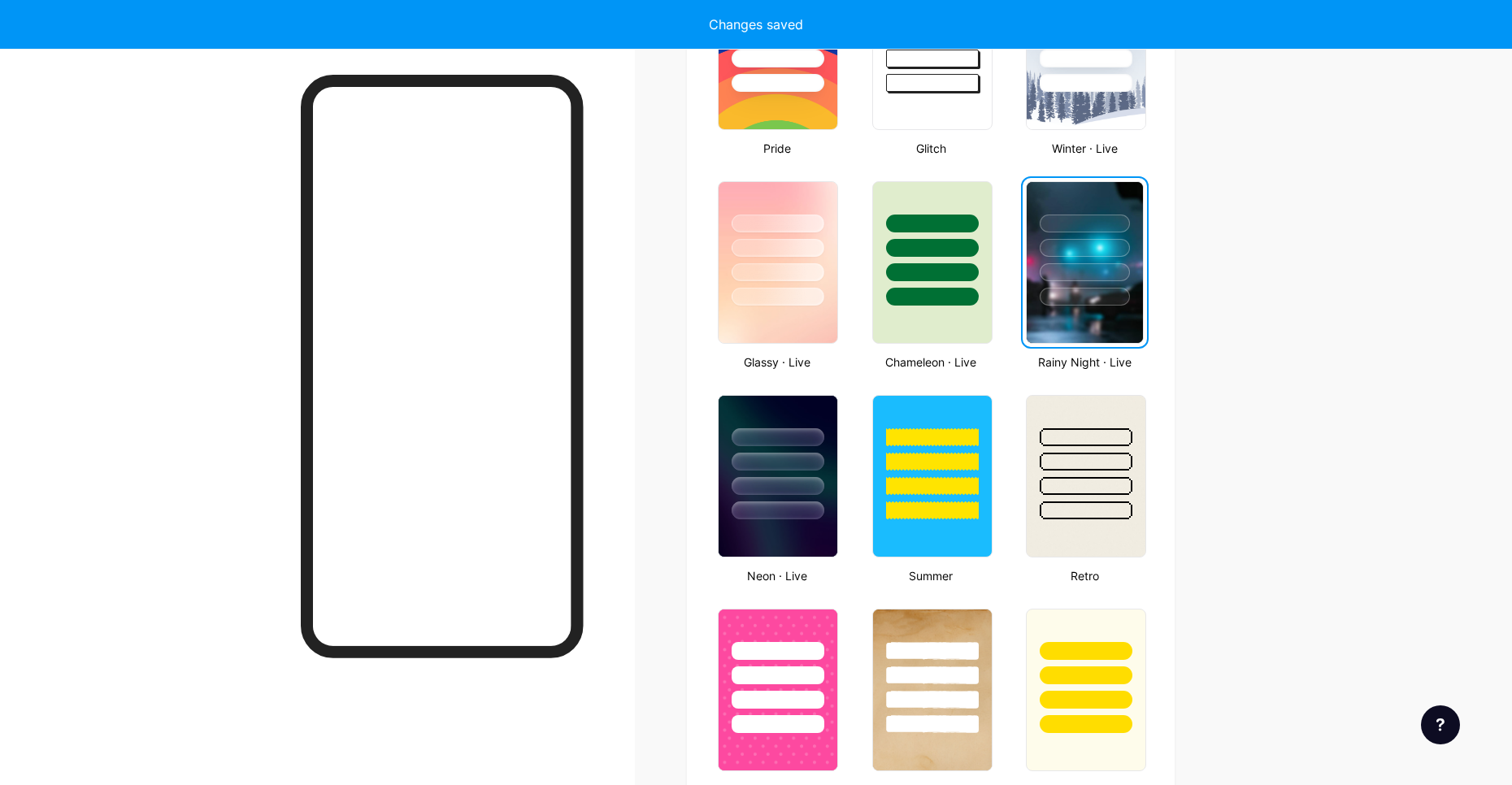
click at [1119, 303] on div at bounding box center [1084, 296] width 90 height 18
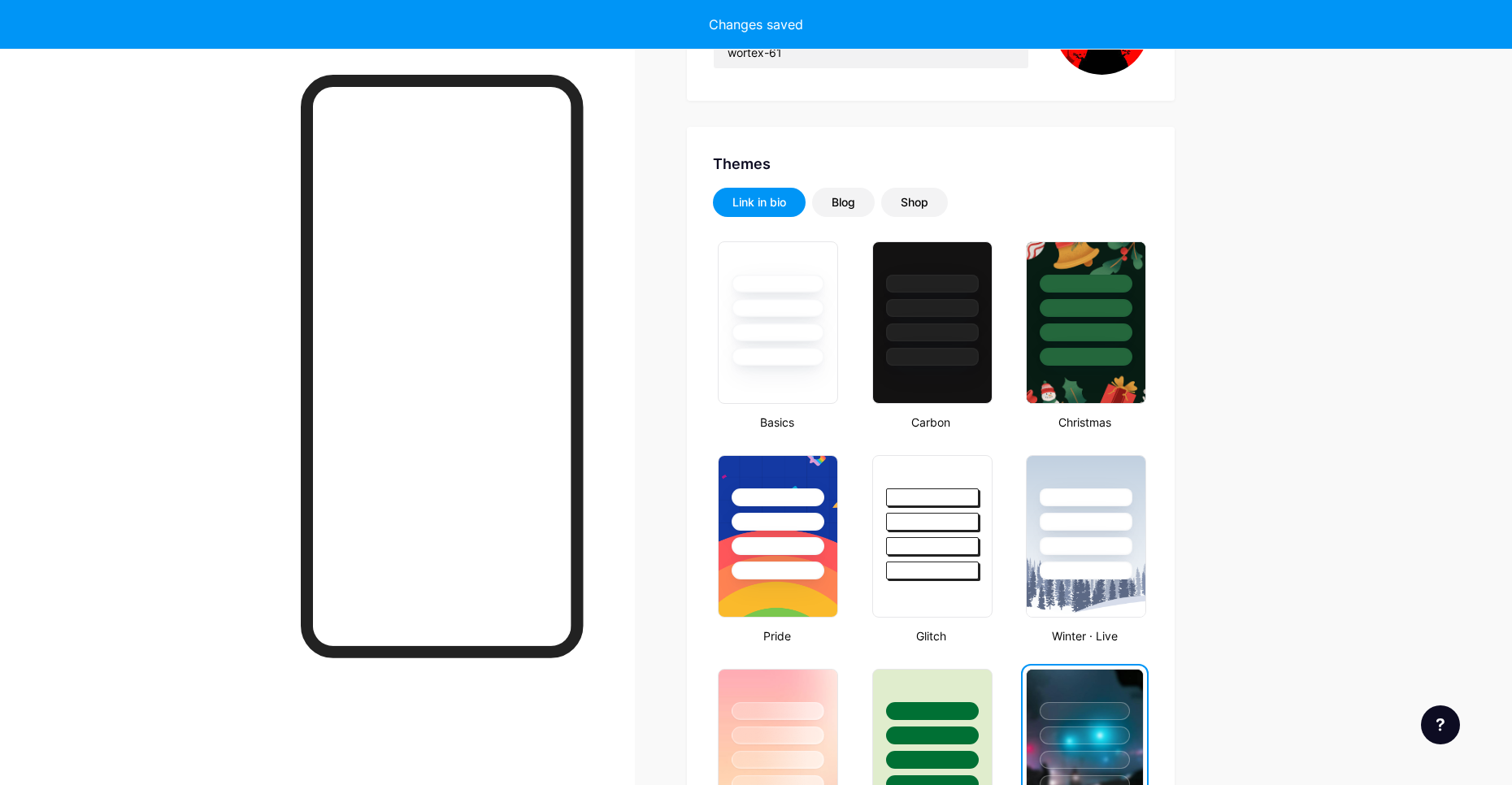
scroll to position [0, 0]
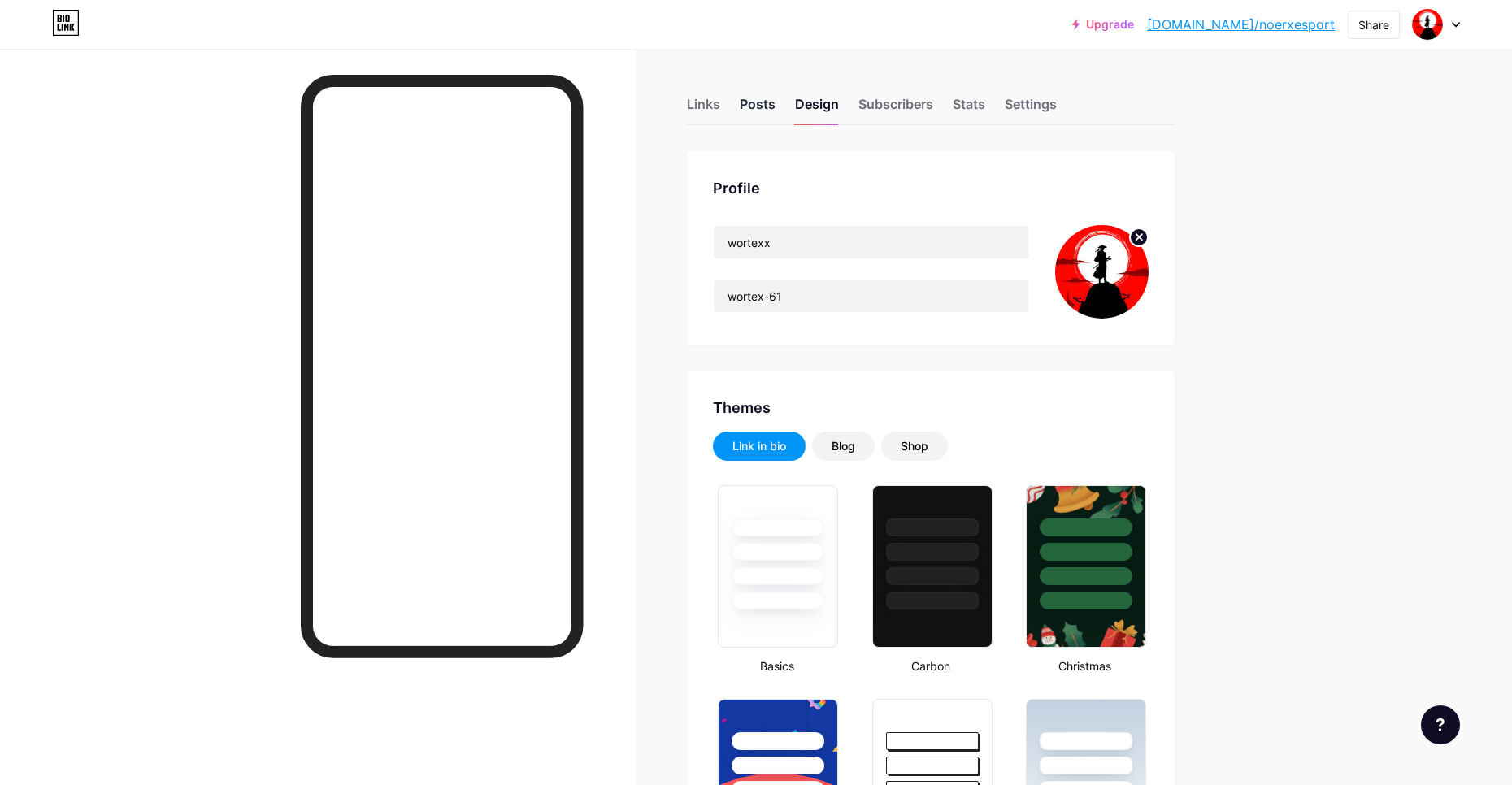
click at [745, 96] on div "Posts" at bounding box center [757, 109] width 36 height 30
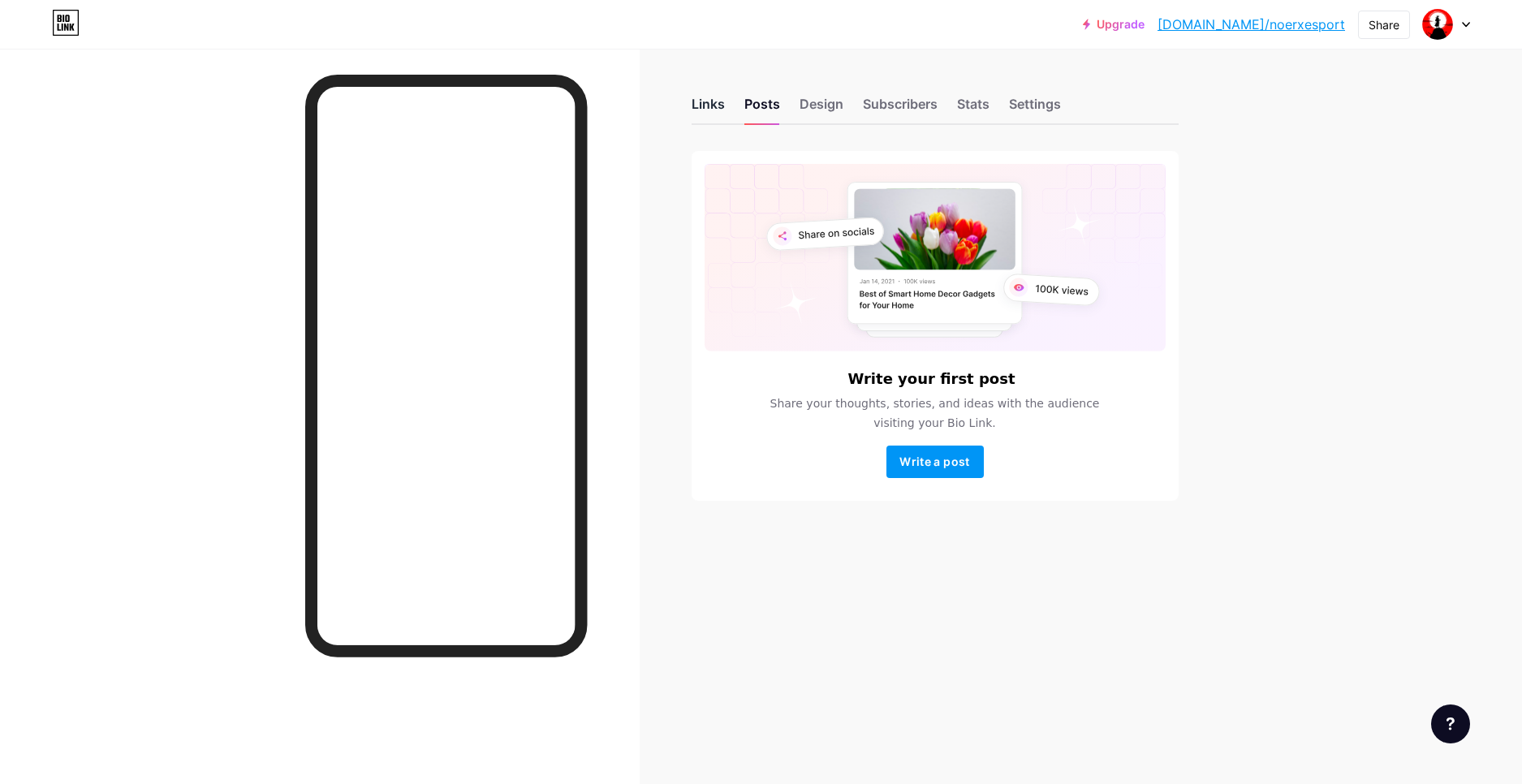
click at [721, 110] on div "Links" at bounding box center [708, 109] width 33 height 30
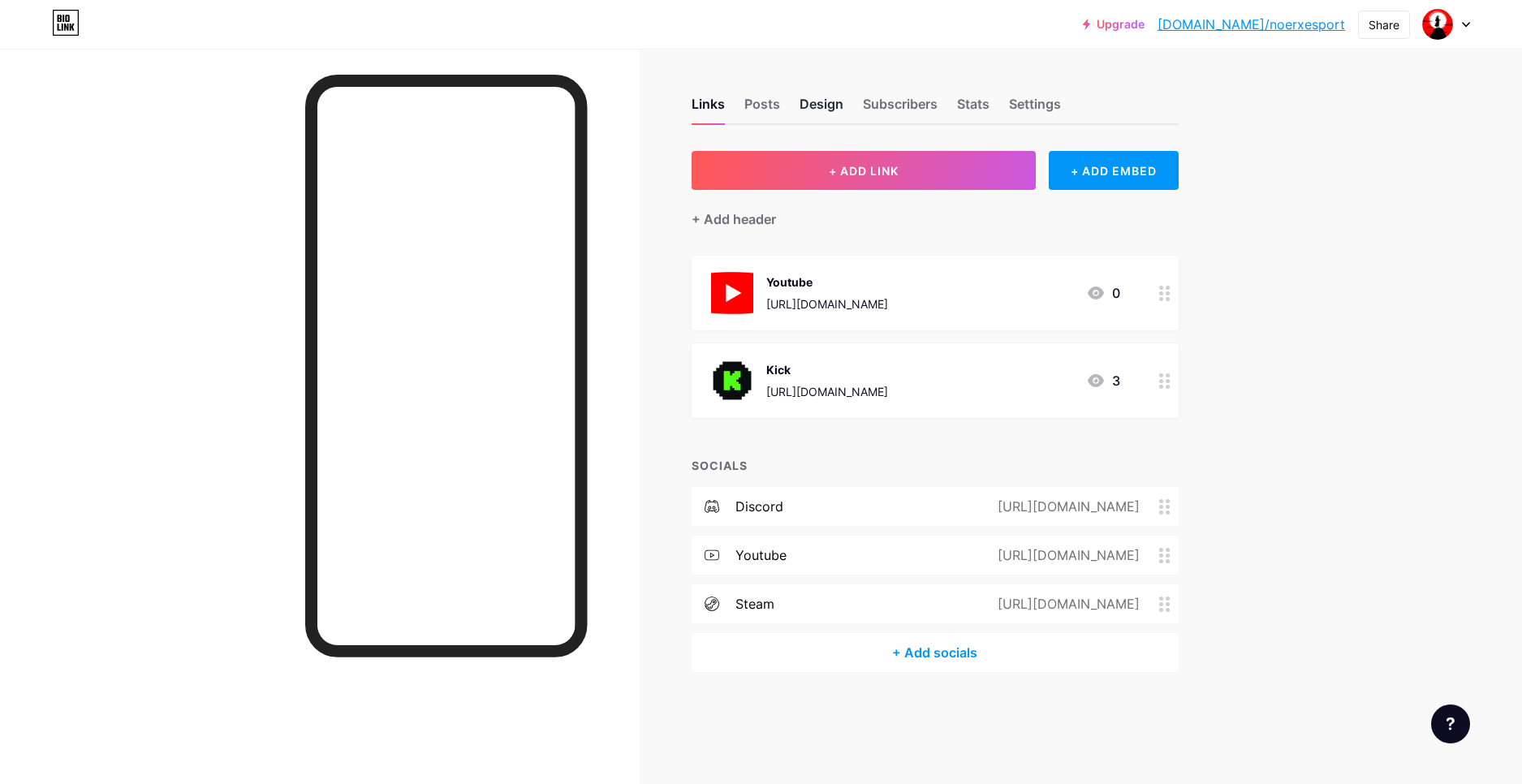
click at [816, 110] on div "Design" at bounding box center [821, 109] width 43 height 30
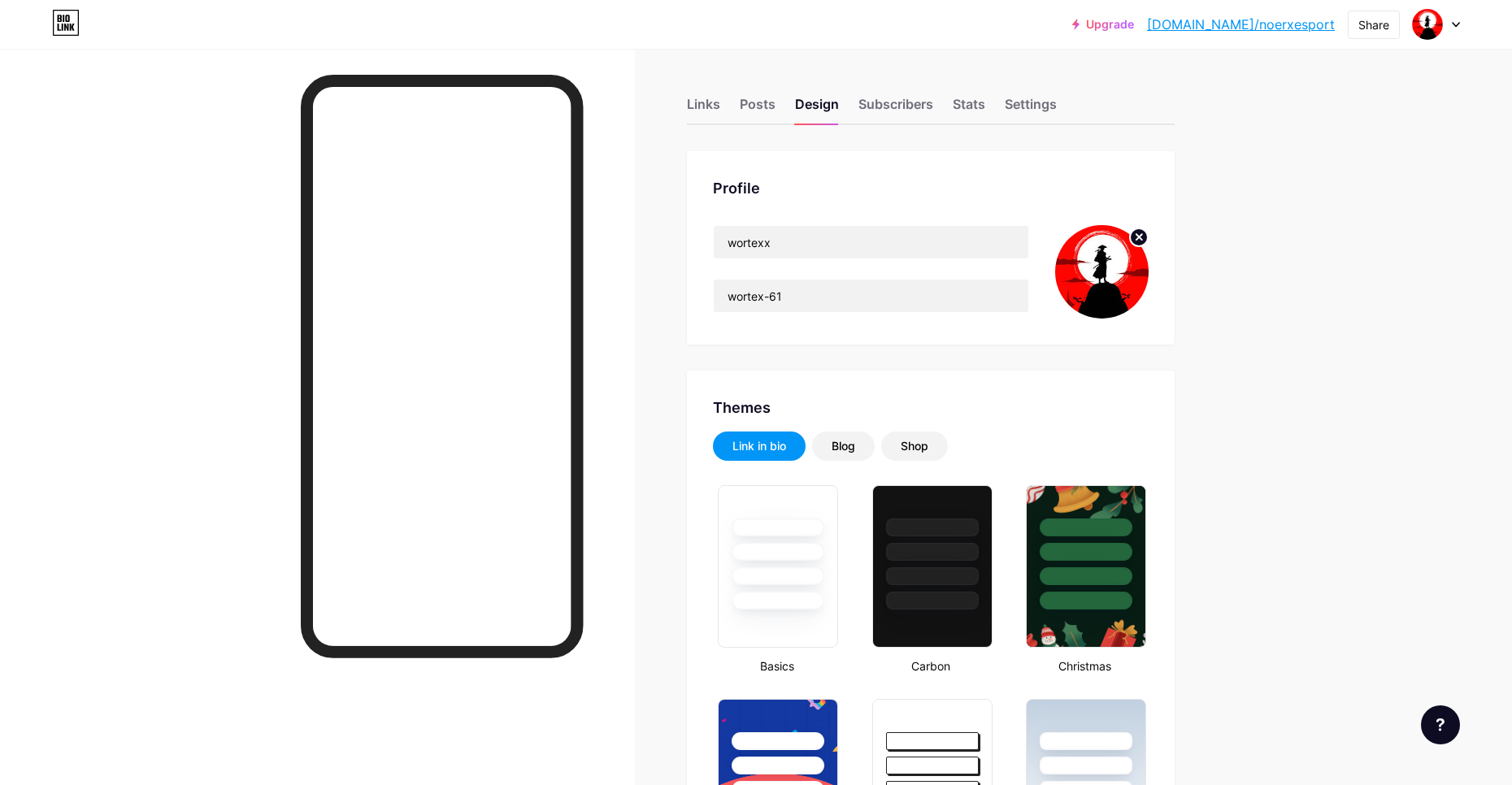
click at [1248, 25] on link "[DOMAIN_NAME]/noerxesport" at bounding box center [1241, 24] width 188 height 19
click at [1027, 100] on div "Settings" at bounding box center [1031, 109] width 52 height 30
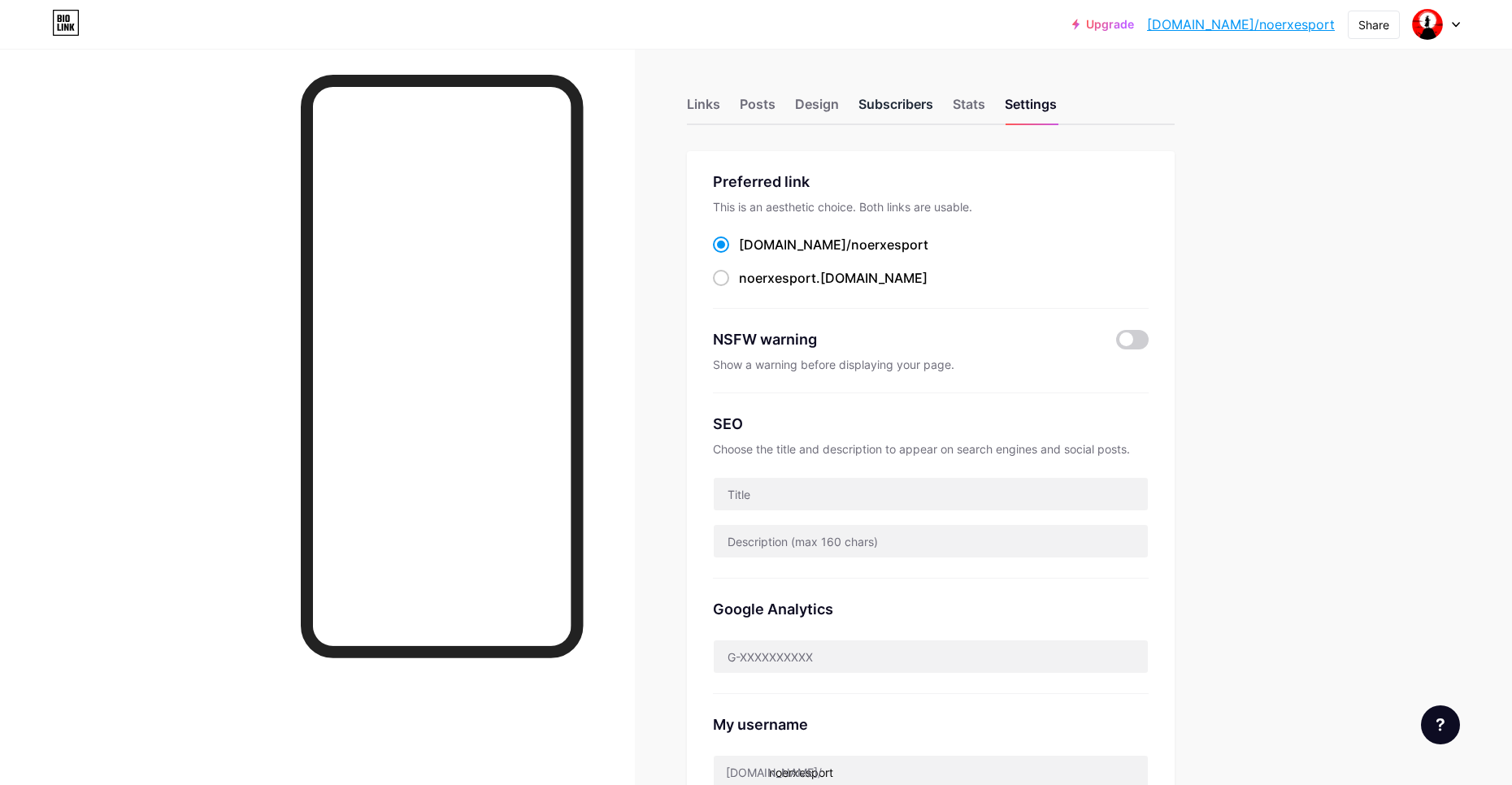
click at [886, 114] on div "Subscribers" at bounding box center [895, 109] width 75 height 30
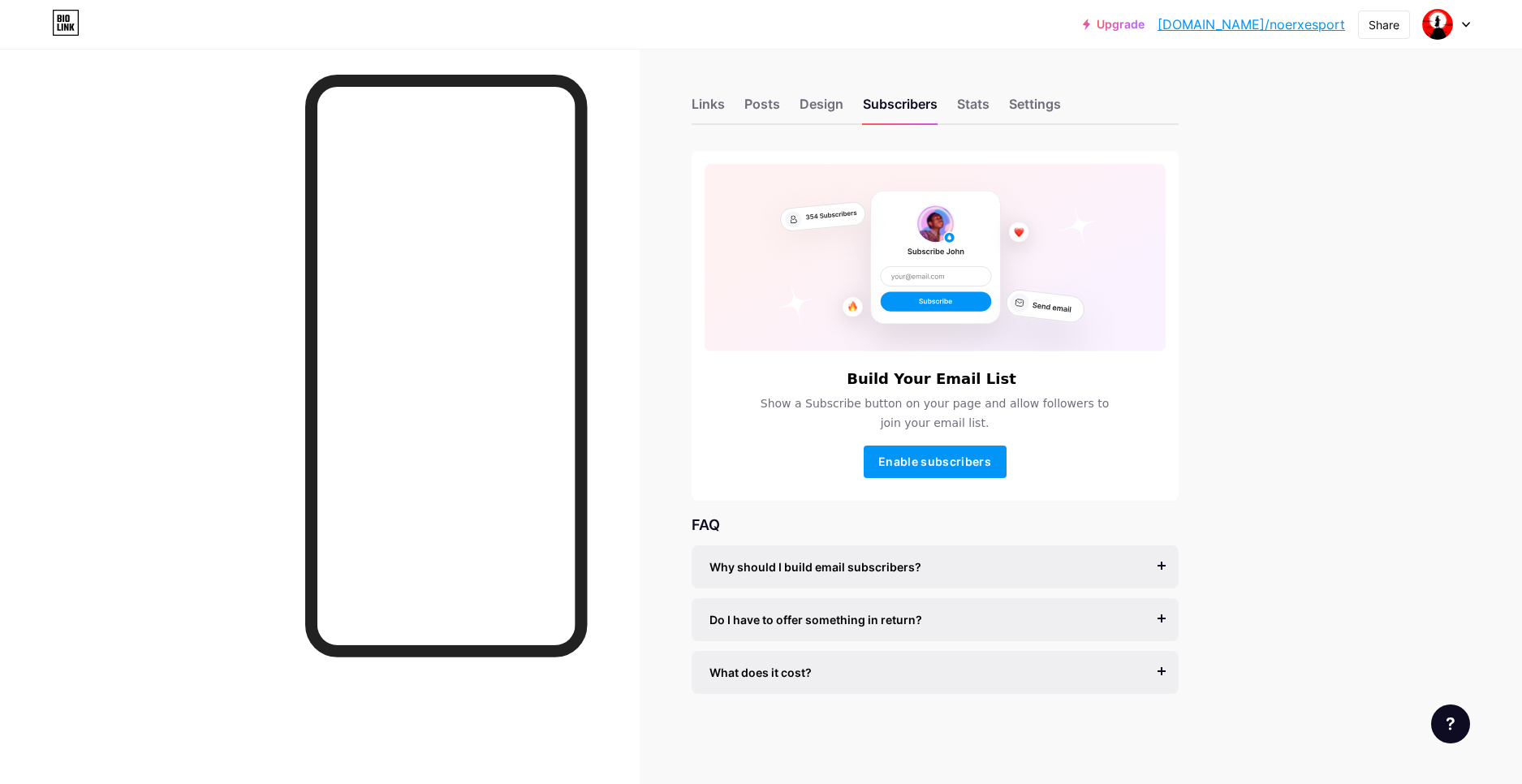
click at [1028, 90] on div "Links Posts Design Subscribers Stats Settings" at bounding box center [935, 96] width 487 height 56
click at [1034, 97] on div "Settings" at bounding box center [1035, 109] width 52 height 30
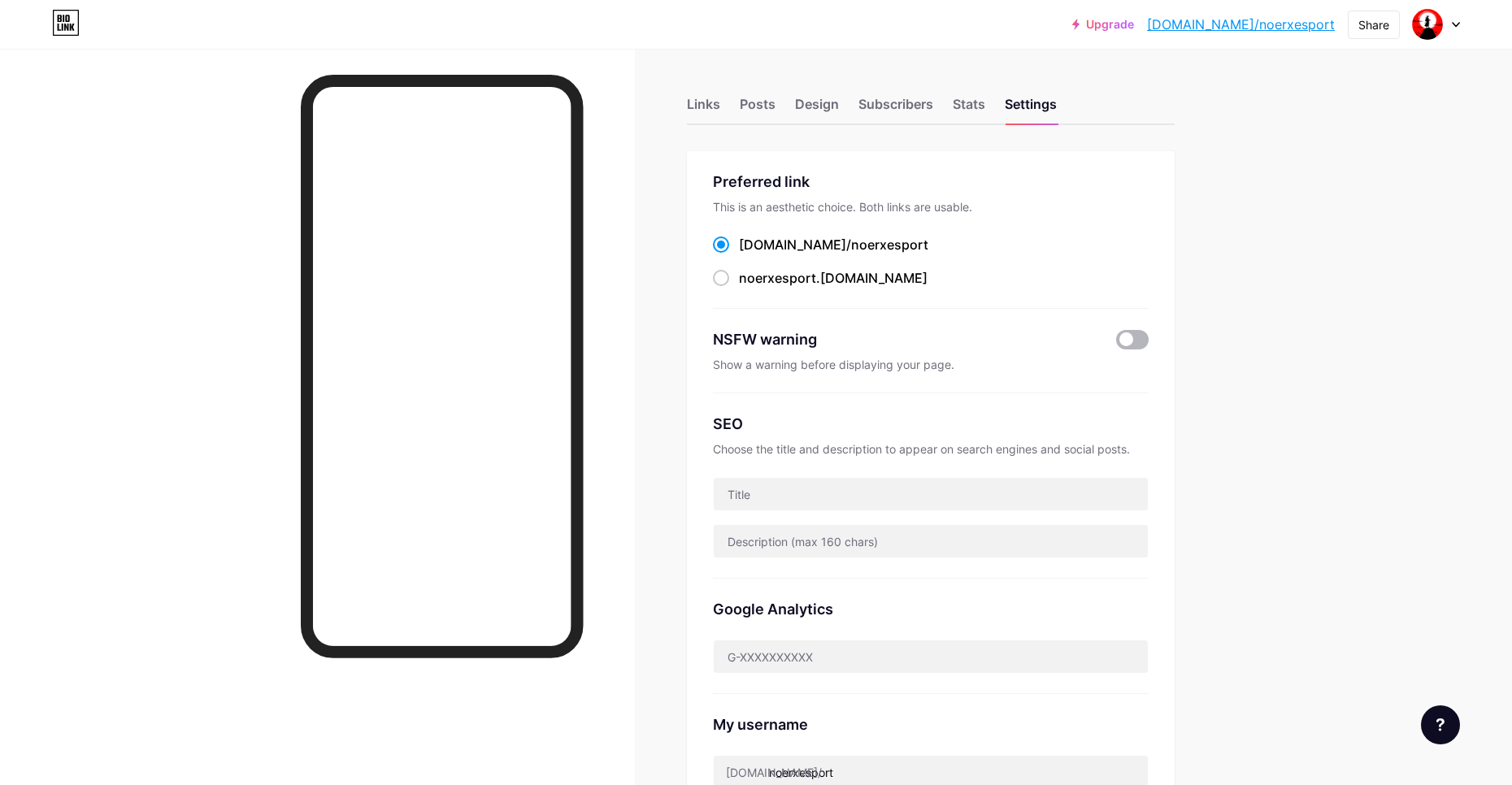
drag, startPoint x: 1128, startPoint y: 343, endPoint x: 1136, endPoint y: 342, distance: 8.1
click at [1130, 343] on span at bounding box center [1131, 339] width 32 height 19
click at [1116, 343] on input "checkbox" at bounding box center [1116, 343] width 0 height 0
click at [1138, 340] on span at bounding box center [1131, 339] width 32 height 19
click at [1116, 343] on input "checkbox" at bounding box center [1116, 343] width 0 height 0
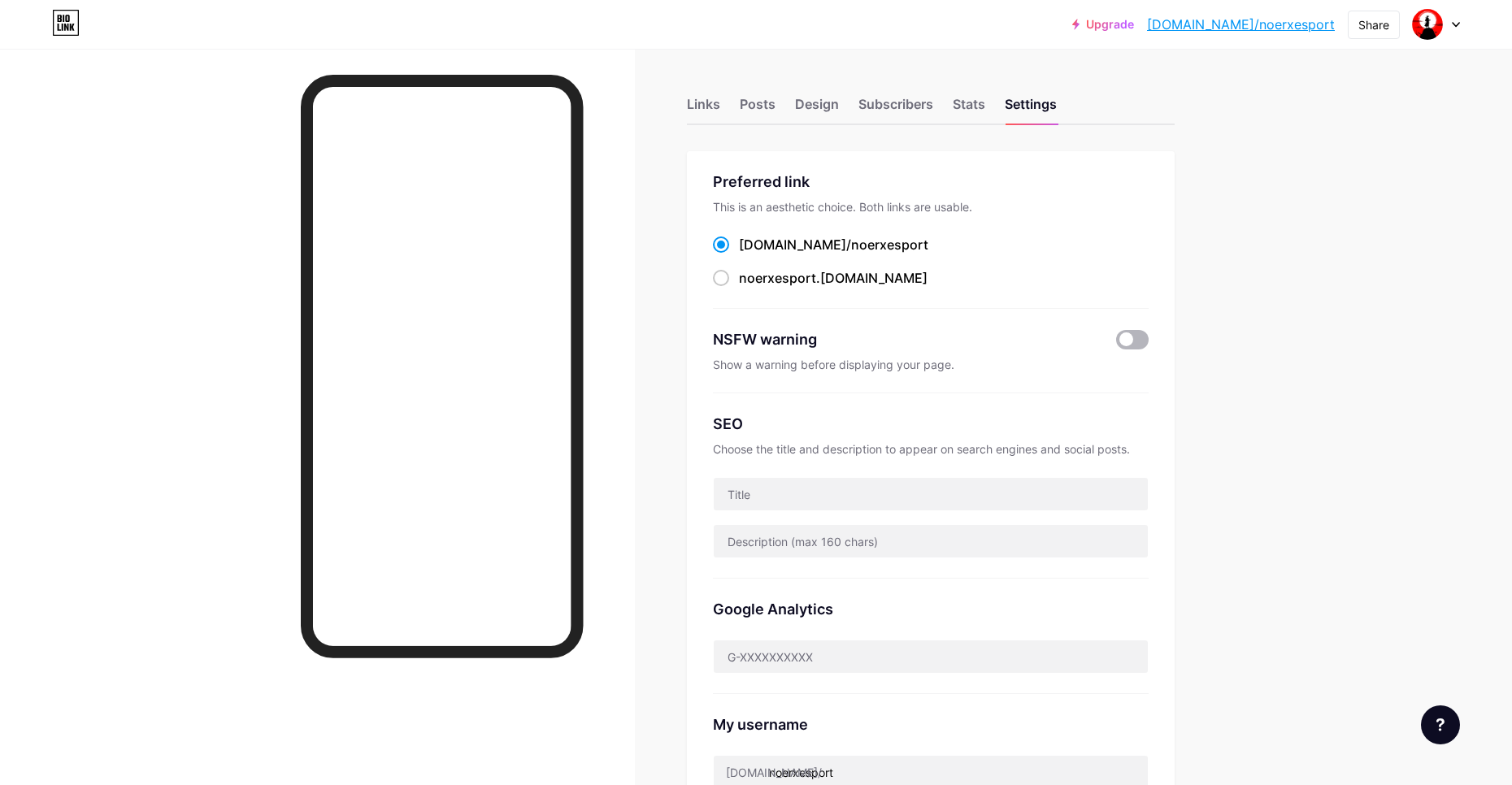
click at [1138, 340] on span at bounding box center [1131, 339] width 32 height 19
click at [1116, 343] on input "checkbox" at bounding box center [1116, 343] width 0 height 0
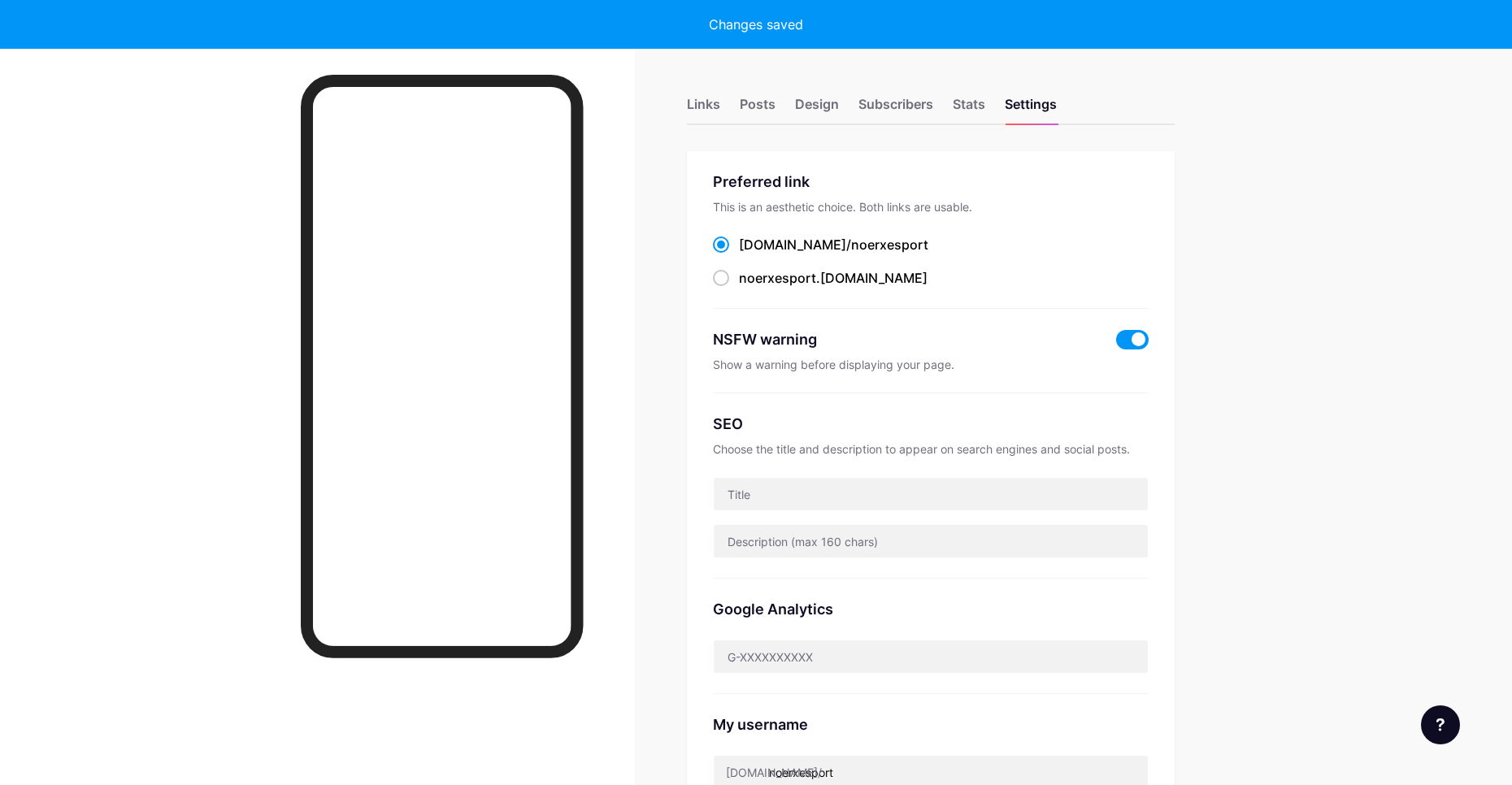
click at [948, 273] on div "noerxesport .bio.link" at bounding box center [931, 279] width 436 height 20
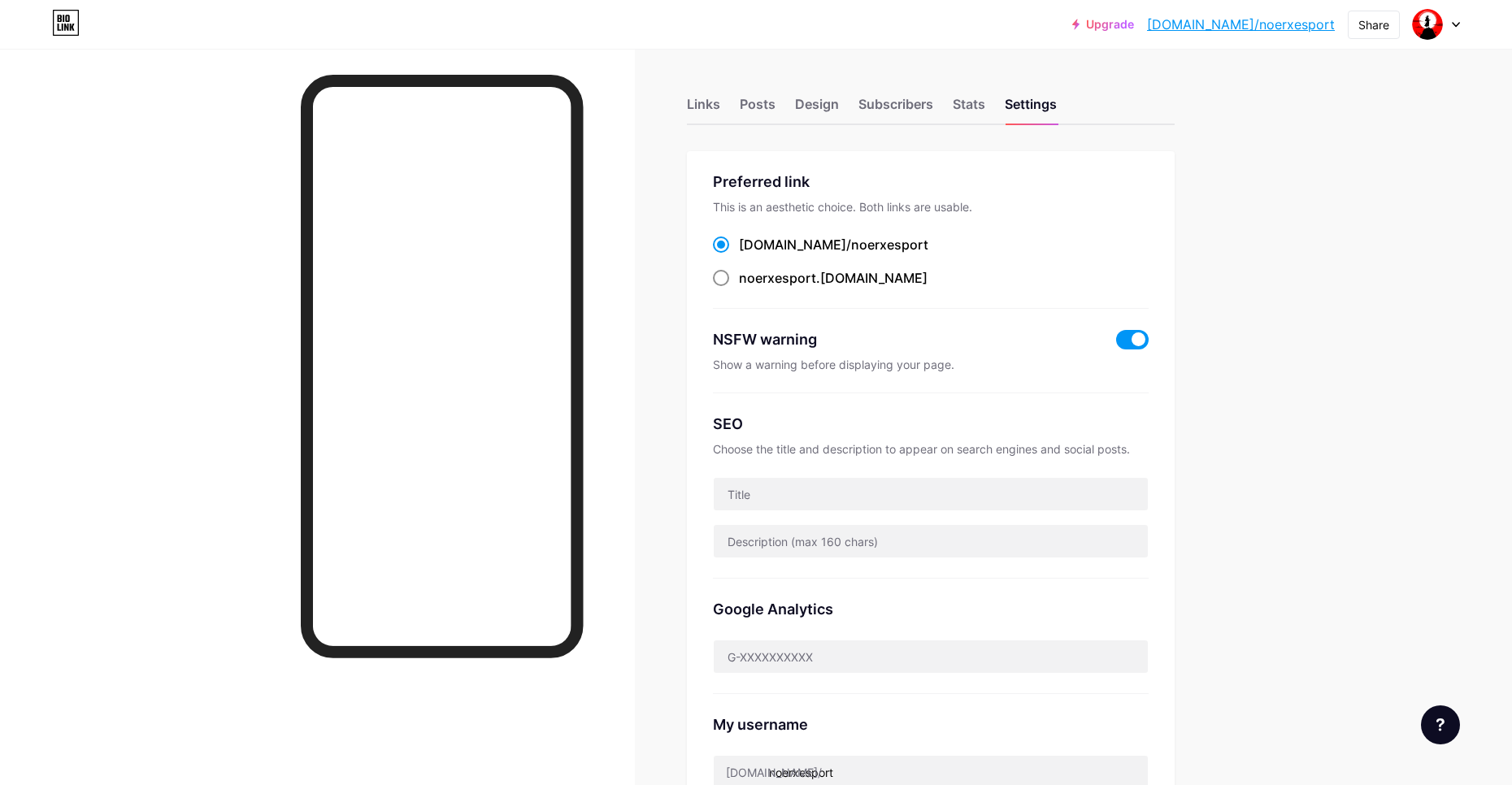
click at [729, 282] on span at bounding box center [721, 278] width 17 height 17
click at [739, 288] on input "noerxesport .bio.link" at bounding box center [744, 293] width 10 height 10
radio input "true"
click at [727, 242] on span at bounding box center [721, 244] width 17 height 17
click at [739, 255] on input "[DOMAIN_NAME]/ noerxesport" at bounding box center [744, 259] width 10 height 10
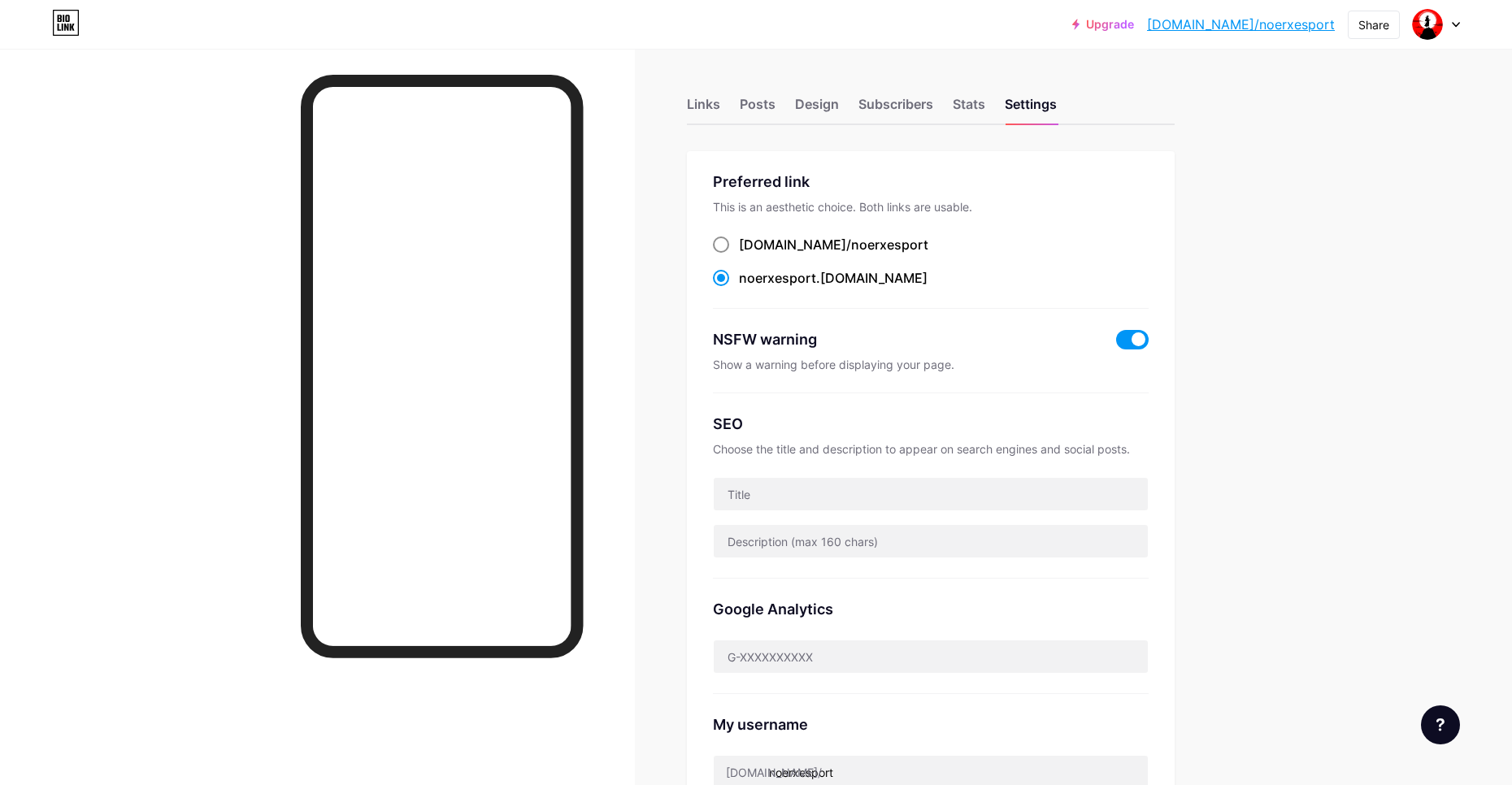
radio input "true"
click at [851, 248] on span "noerxesport" at bounding box center [889, 244] width 77 height 17
click at [749, 255] on input "[DOMAIN_NAME]/ noerxesport" at bounding box center [744, 259] width 10 height 10
click at [851, 245] on span "noerxesport" at bounding box center [889, 244] width 77 height 17
click at [749, 255] on input "[DOMAIN_NAME]/ noerxesport" at bounding box center [744, 259] width 10 height 10
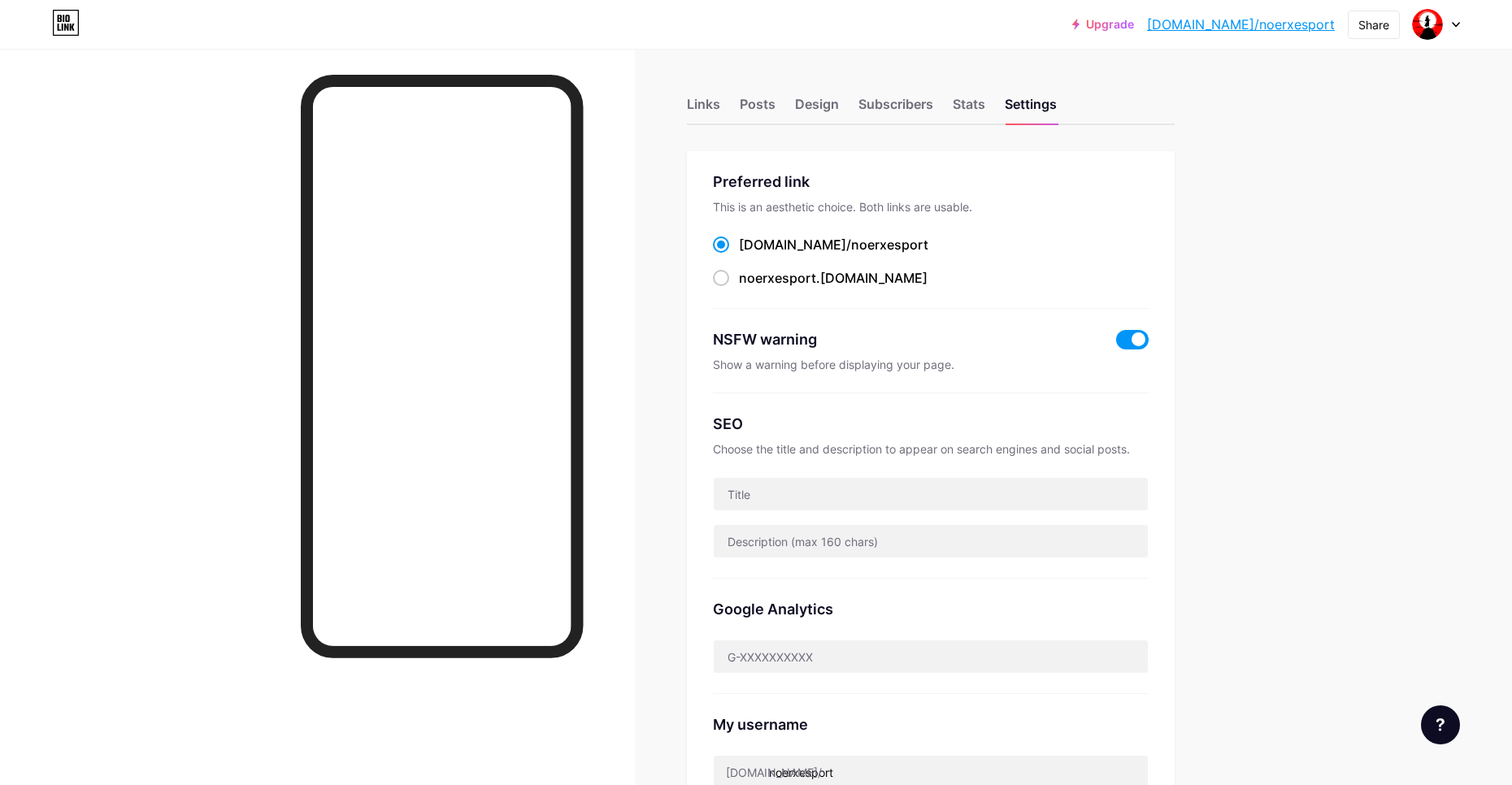
click at [951, 117] on div "Links Posts Design Subscribers Stats Settings" at bounding box center [931, 96] width 488 height 56
click at [969, 104] on div "Stats" at bounding box center [968, 109] width 32 height 30
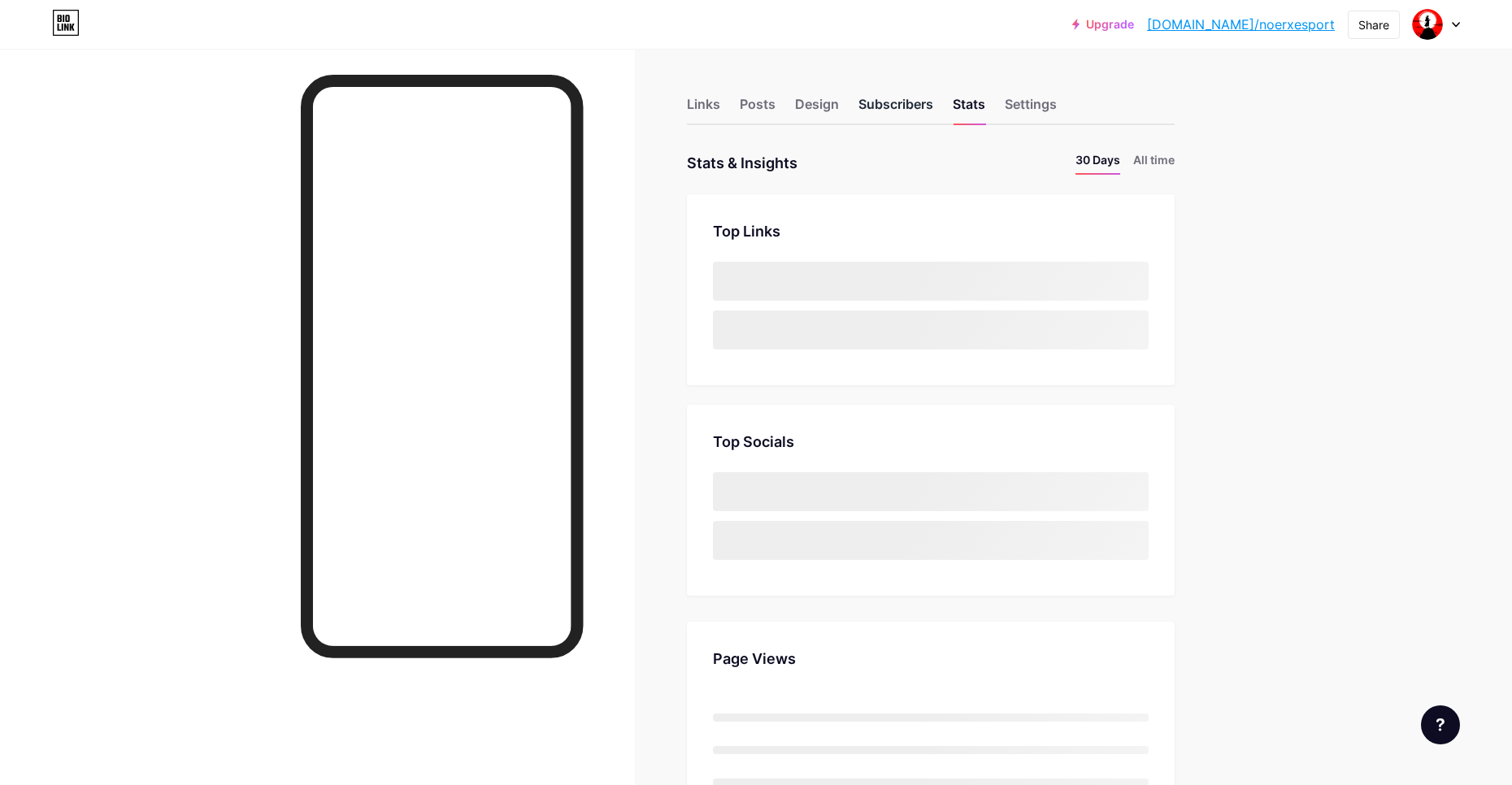
click at [909, 102] on div "Subscribers" at bounding box center [895, 109] width 75 height 30
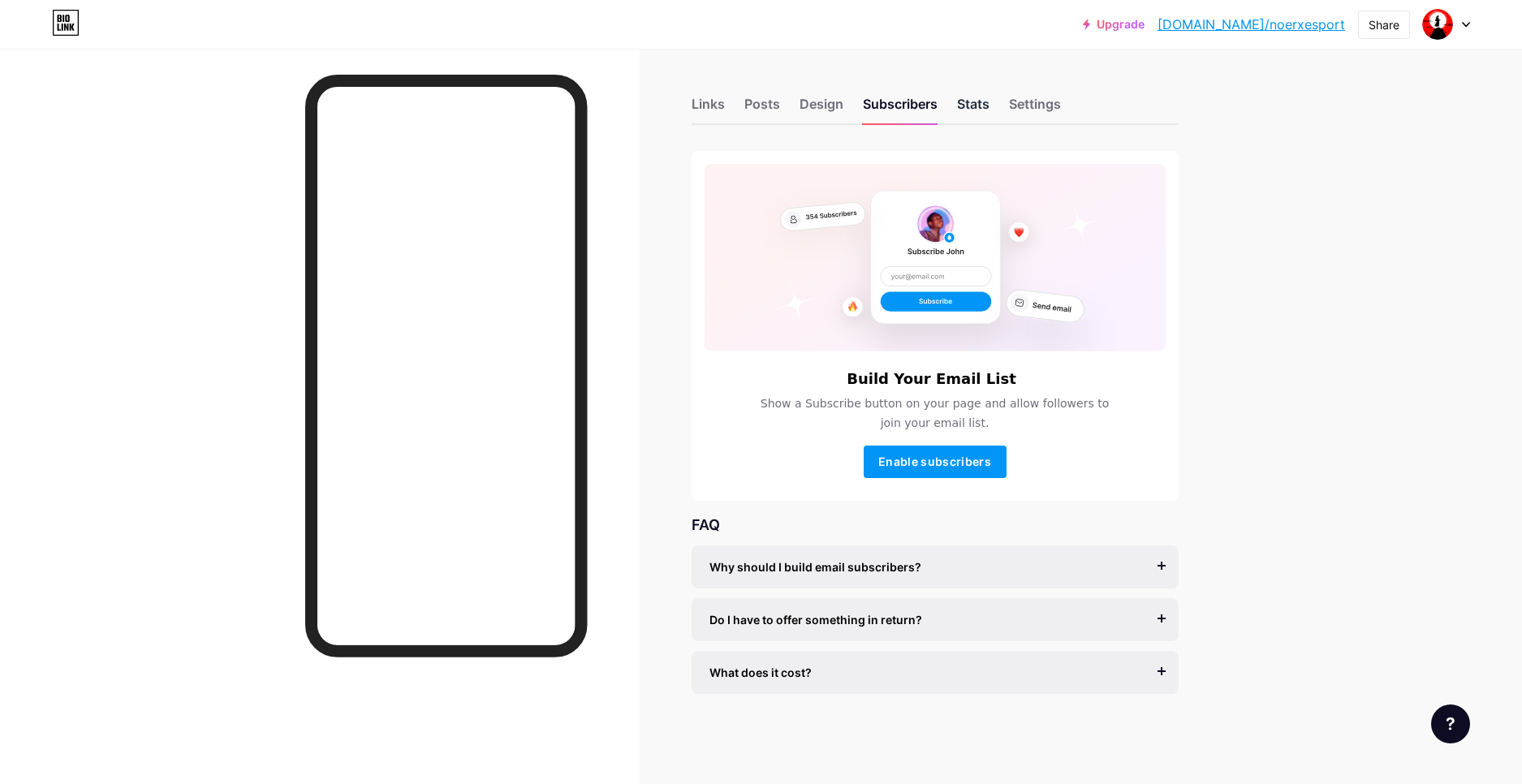
click at [964, 102] on div "Stats" at bounding box center [973, 109] width 32 height 30
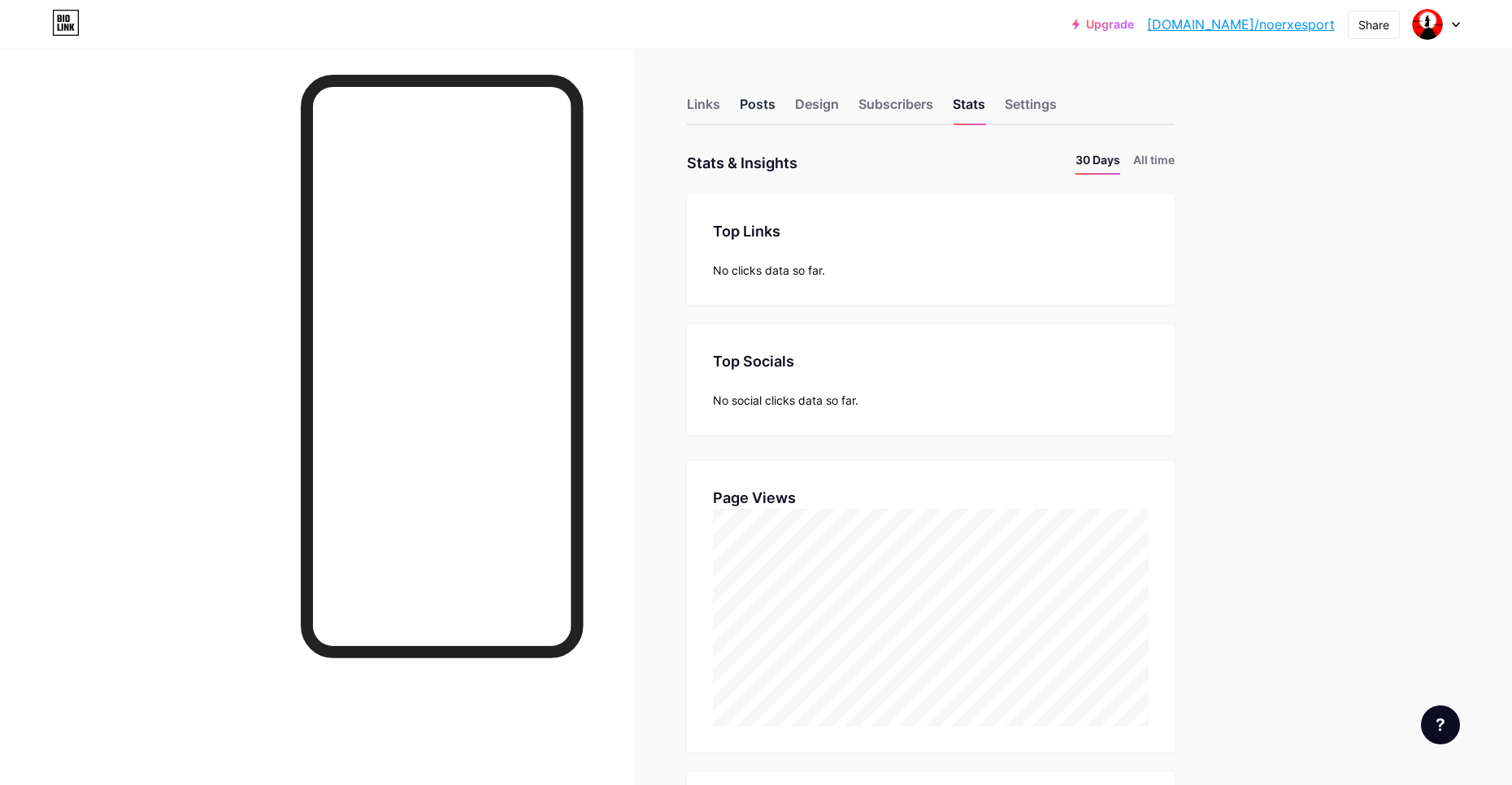
click at [749, 107] on div "Posts" at bounding box center [757, 109] width 36 height 30
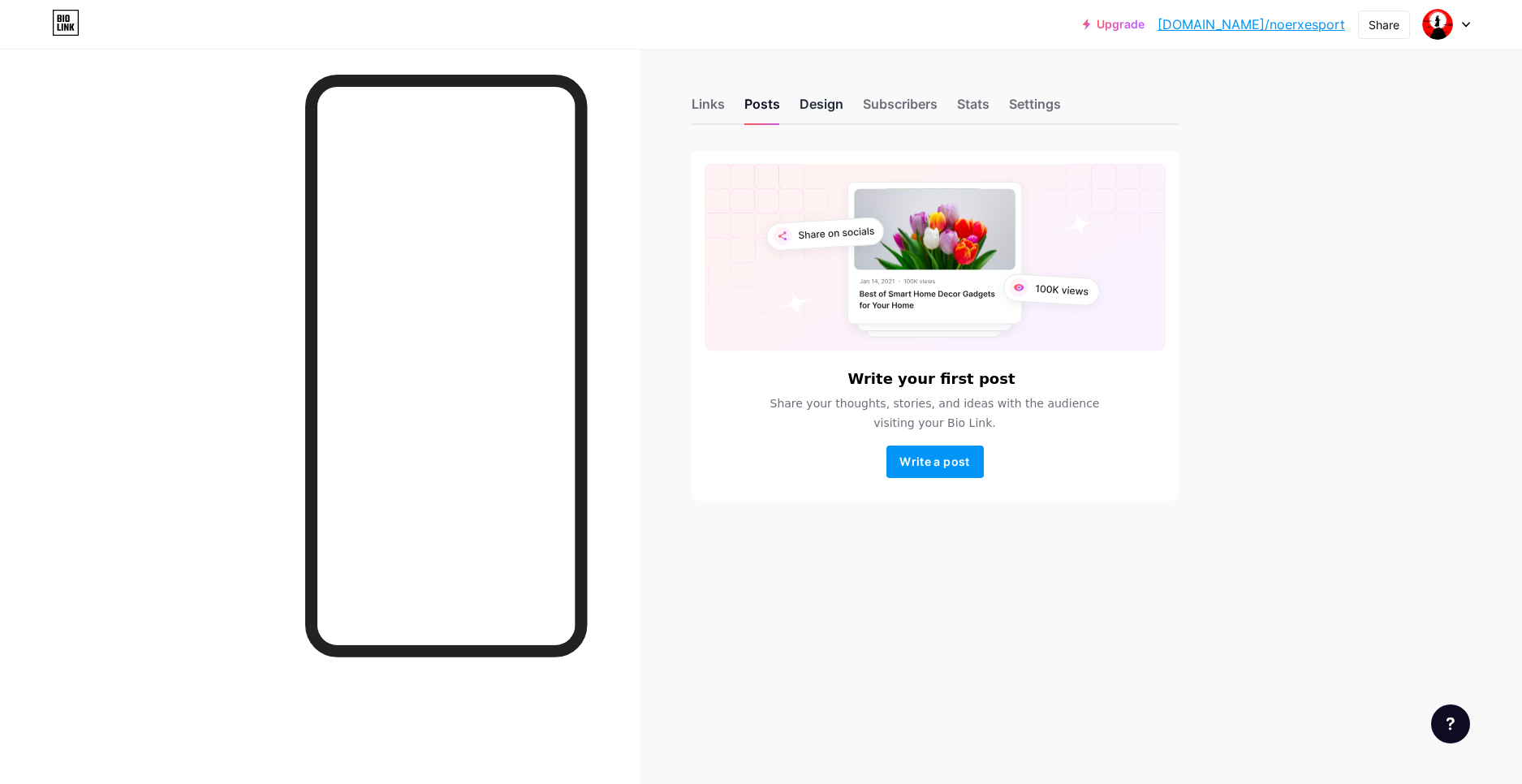
click at [820, 105] on div "Design" at bounding box center [821, 109] width 43 height 30
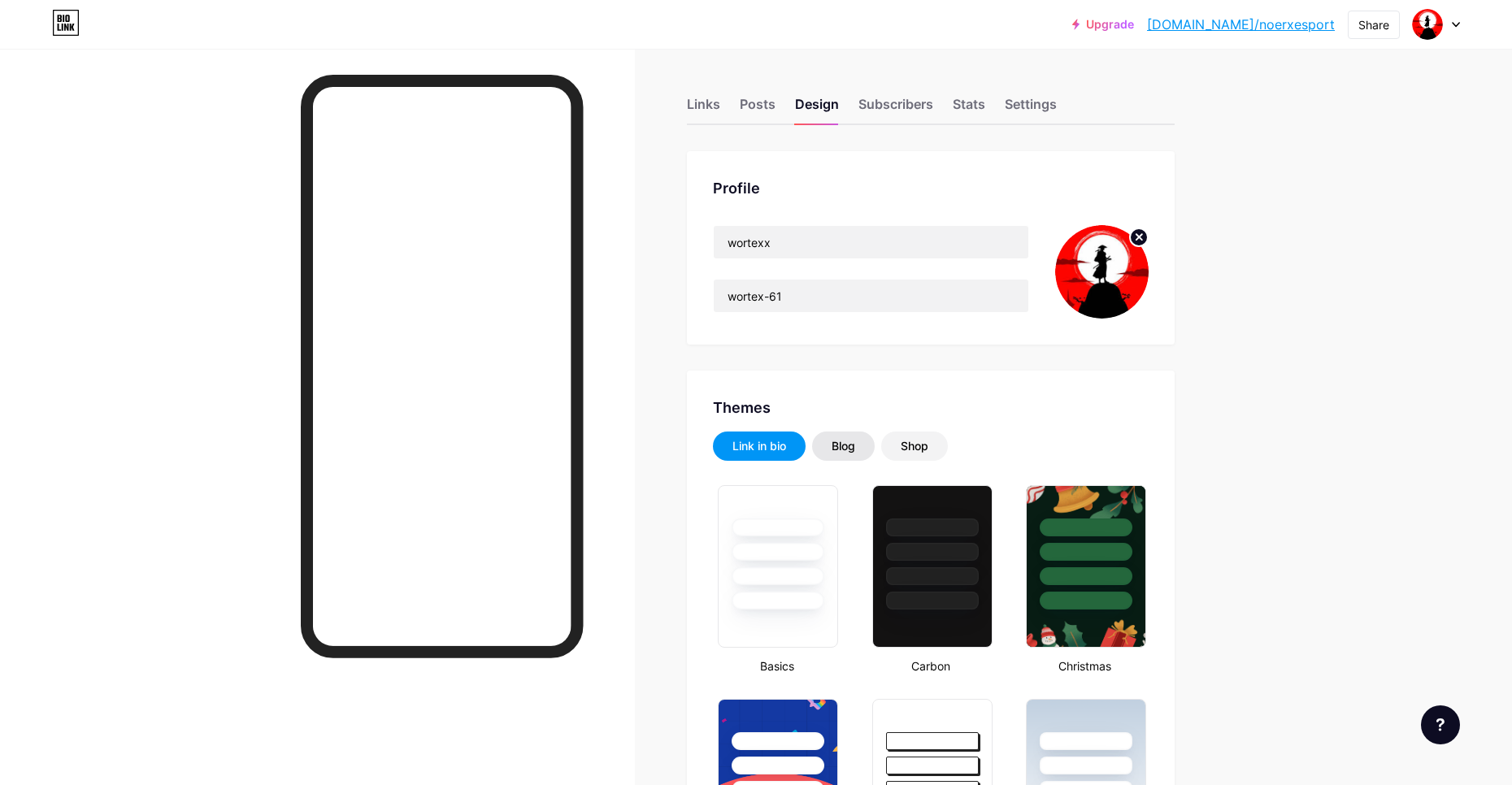
click at [863, 454] on div "Blog" at bounding box center [843, 446] width 63 height 30
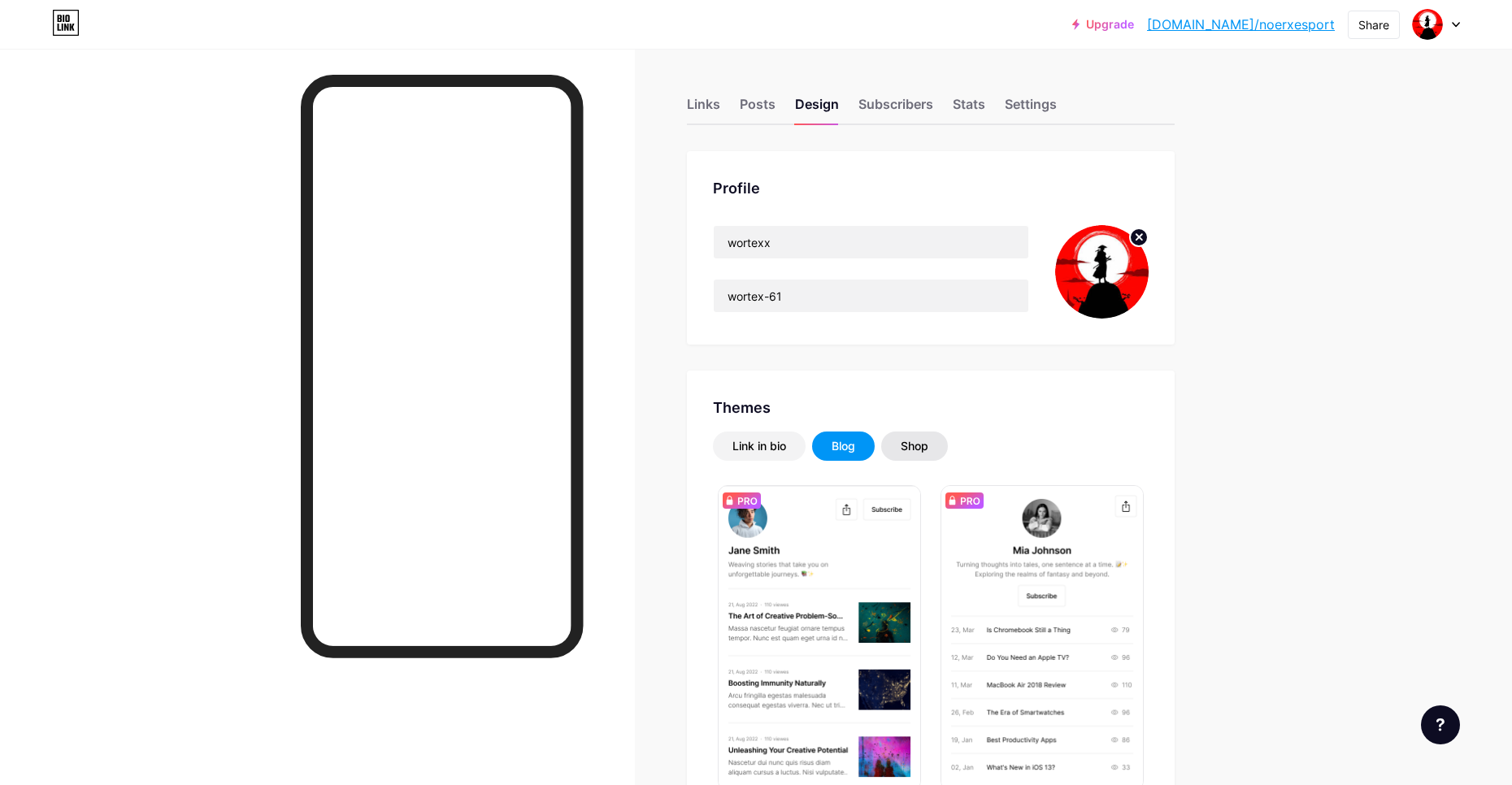
click at [918, 444] on div "Shop" at bounding box center [915, 446] width 28 height 17
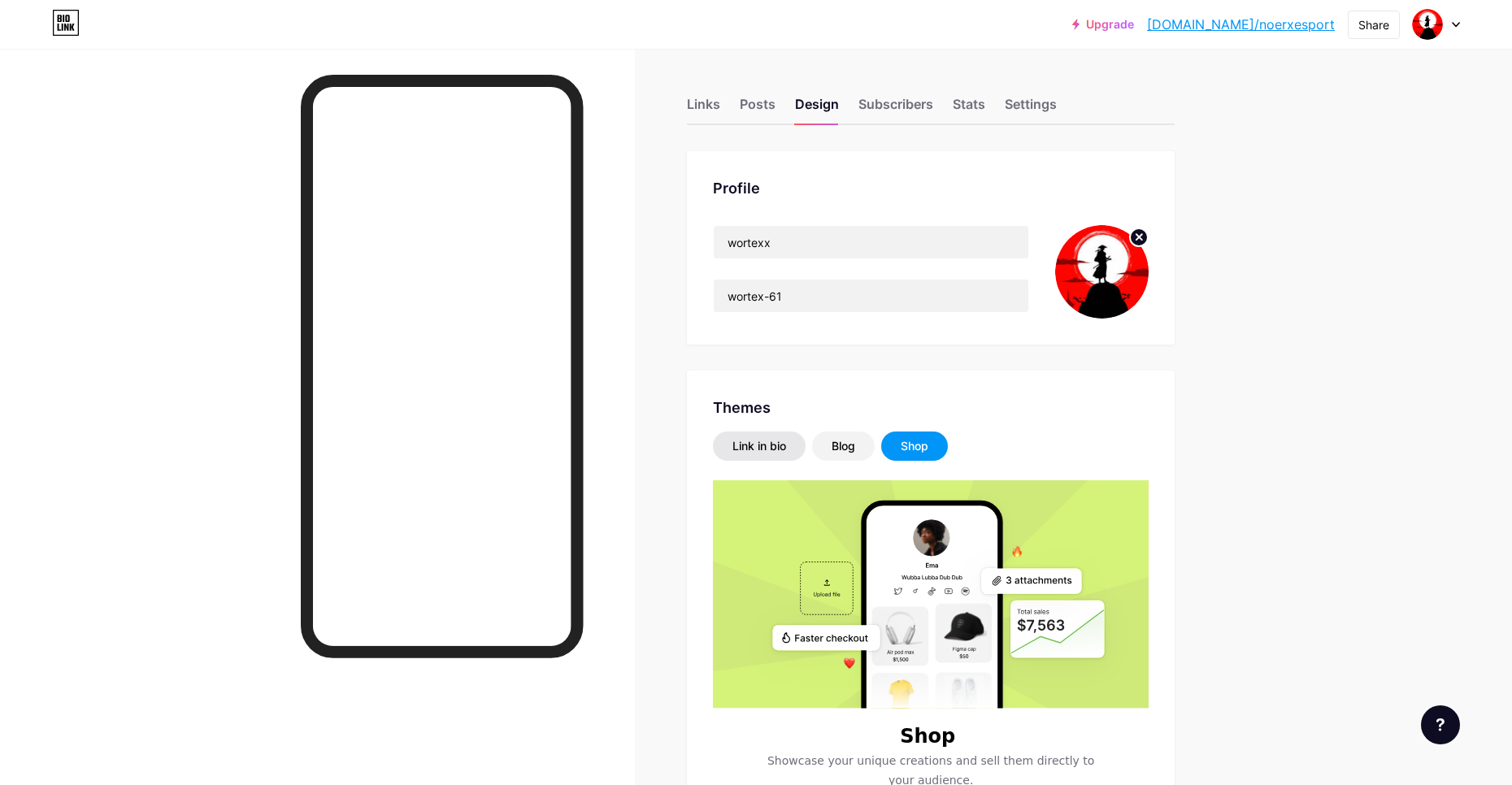
click at [781, 442] on div "Link in bio" at bounding box center [759, 446] width 54 height 17
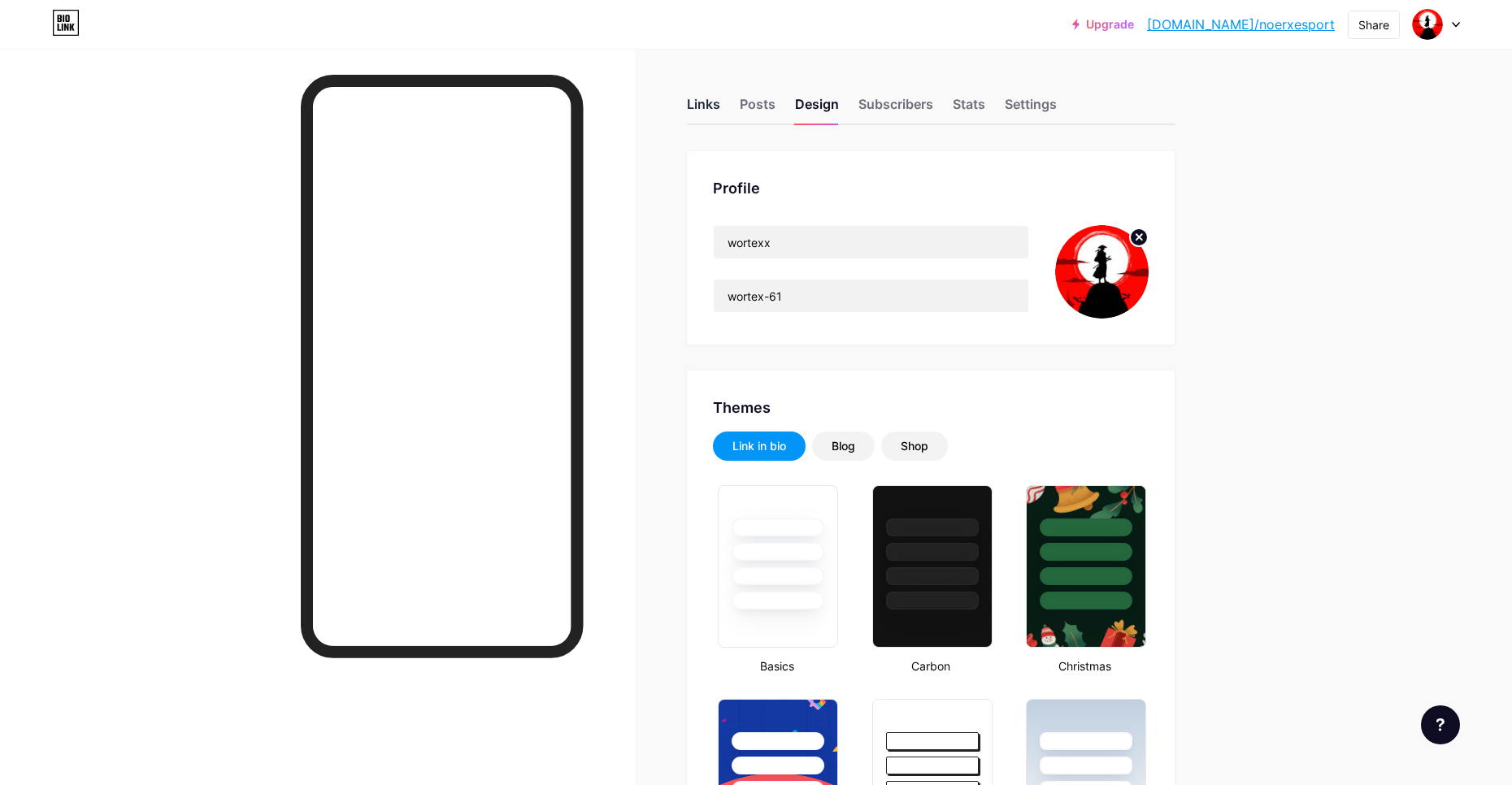
click at [720, 105] on div "Links" at bounding box center [704, 109] width 33 height 30
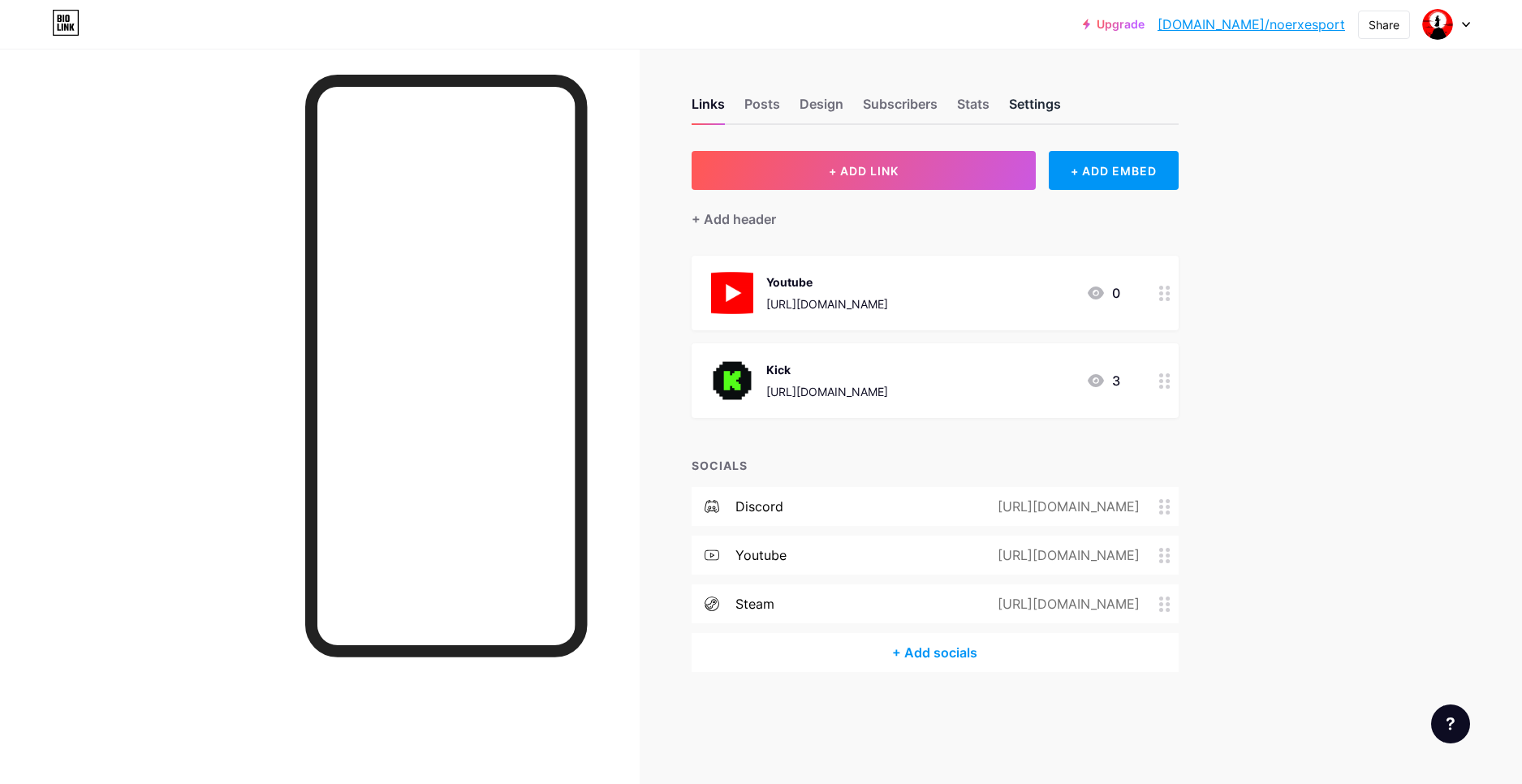
click at [1053, 108] on div "Settings" at bounding box center [1035, 109] width 52 height 30
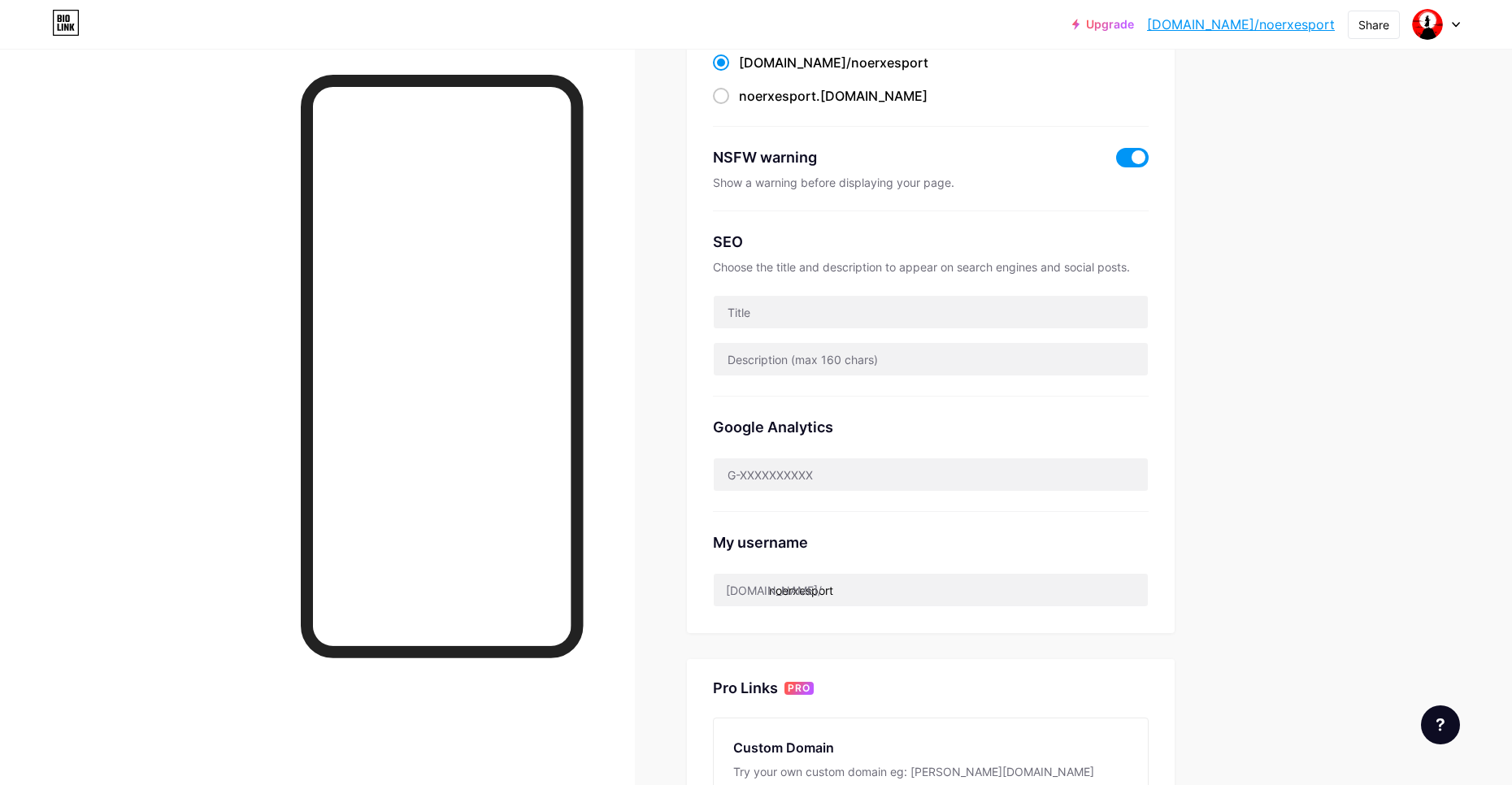
scroll to position [243, 0]
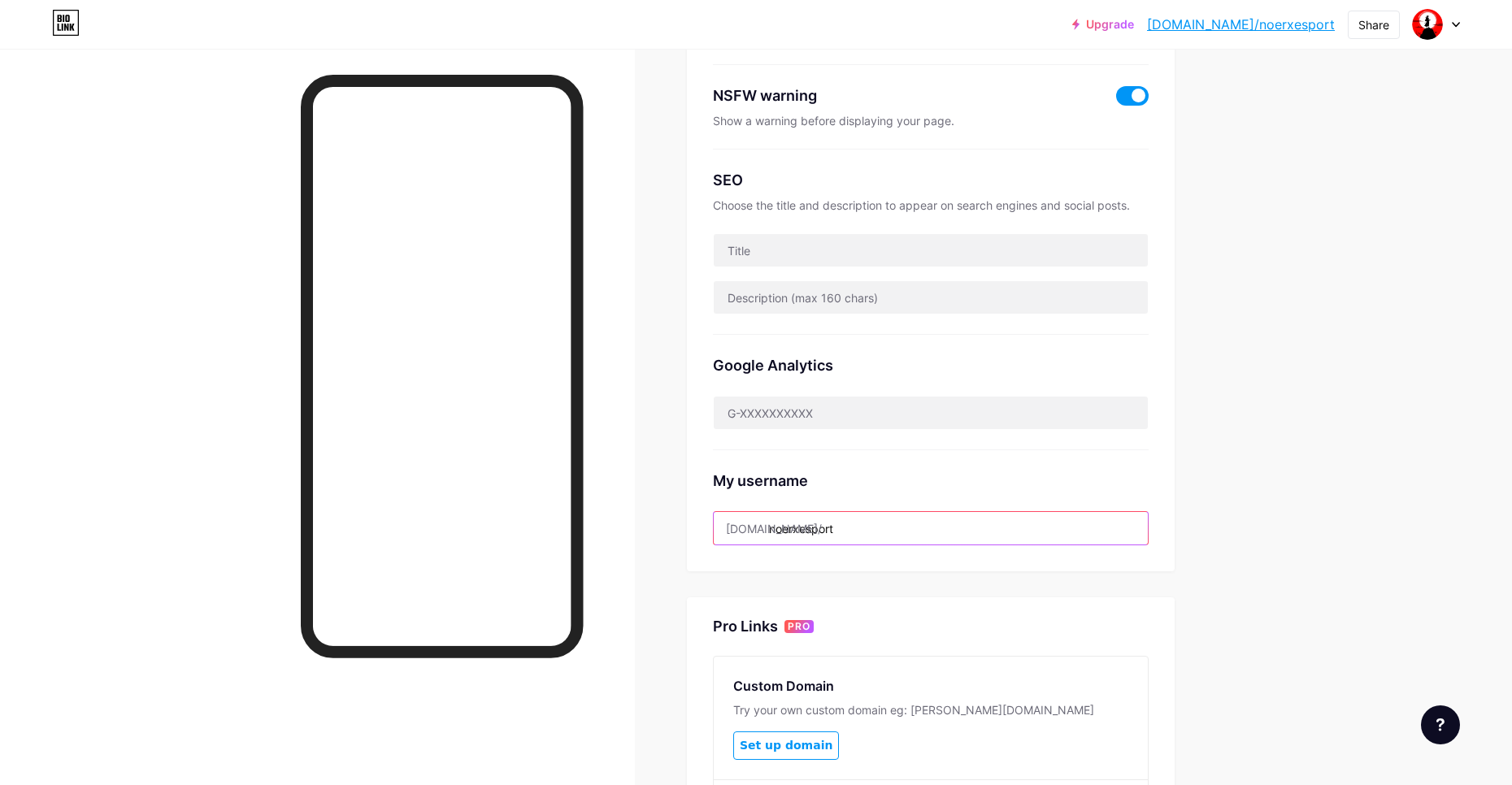
click at [908, 516] on input "noerxesport" at bounding box center [931, 528] width 434 height 32
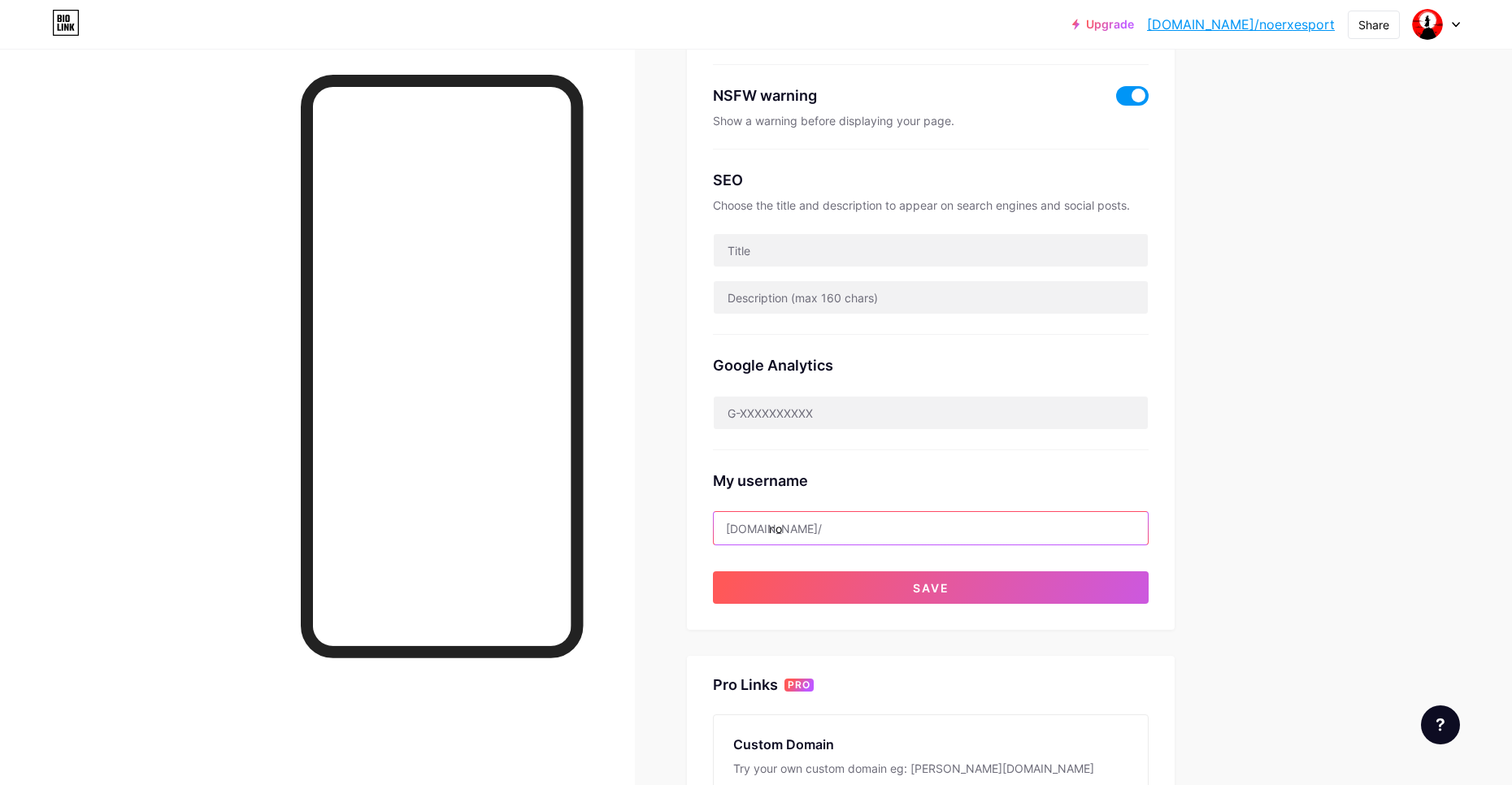
type input "n"
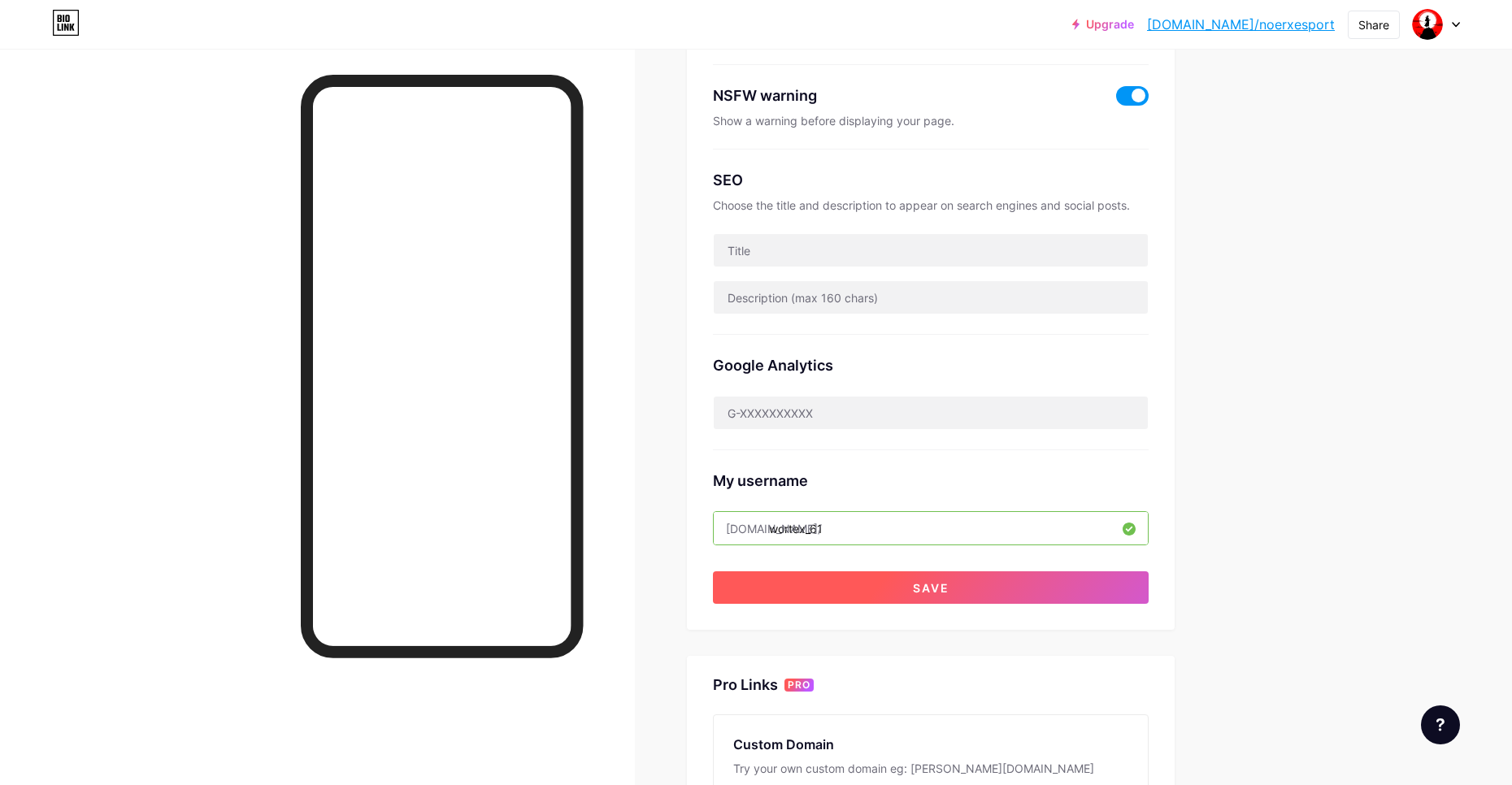
type input "wortex_61"
click at [915, 583] on button "Save" at bounding box center [931, 587] width 436 height 32
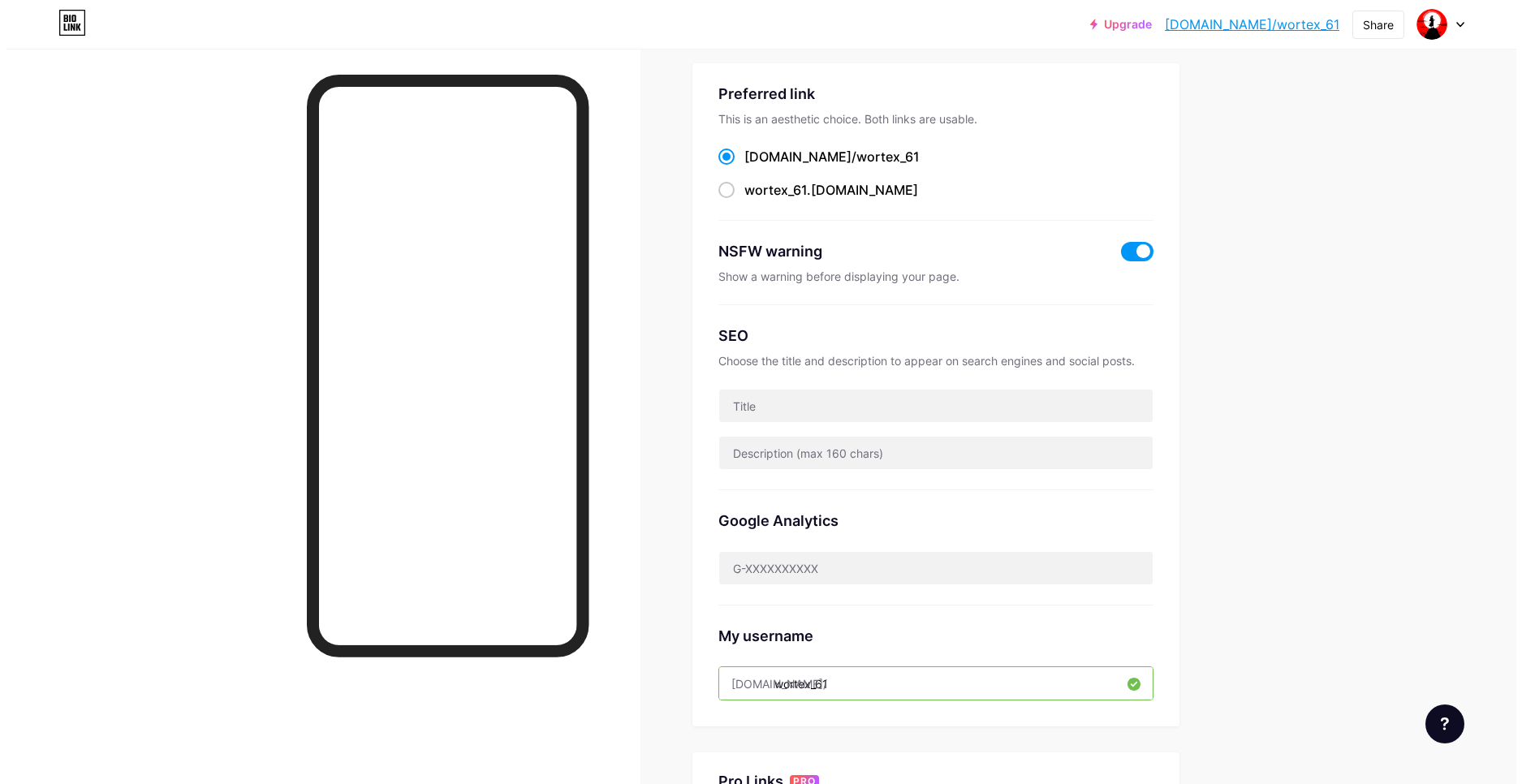
scroll to position [0, 0]
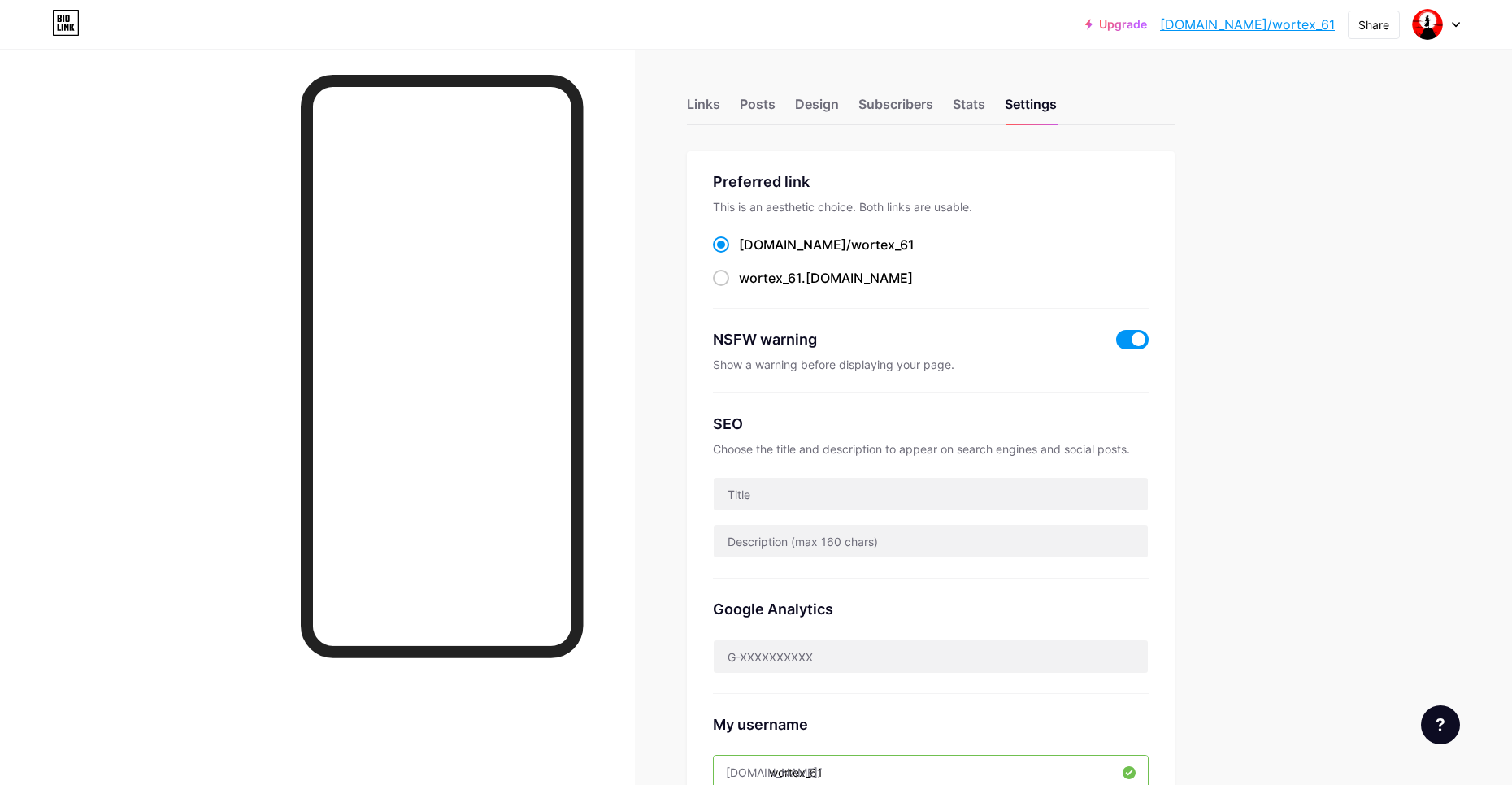
click at [1256, 31] on link "[DOMAIN_NAME]/wortex_61" at bounding box center [1247, 24] width 175 height 19
click at [1118, 336] on div "NSFW warning" at bounding box center [931, 340] width 436 height 22
click at [1142, 336] on span at bounding box center [1131, 339] width 32 height 19
click at [1116, 343] on input "checkbox" at bounding box center [1116, 343] width 0 height 0
click at [756, 114] on div "Posts" at bounding box center [757, 109] width 36 height 30
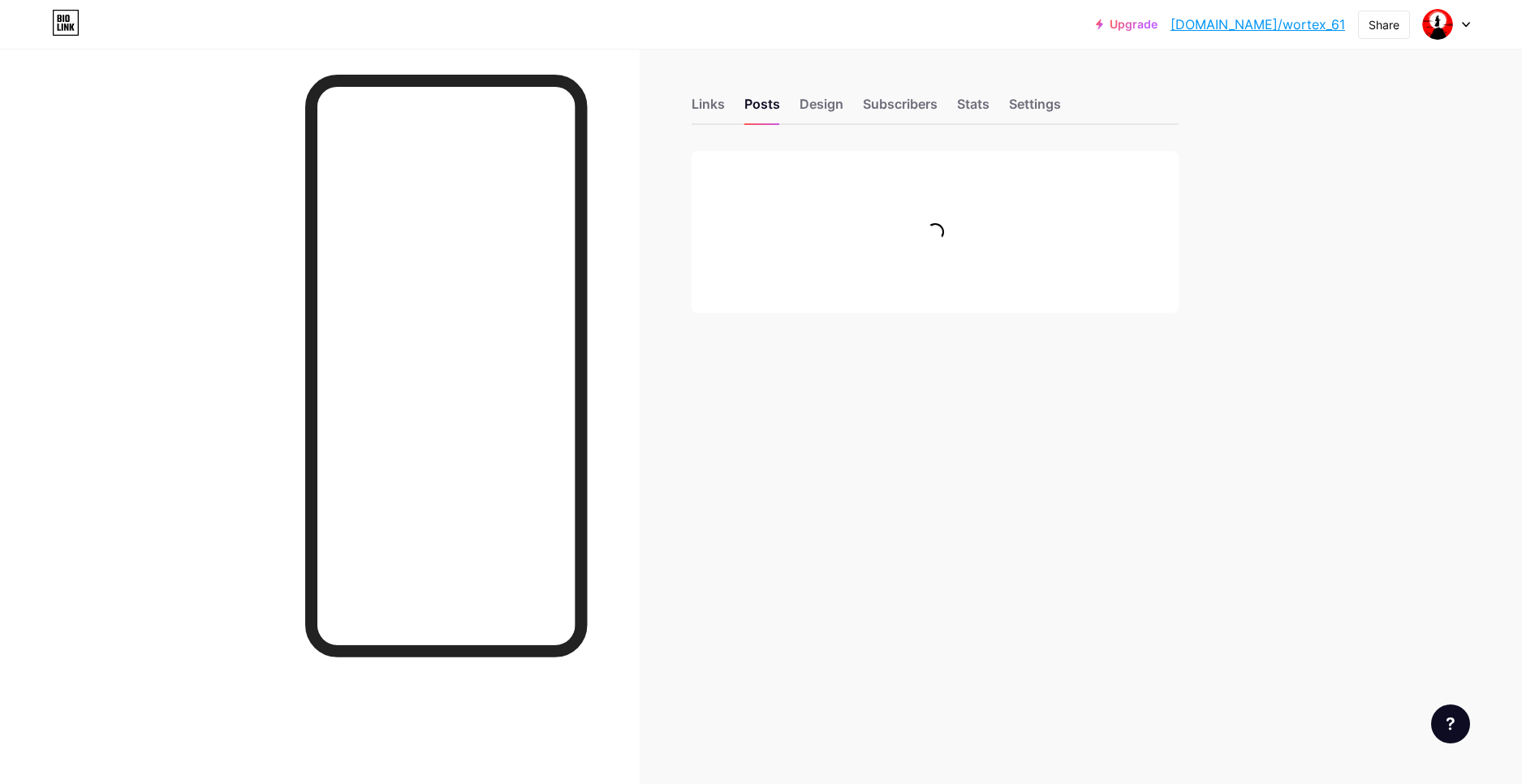
click at [699, 83] on div "Links Posts Design Subscribers Stats Settings" at bounding box center [935, 96] width 487 height 56
click at [701, 93] on div "Links Posts Design Subscribers Stats Settings" at bounding box center [935, 96] width 487 height 56
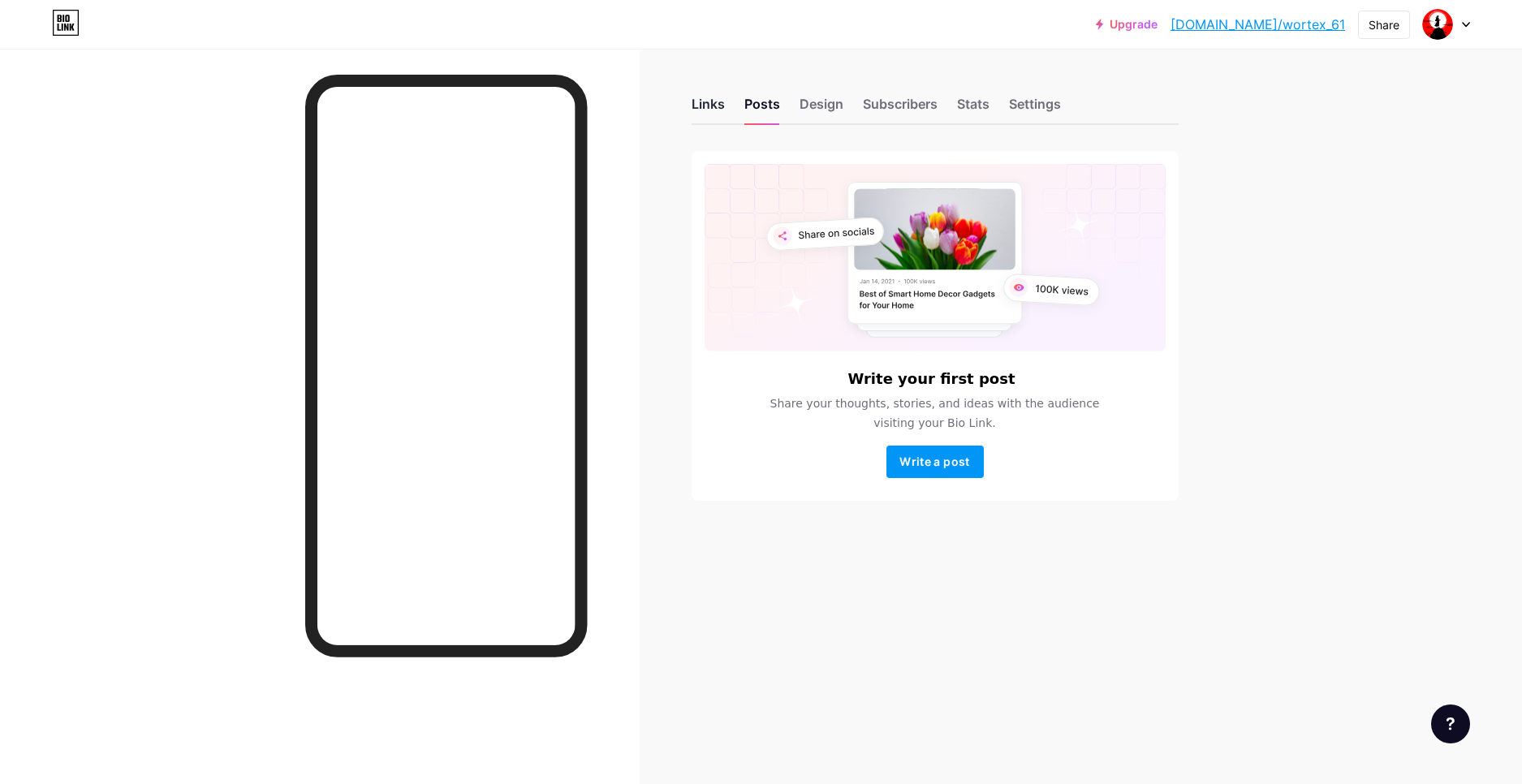
click at [701, 97] on div "Links" at bounding box center [708, 109] width 33 height 30
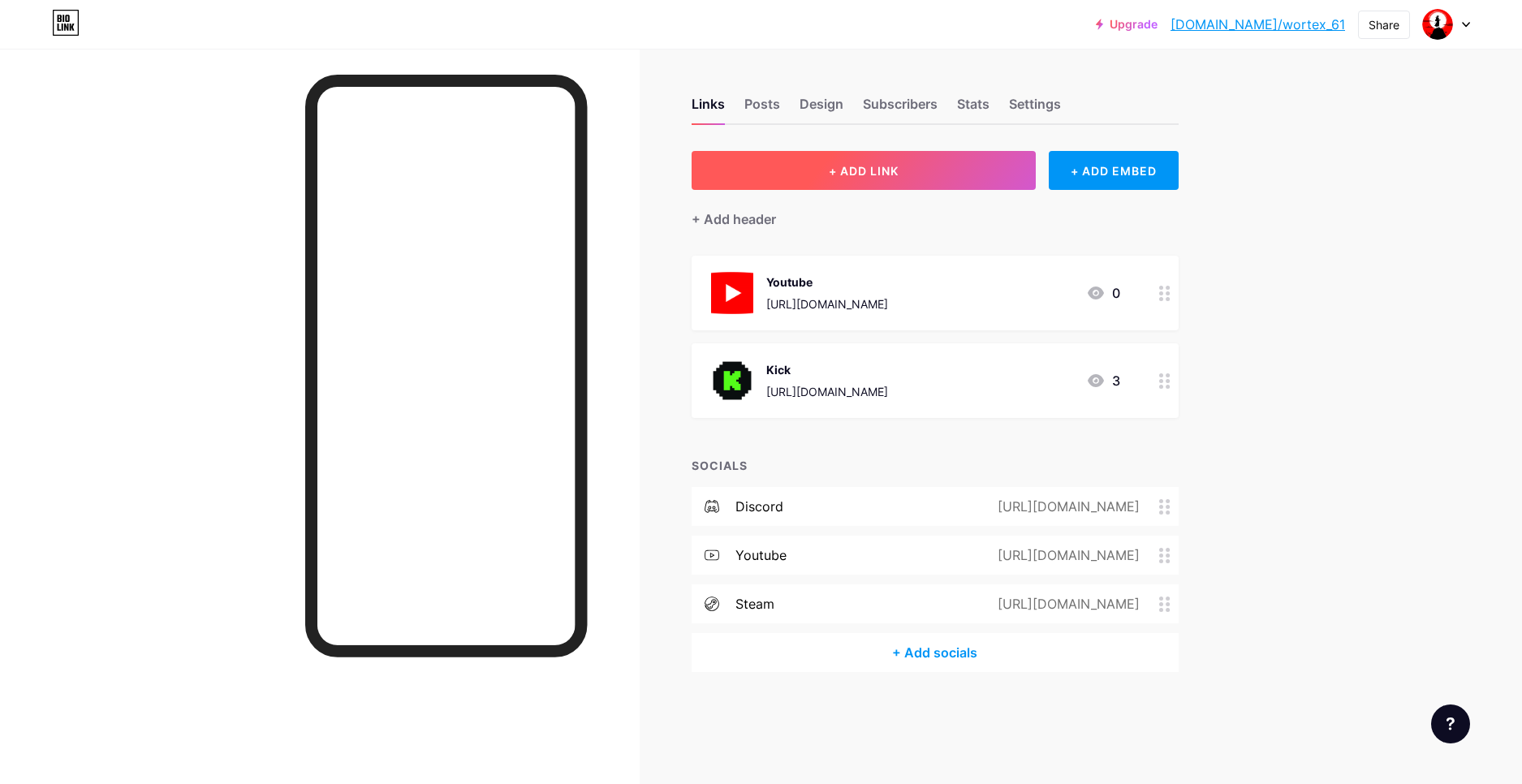
click at [951, 175] on button "+ ADD LINK" at bounding box center [864, 170] width 345 height 39
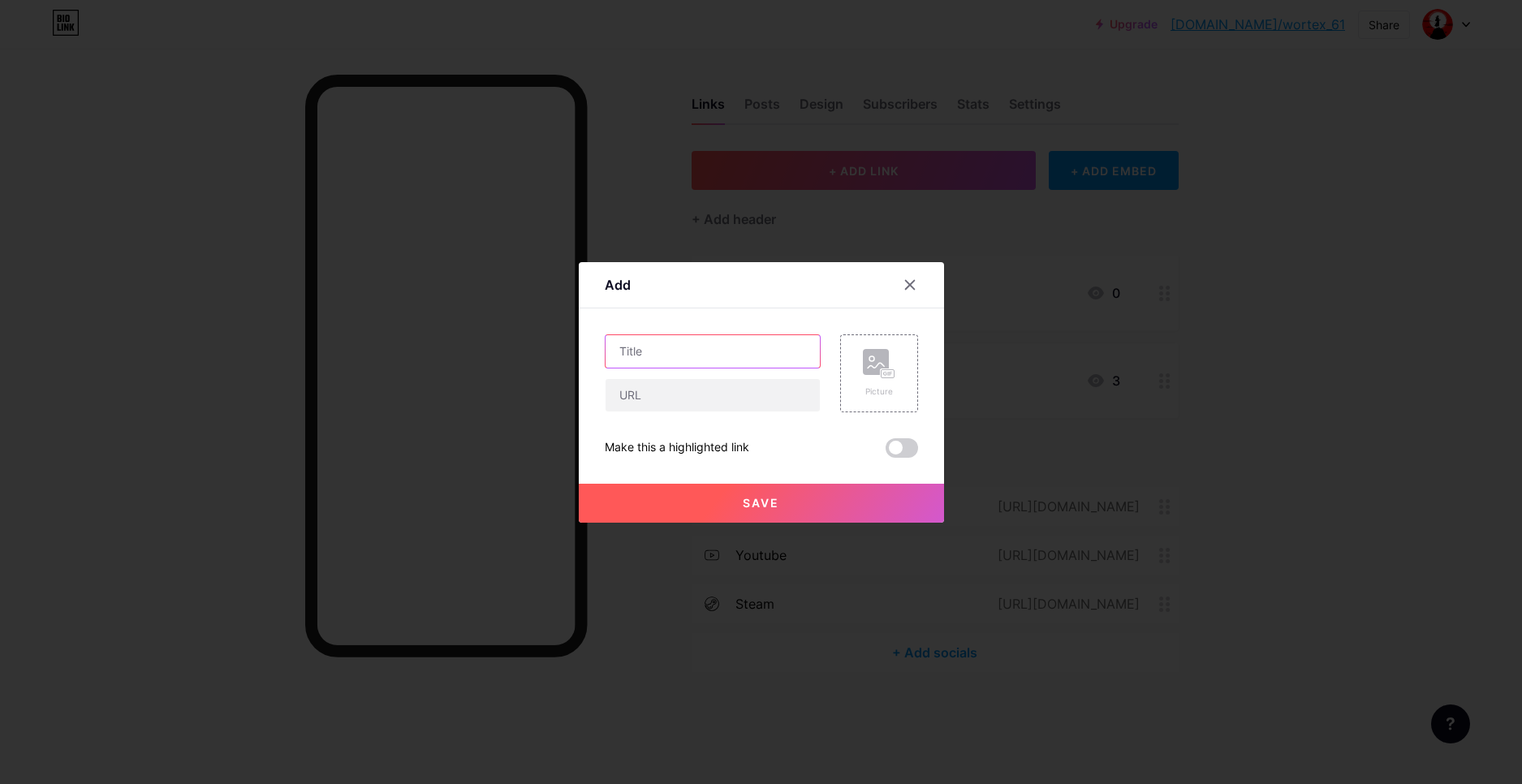
click at [725, 356] on input "text" at bounding box center [713, 351] width 215 height 32
drag, startPoint x: 742, startPoint y: 370, endPoint x: 737, endPoint y: 380, distance: 11.2
click at [742, 372] on div at bounding box center [713, 374] width 216 height 78
click at [731, 389] on input "text" at bounding box center [713, 395] width 215 height 32
paste input "[URL][DOMAIN_NAME]"
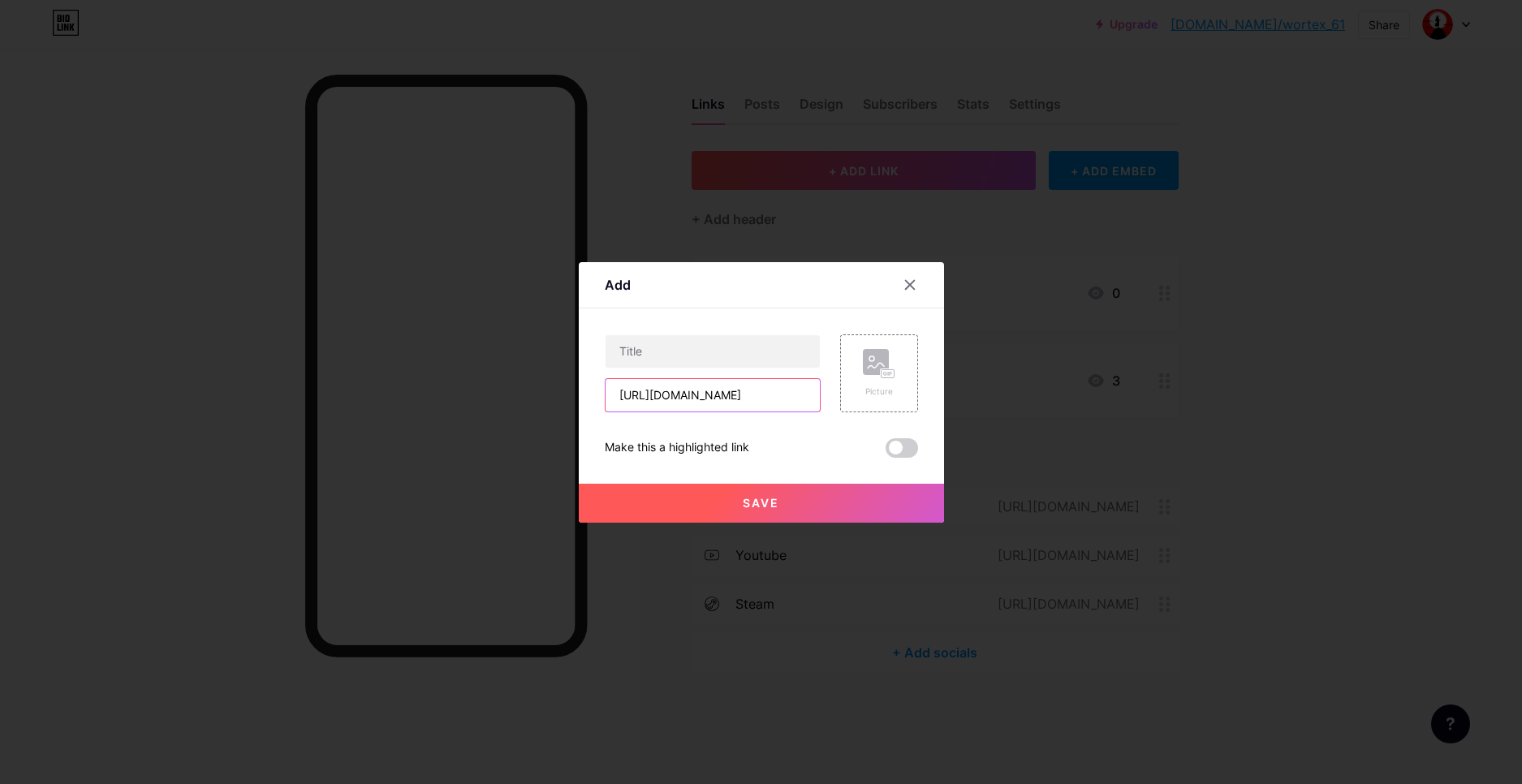
scroll to position [0, 30]
type input "[URL][DOMAIN_NAME]"
click at [730, 363] on input "text" at bounding box center [713, 351] width 215 height 32
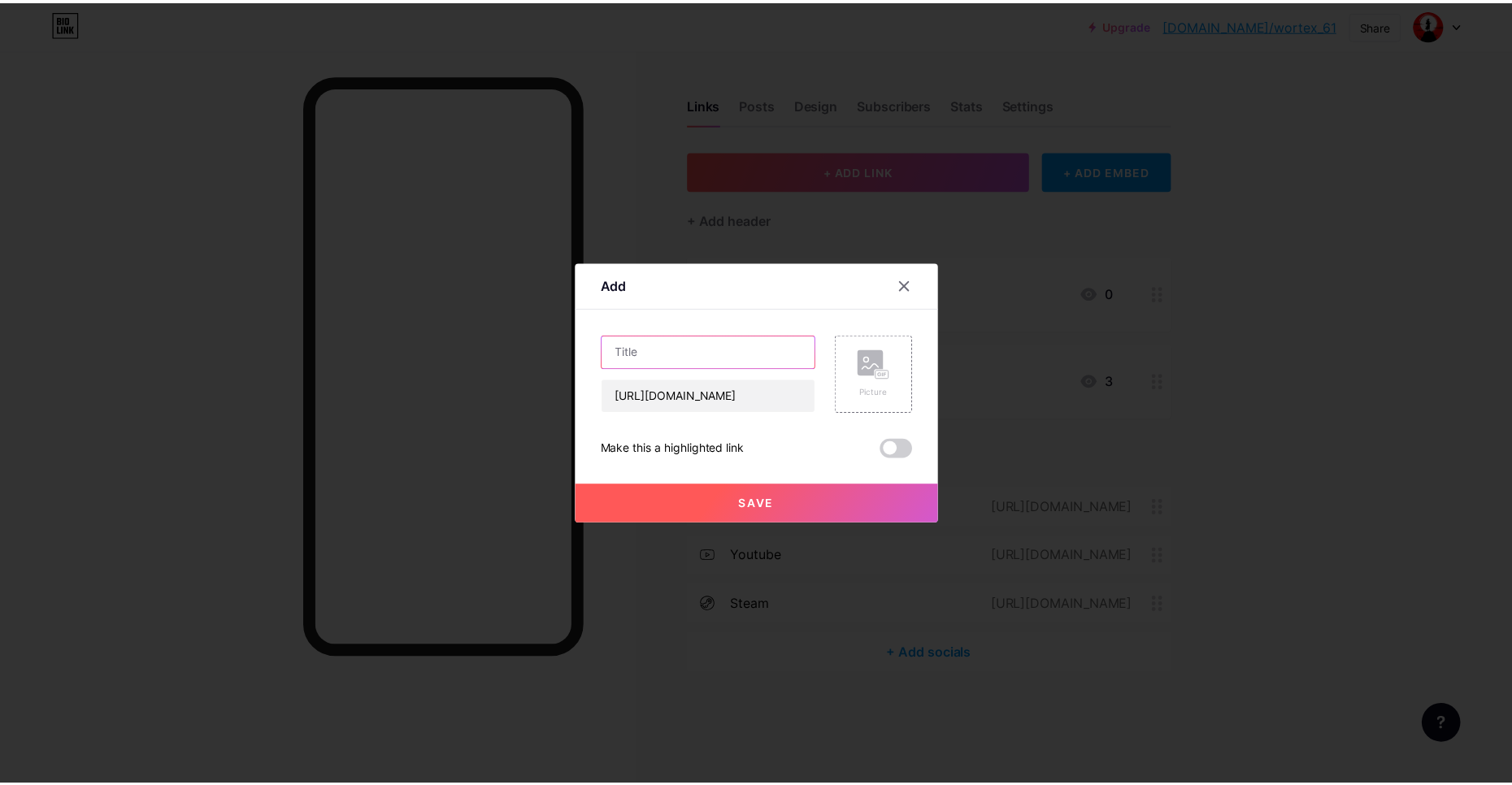
scroll to position [0, 0]
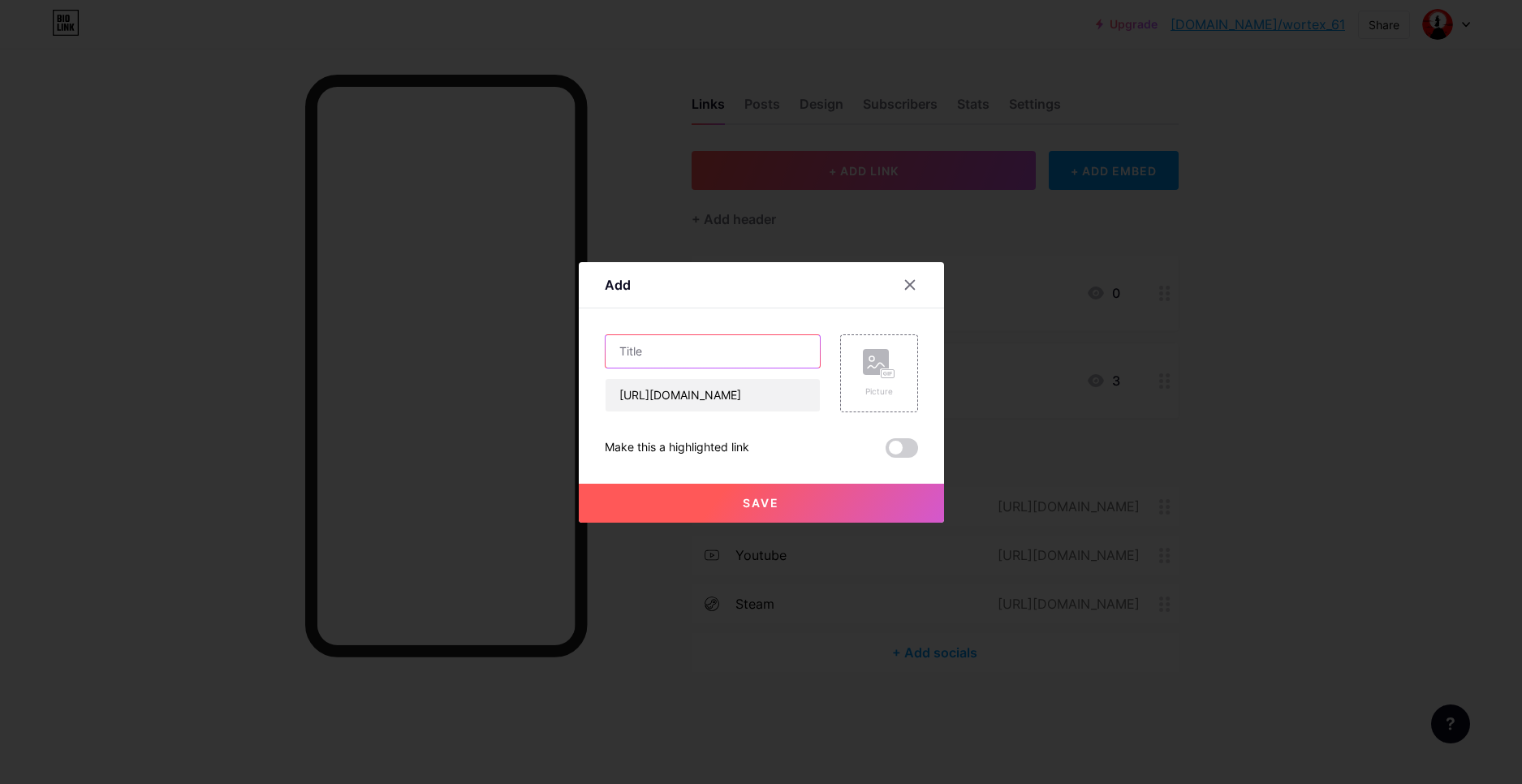
paste input "bynogame"
type input "bynogame"
drag, startPoint x: 927, startPoint y: 365, endPoint x: 862, endPoint y: 364, distance: 65.0
click at [910, 365] on div "Add Content YouTube Play YouTube video without leaving your page. ADD Vimeo Pla…" at bounding box center [761, 393] width 365 height 261
click at [863, 364] on icon at bounding box center [878, 363] width 32 height 30
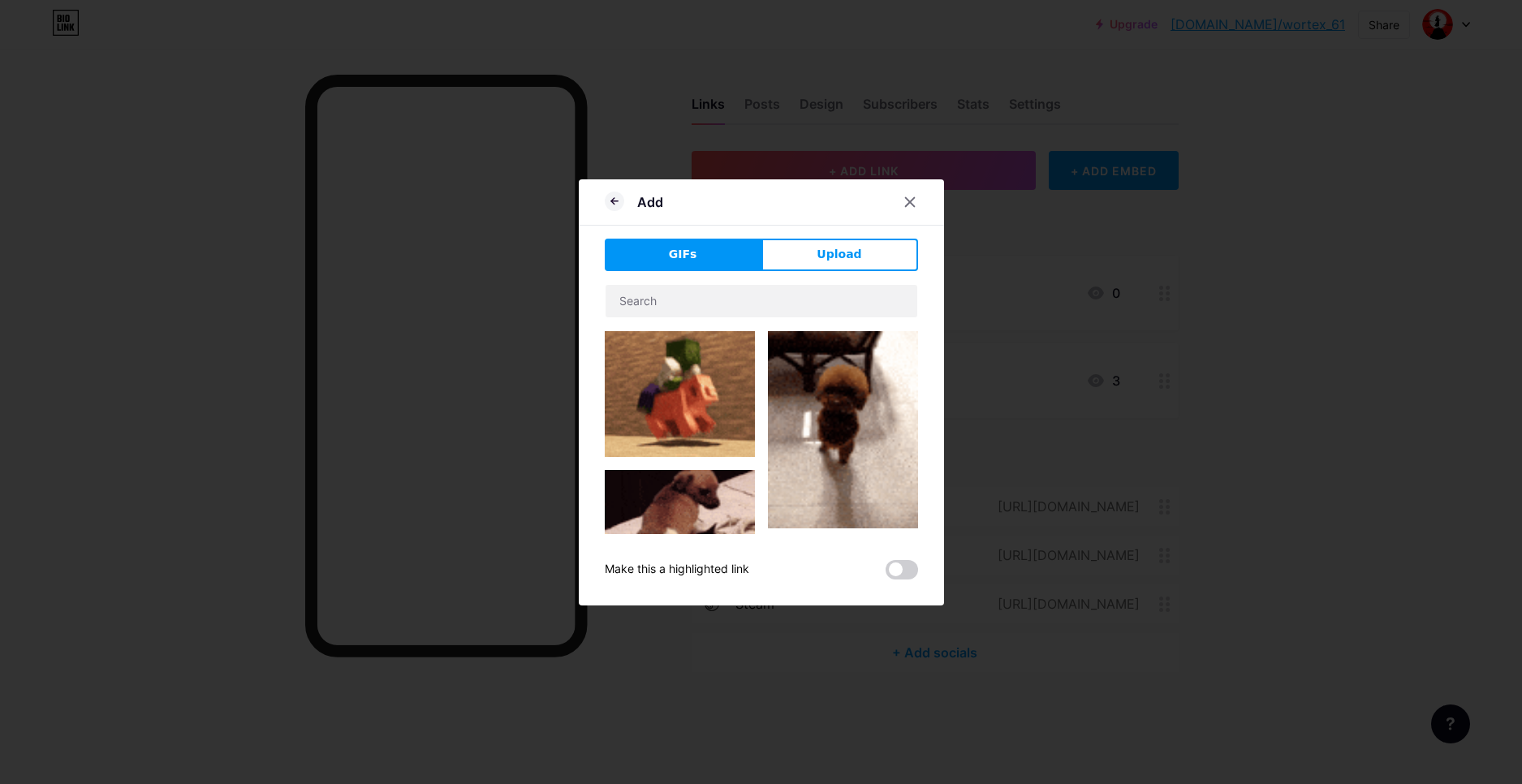
click at [816, 228] on div "Add GIFs Upload Content YouTube Play YouTube video without leaving your page. A…" at bounding box center [761, 392] width 365 height 426
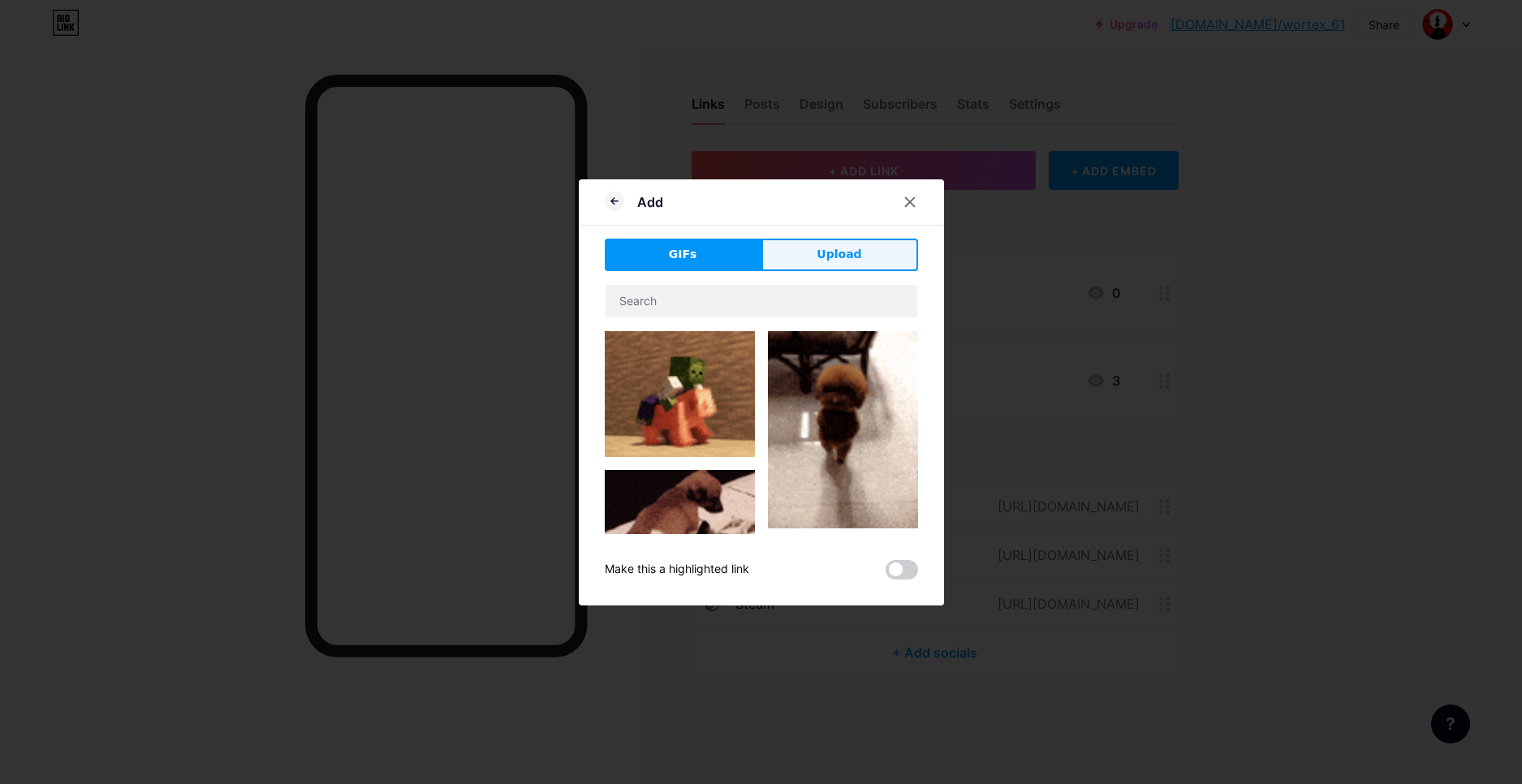
click at [815, 251] on button "Upload" at bounding box center [839, 254] width 156 height 32
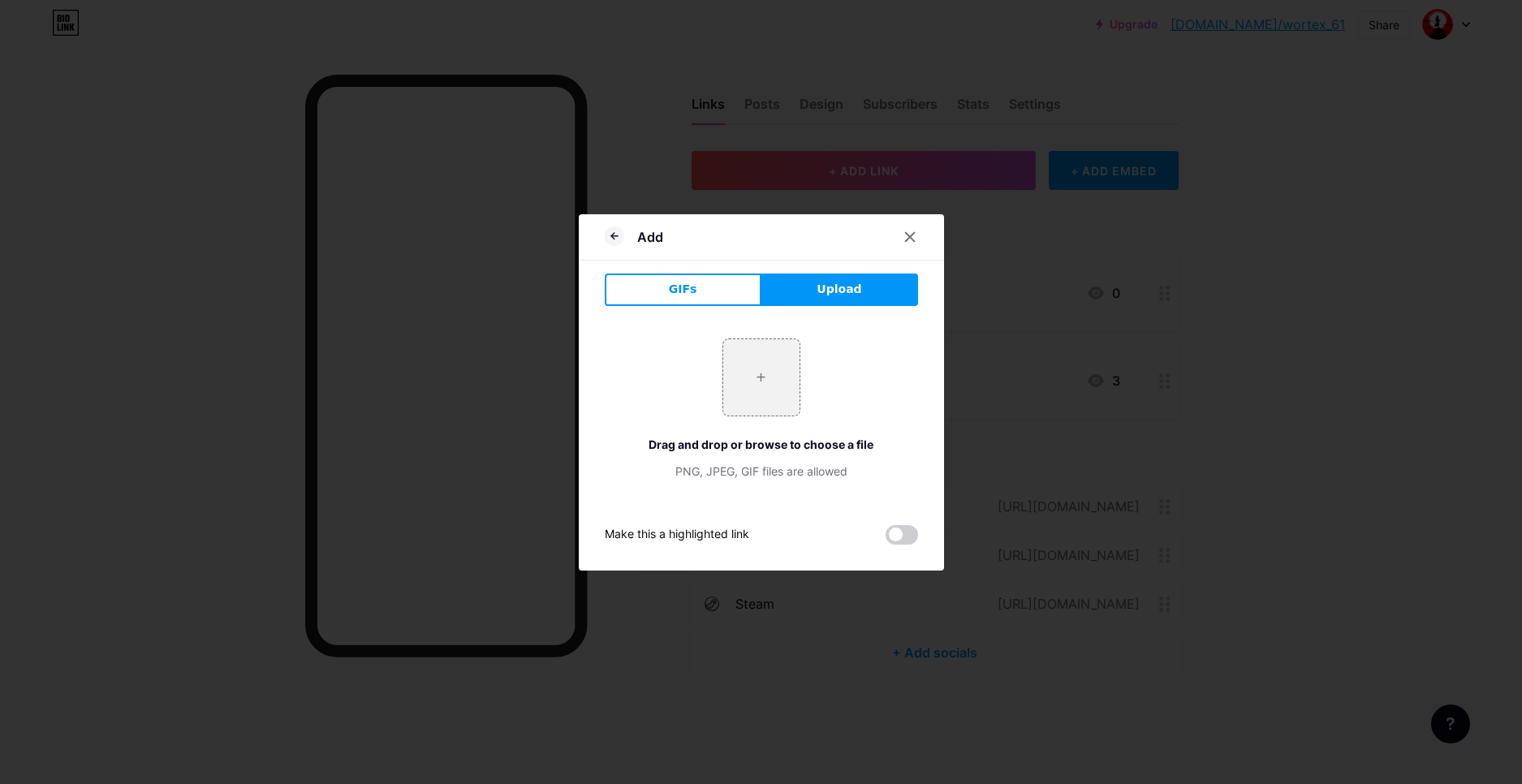
drag, startPoint x: 698, startPoint y: 359, endPoint x: 863, endPoint y: 389, distance: 167.7
click at [734, 380] on div "+ Drag and drop or browse to choose a file PNG, JPEG, GIF files are allowed" at bounding box center [761, 409] width 313 height 141
click at [762, 376] on input "file" at bounding box center [761, 377] width 77 height 77
type input "C:\fakepath\bng-black-logo-1699353125086.png"
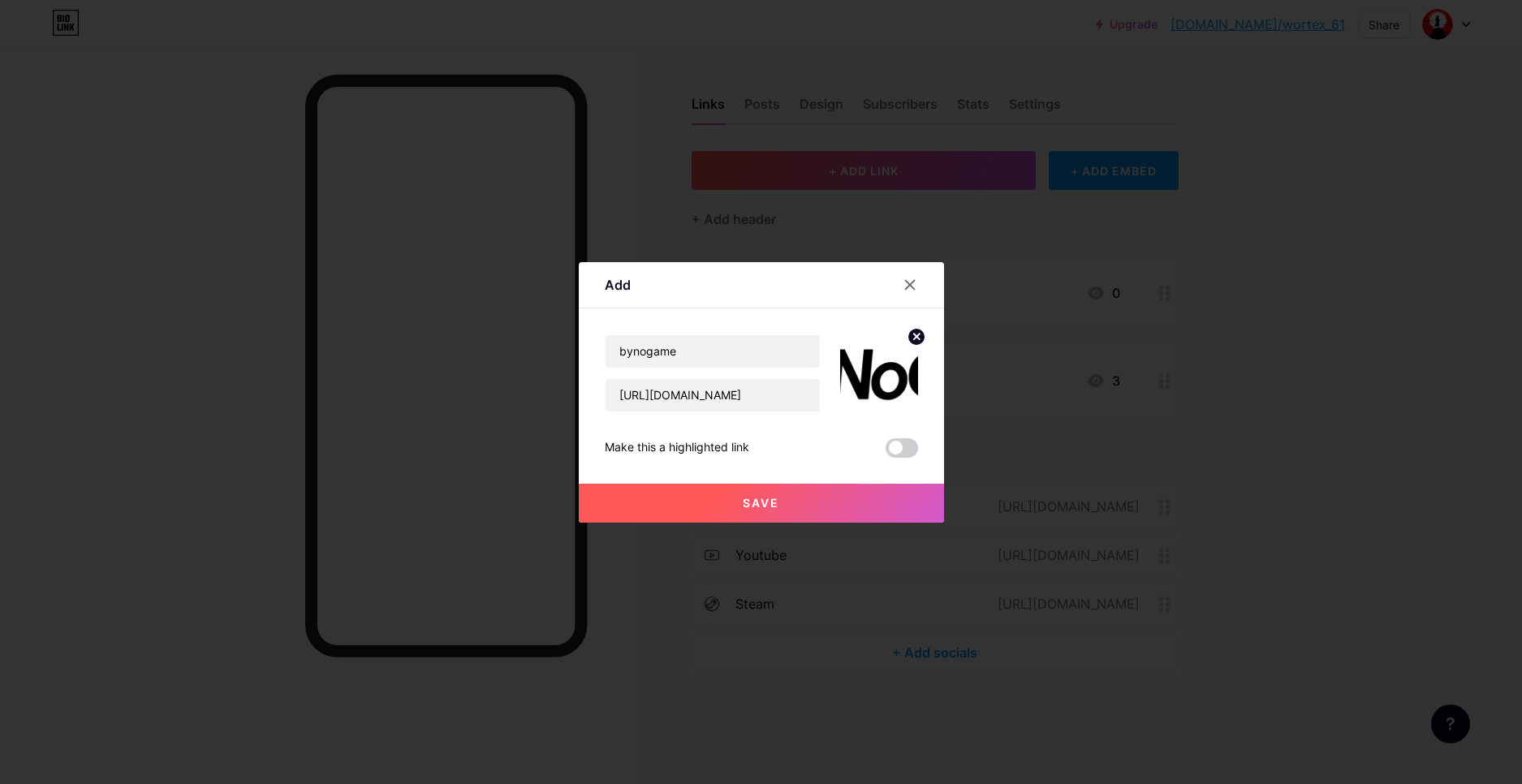
click at [920, 336] on circle at bounding box center [915, 337] width 18 height 18
click at [885, 372] on icon at bounding box center [885, 374] width 4 height 4
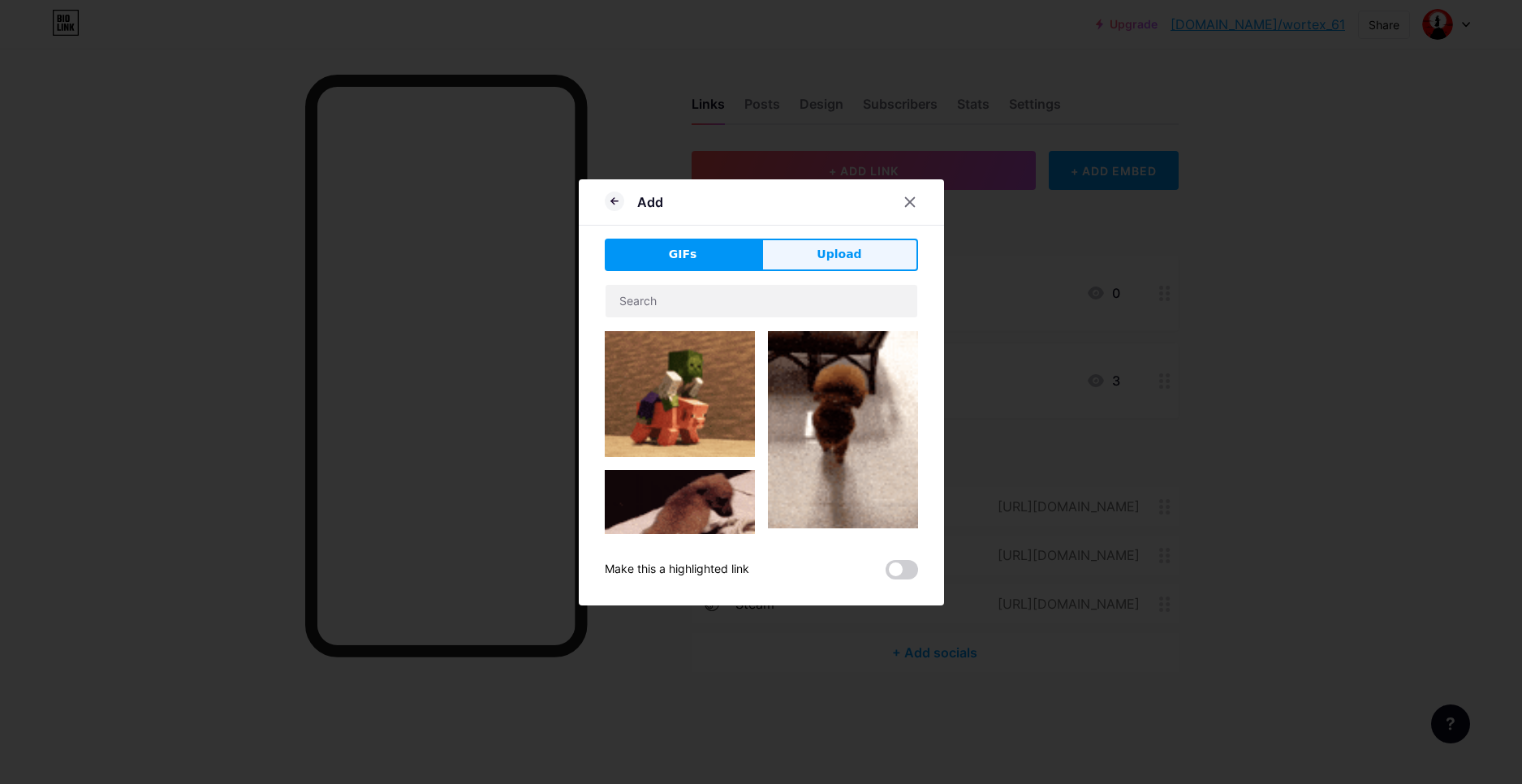
click at [843, 242] on button "Upload" at bounding box center [839, 254] width 156 height 32
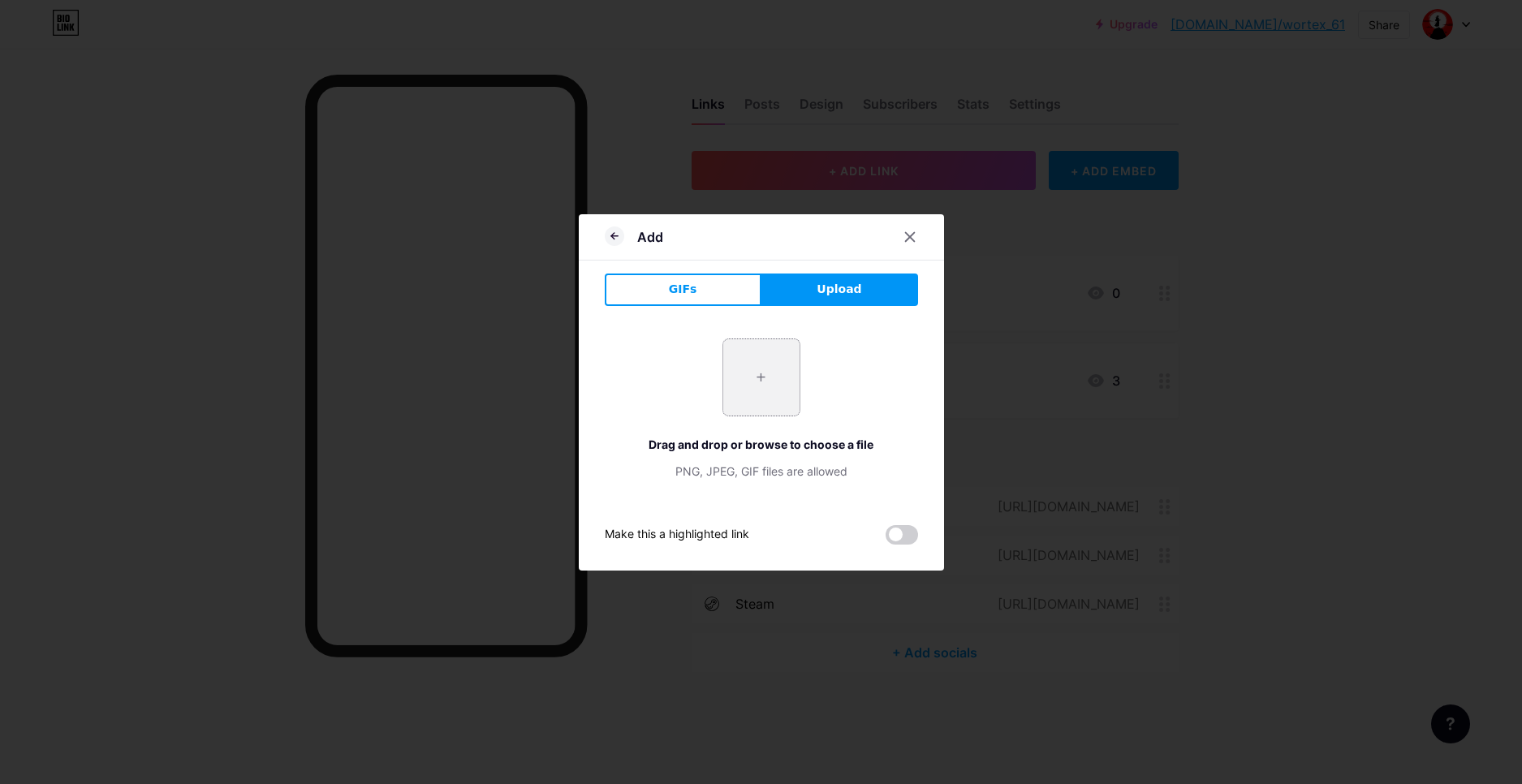
click at [772, 389] on input "file" at bounding box center [761, 377] width 77 height 77
type input "C:\fakepath\channels4_profile.jpg"
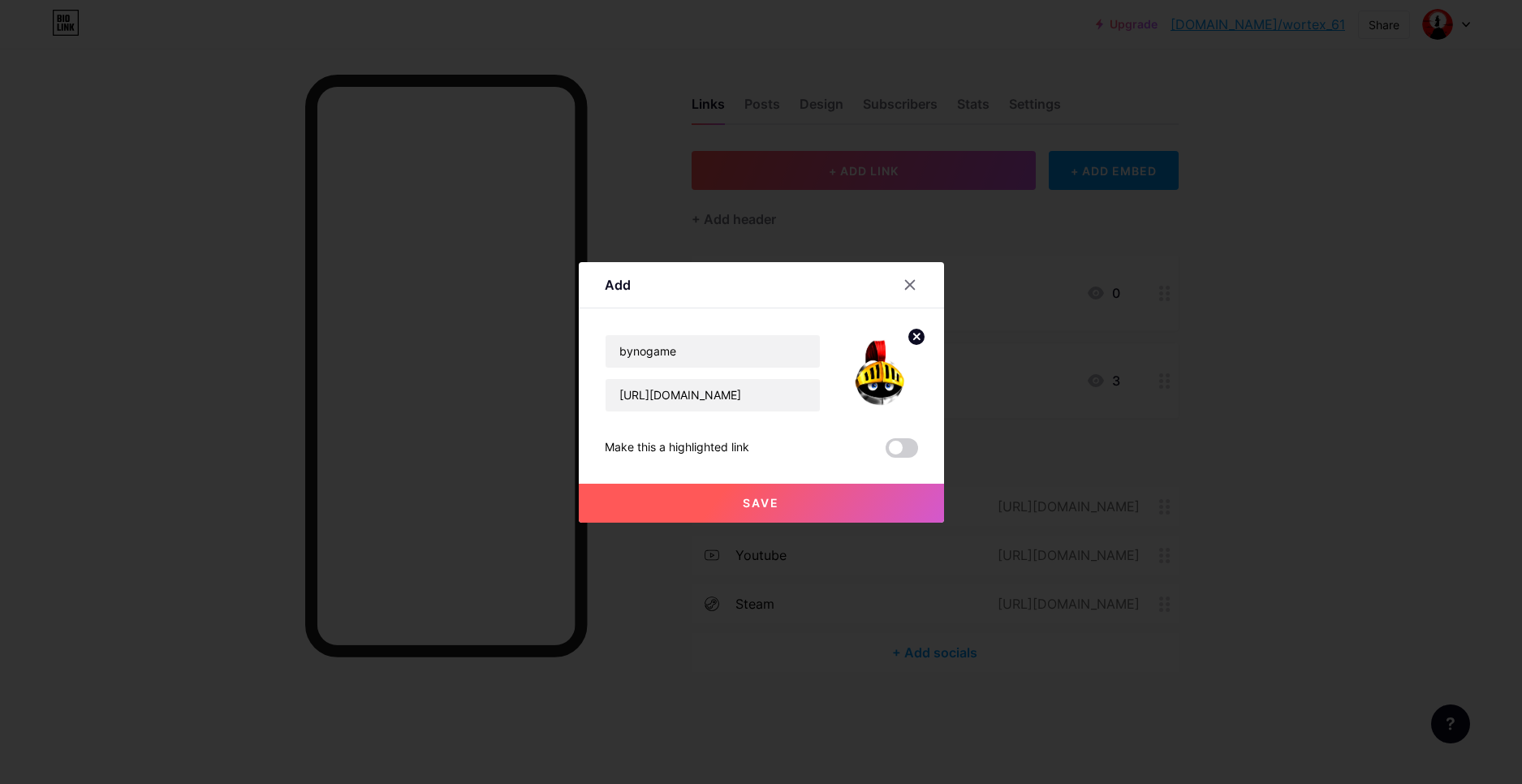
click at [804, 514] on button "Save" at bounding box center [761, 503] width 365 height 39
